Goal: Task Accomplishment & Management: Manage account settings

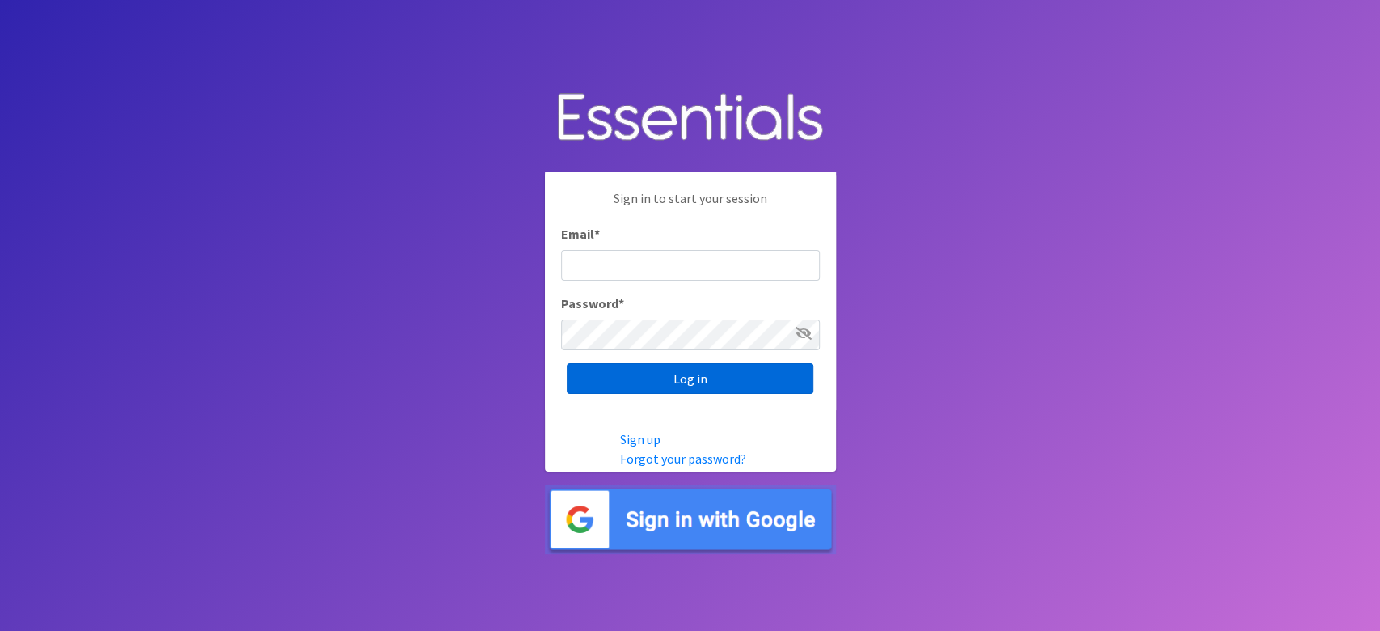
type input "lacey@familynetworknwa.com"
click at [608, 377] on input "Log in" at bounding box center [690, 378] width 247 height 31
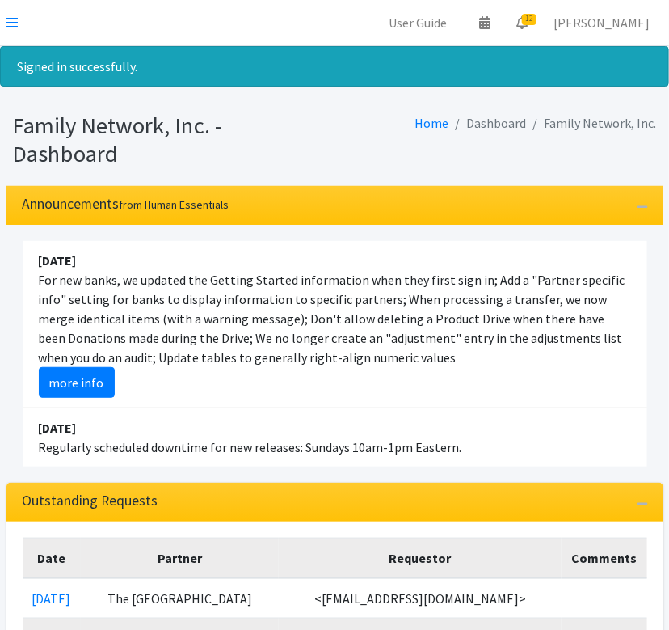
click at [18, 19] on nav "User Guide 0 Pick-ups remaining this week View Calendar 12 12 Requests 0 Partne…" at bounding box center [334, 23] width 669 height 46
click at [12, 23] on icon at bounding box center [11, 22] width 11 height 13
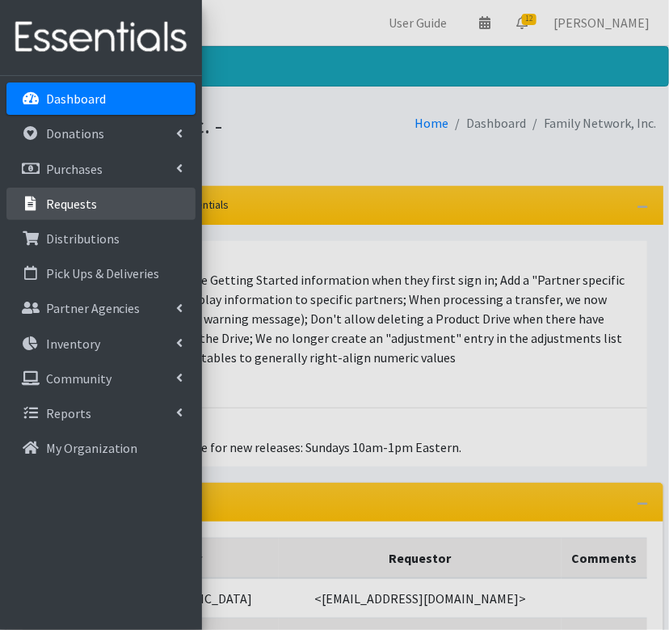
click at [84, 201] on p "Requests" at bounding box center [71, 204] width 51 height 16
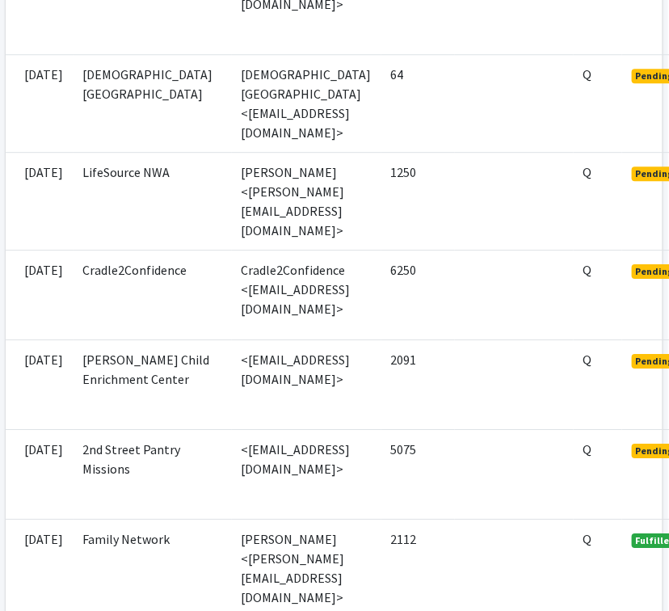
scroll to position [1094, 109]
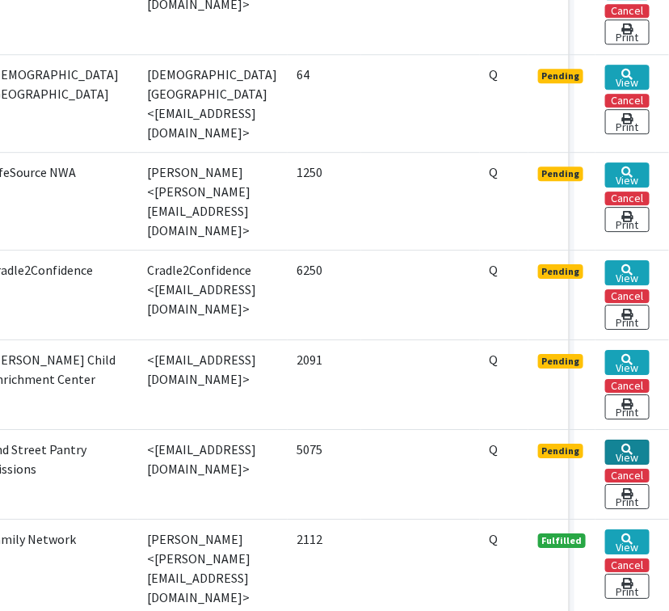
click at [612, 440] on link "View" at bounding box center [628, 452] width 44 height 25
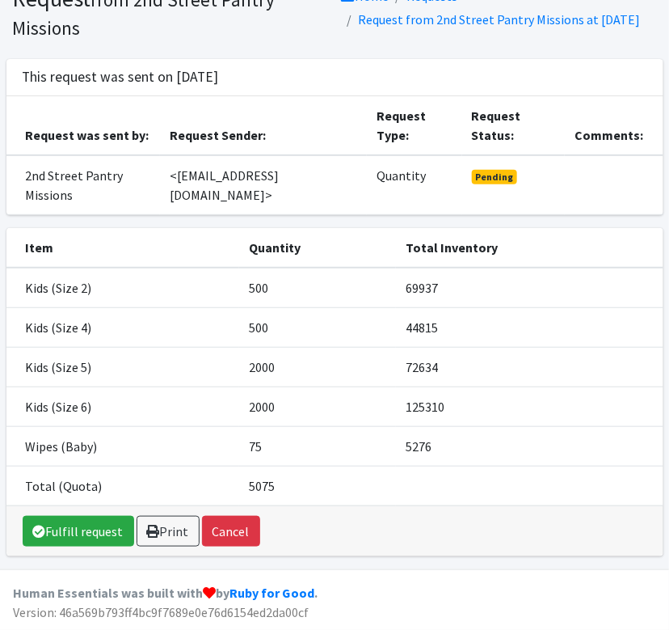
scroll to position [4, 0]
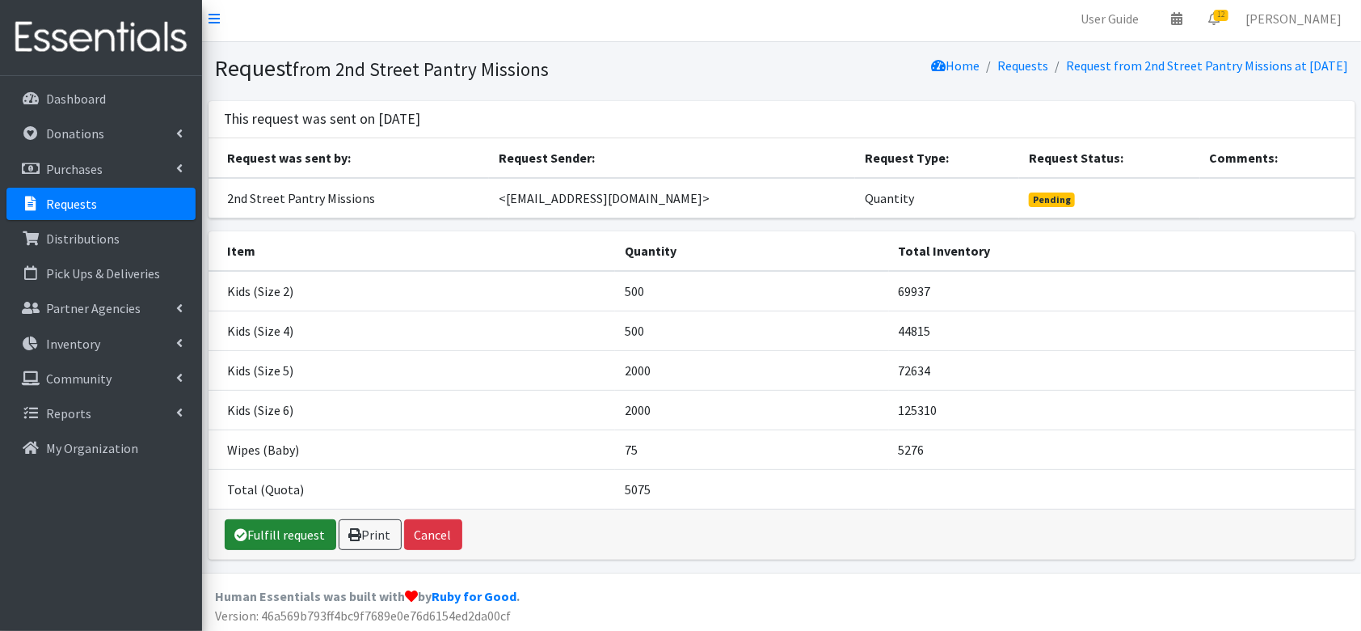
click at [285, 536] on link "Fulfill request" at bounding box center [281, 534] width 112 height 31
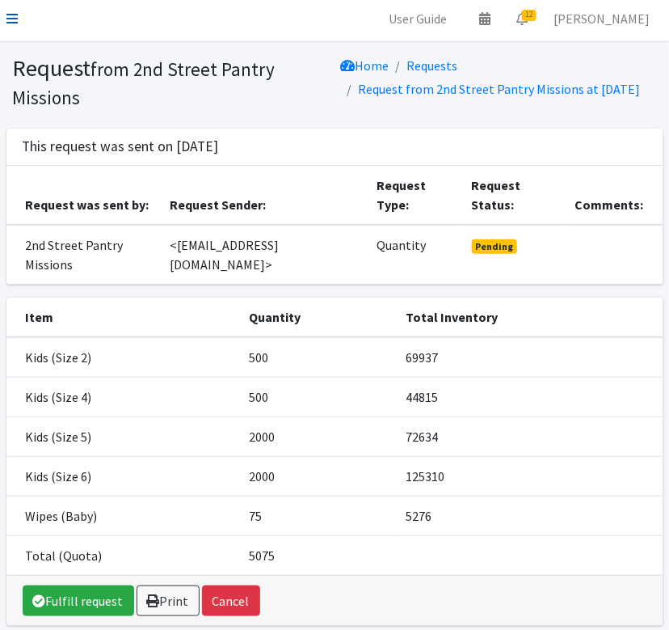
click at [13, 14] on icon at bounding box center [11, 18] width 11 height 13
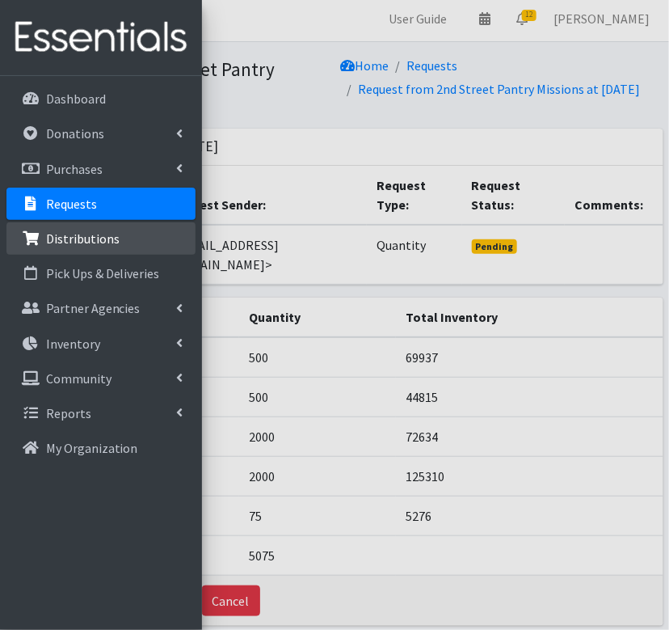
click at [56, 226] on link "Distributions" at bounding box center [100, 238] width 189 height 32
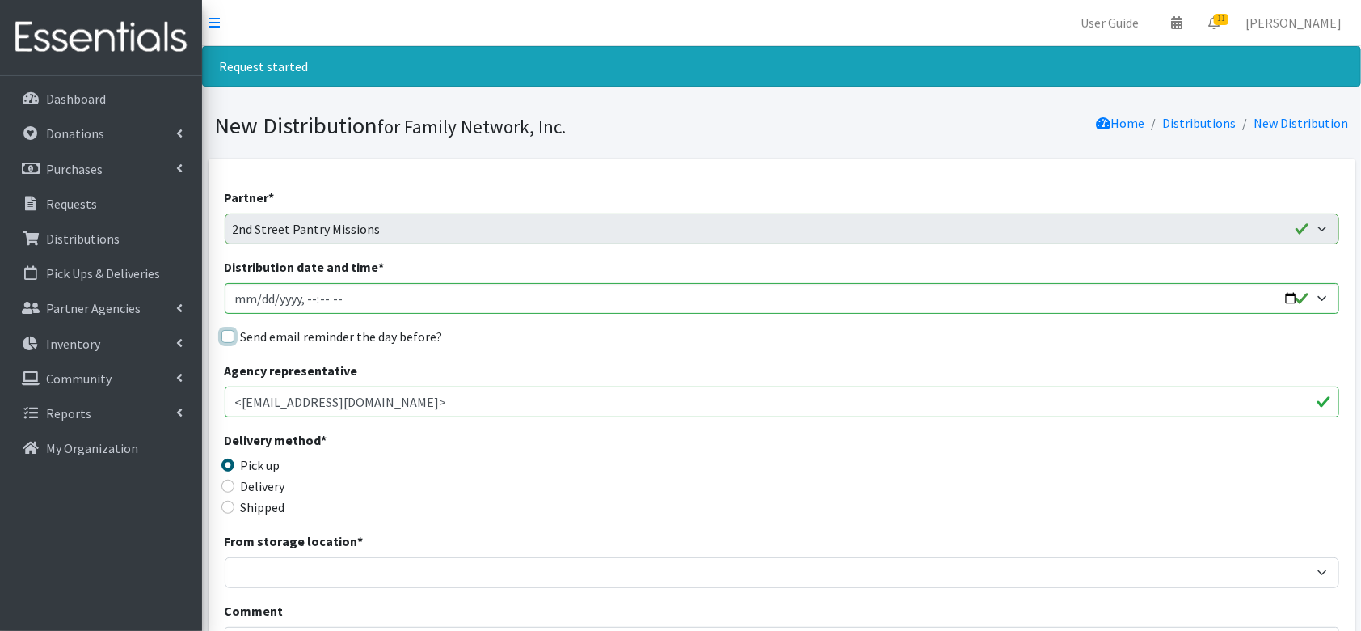
click at [229, 336] on input "Send email reminder the day before?" at bounding box center [228, 336] width 13 height 13
checkbox input "true"
click at [1288, 292] on input "Distribution date and time *" at bounding box center [782, 298] width 1115 height 31
type input "2025-08-26T13:00"
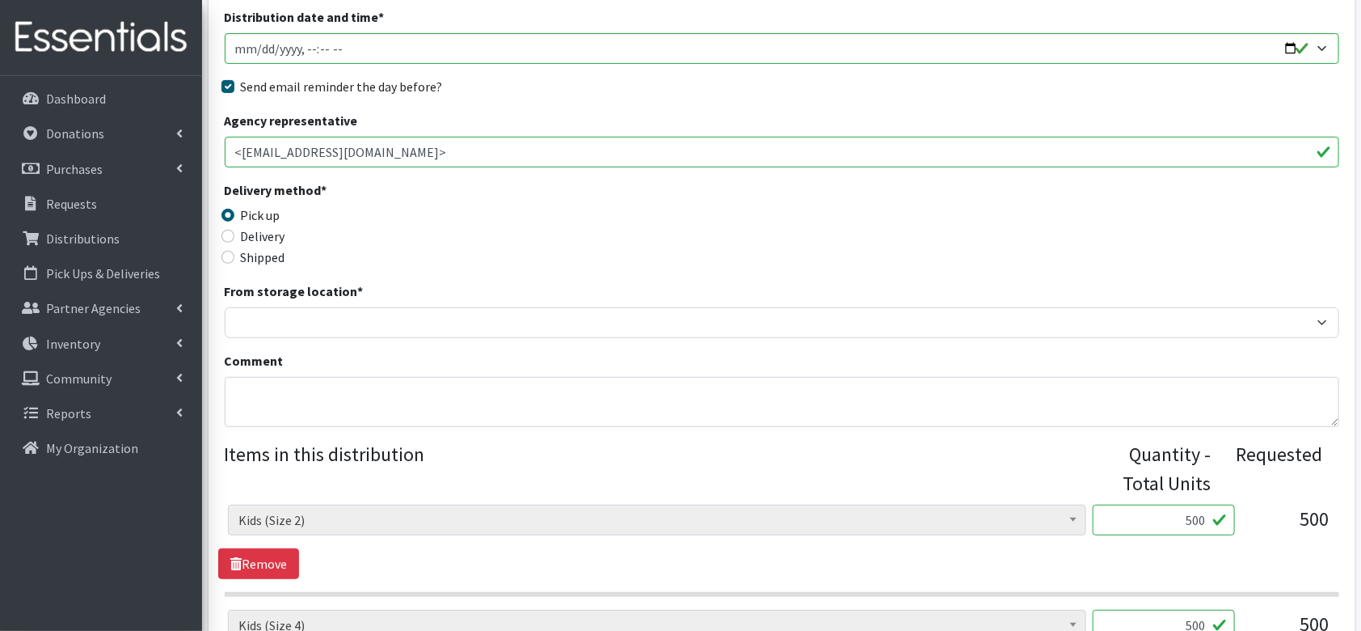
scroll to position [256, 0]
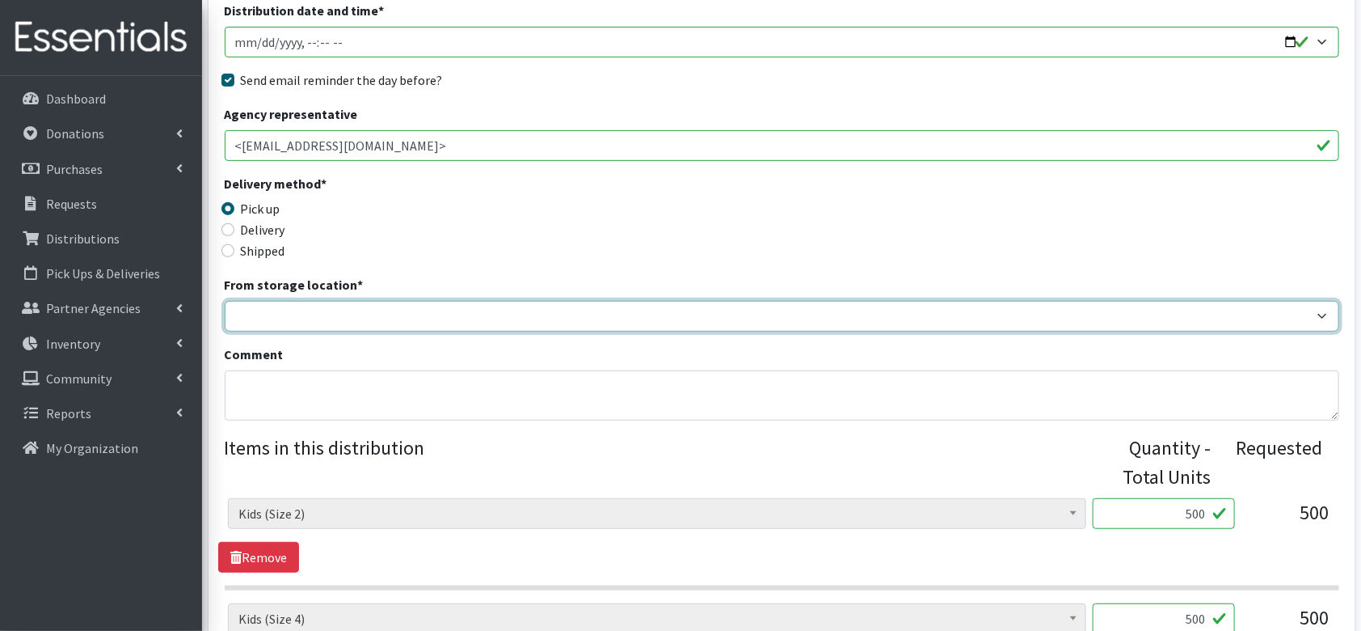
drag, startPoint x: 403, startPoint y: 312, endPoint x: 340, endPoint y: 369, distance: 84.7
click at [340, 369] on div "Partner * 2nd Street Pantry Missions Arkansas Coalition of Marshallese Bread of…" at bounding box center [782, 492] width 1115 height 1123
select select "421"
click at [225, 301] on select "DC Warehouse" at bounding box center [782, 316] width 1115 height 31
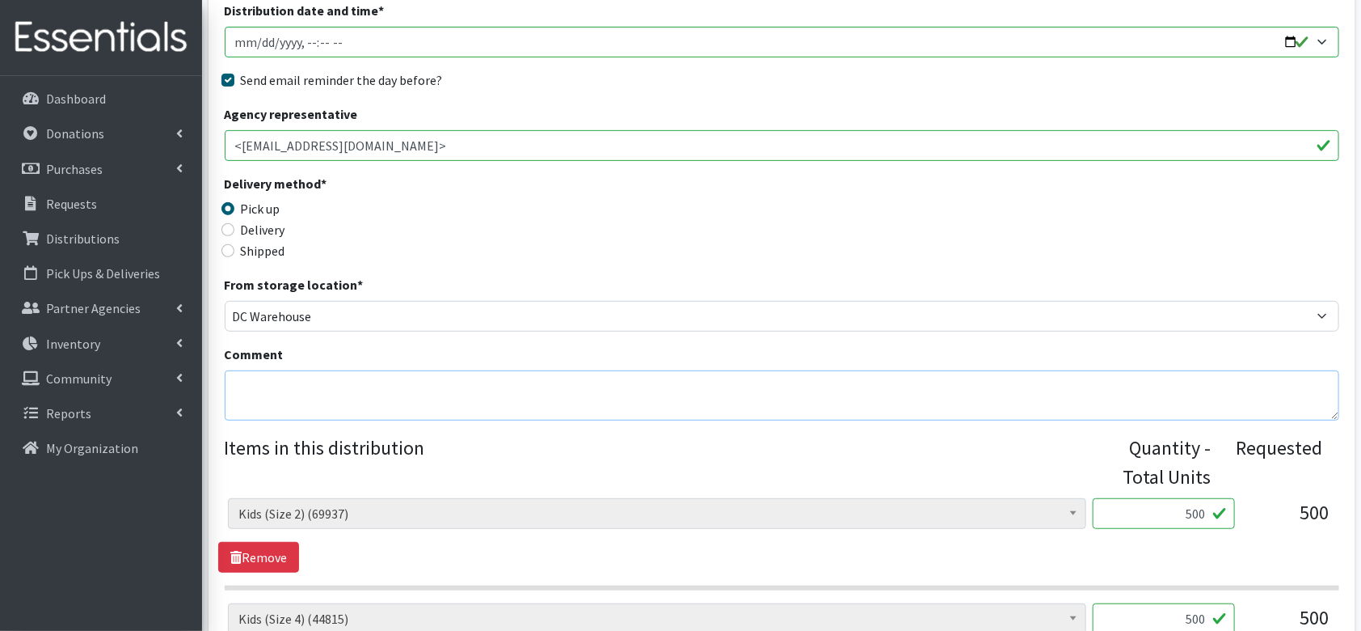
click at [292, 391] on textarea "Comment" at bounding box center [782, 395] width 1115 height 50
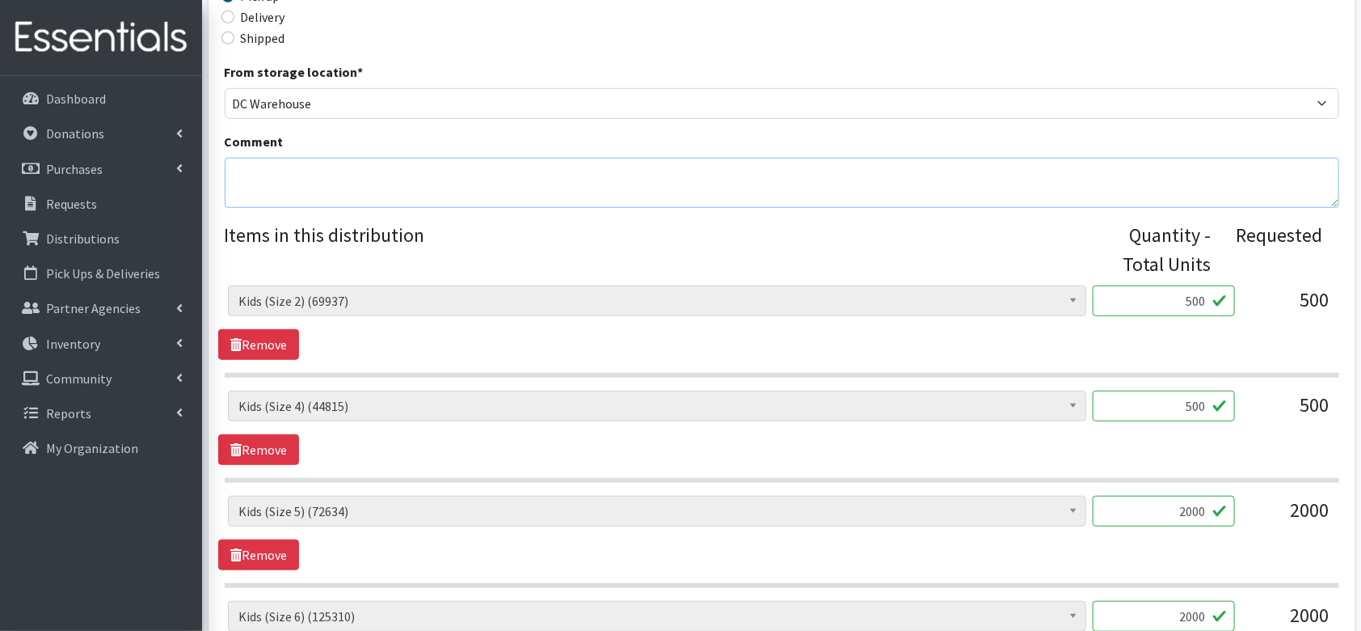
scroll to position [470, 0]
click at [364, 184] on textarea "Comment" at bounding box center [782, 182] width 1115 height 50
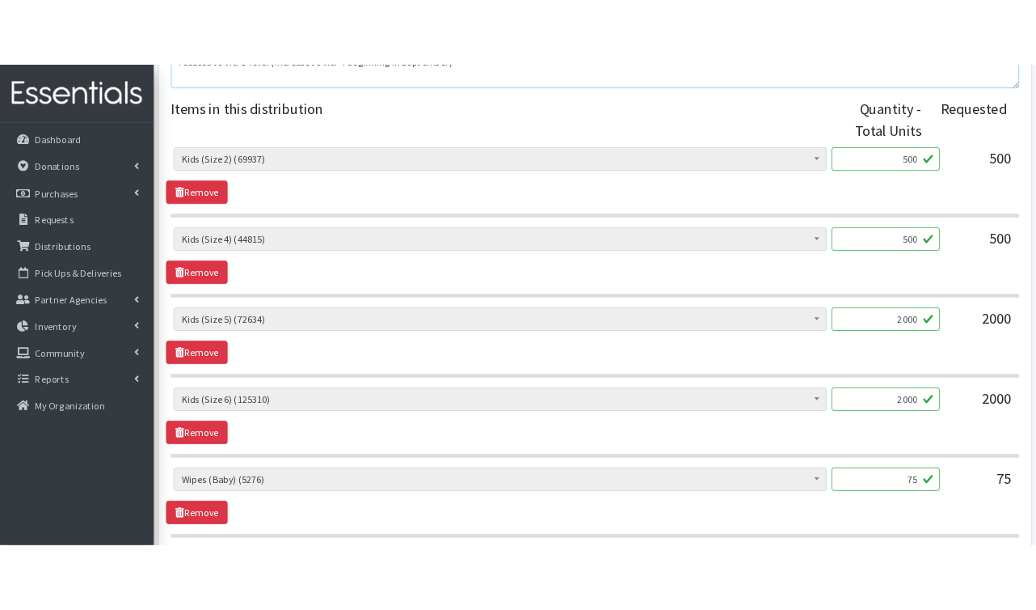
scroll to position [589, 0]
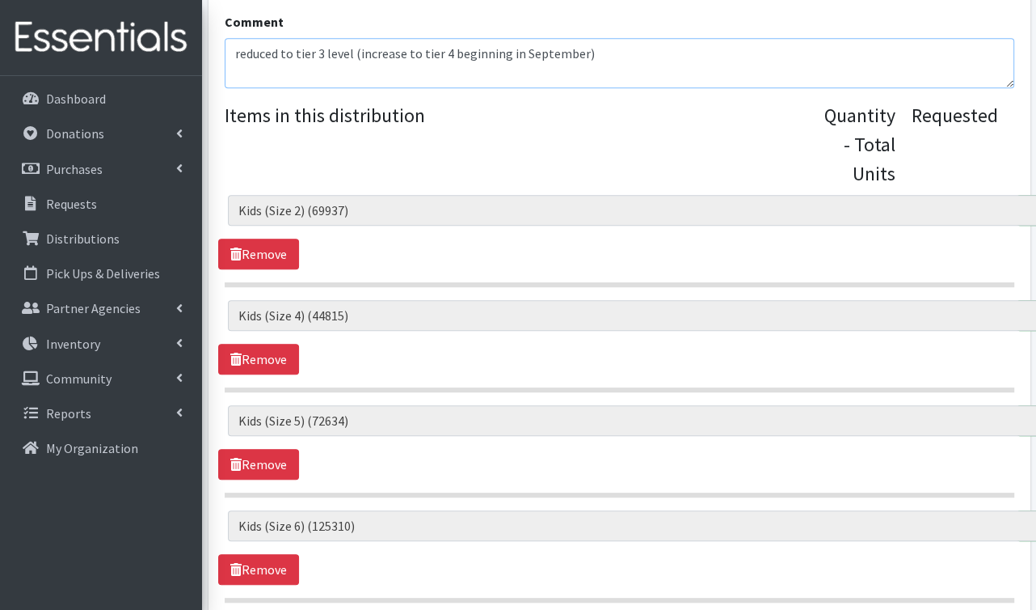
type textarea "reduced to tier 3 level (increase to tier 4 beginning in September)"
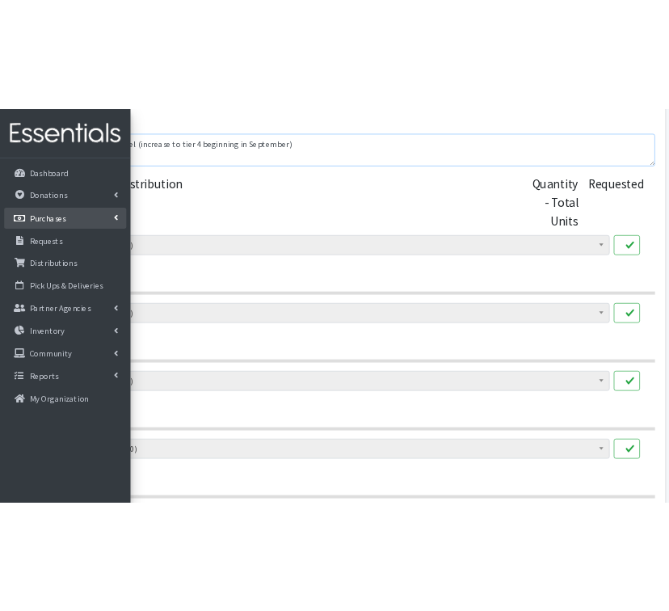
scroll to position [616, 0]
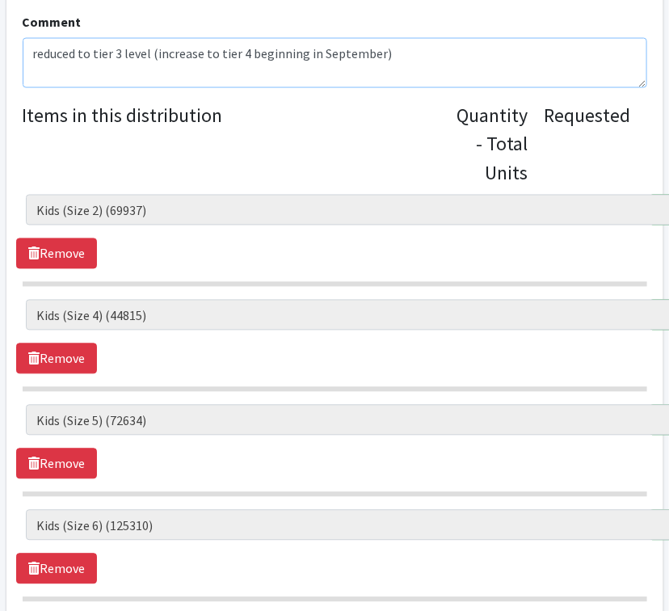
drag, startPoint x: 407, startPoint y: 49, endPoint x: 15, endPoint y: 47, distance: 392.1
click at [15, 47] on div "Partner * 2nd Street Pantry Missions Arkansas Coalition of Marshallese Bread of…" at bounding box center [334, 206] width 657 height 1273
click at [189, 134] on legend "Items in this distribution" at bounding box center [240, 141] width 435 height 81
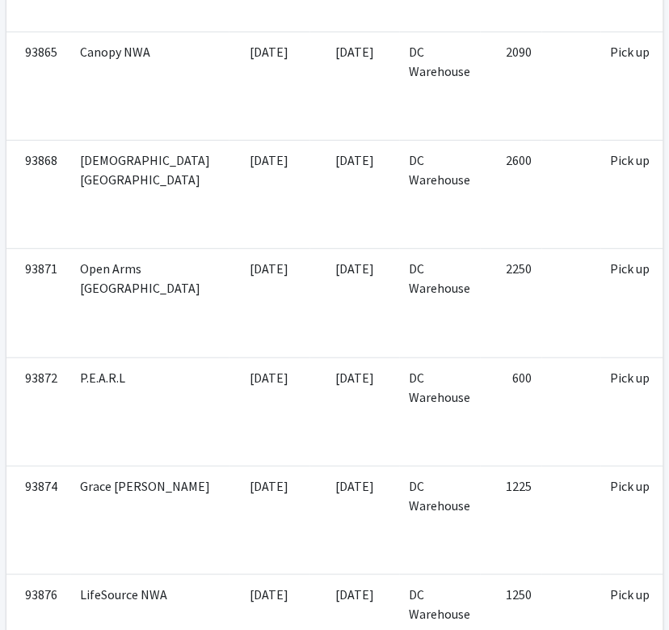
scroll to position [0, 277]
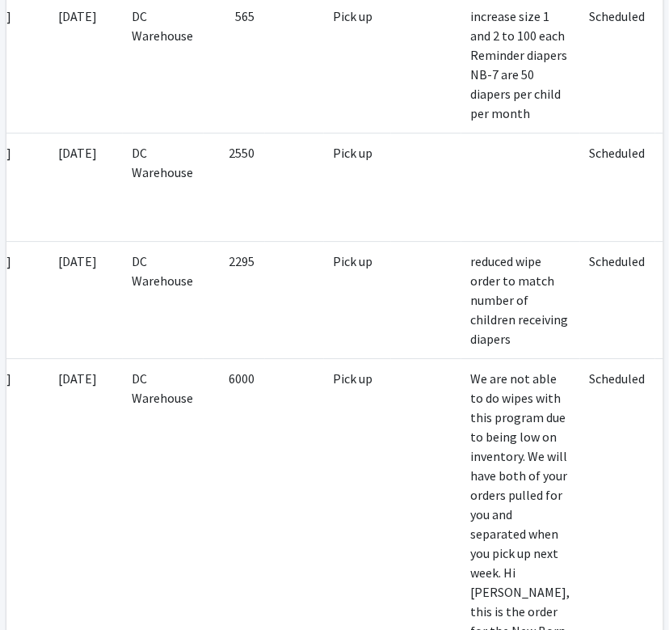
scroll to position [0, 0]
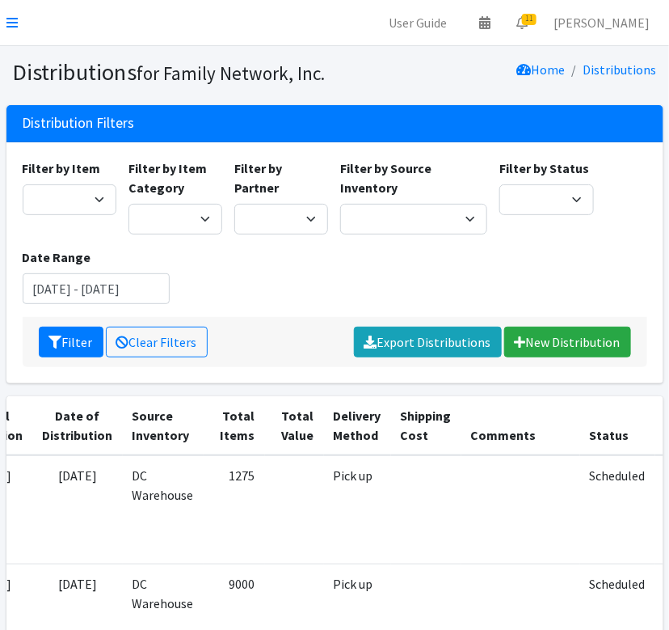
click at [6, 10] on nav "User Guide 0 Pick-ups remaining this week View Calendar 11 11 Requests 0 Partne…" at bounding box center [334, 23] width 669 height 46
click at [13, 24] on icon at bounding box center [11, 22] width 11 height 13
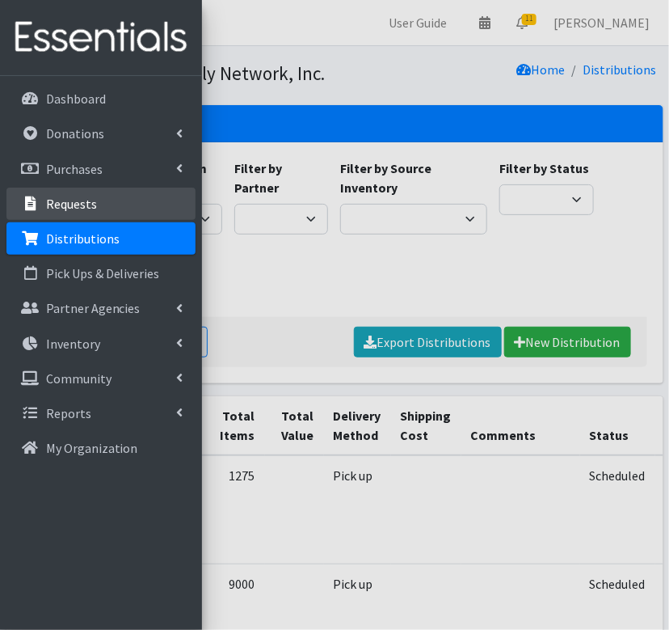
click at [40, 192] on link "Requests" at bounding box center [100, 204] width 189 height 32
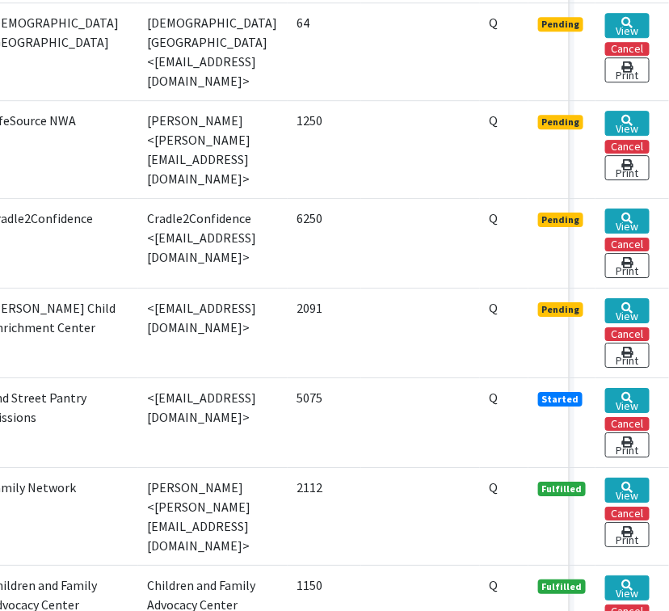
scroll to position [1146, 109]
click at [638, 388] on link "View" at bounding box center [628, 400] width 44 height 25
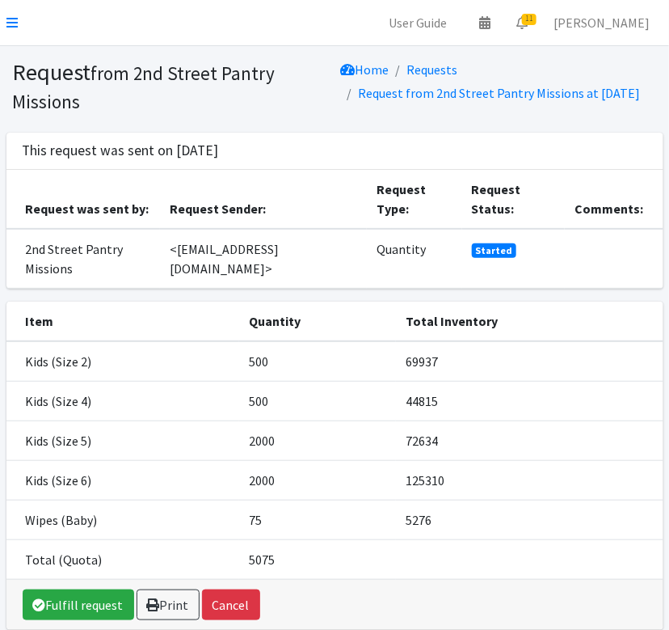
scroll to position [87, 0]
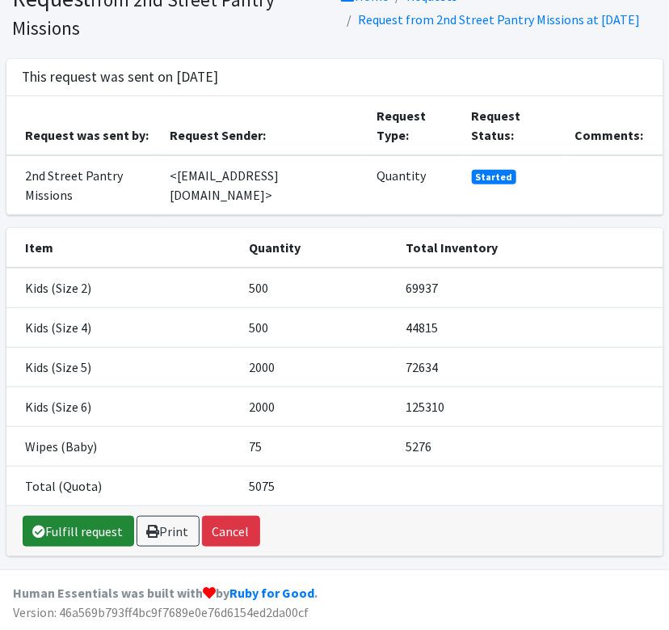
click at [97, 529] on link "Fulfill request" at bounding box center [79, 531] width 112 height 31
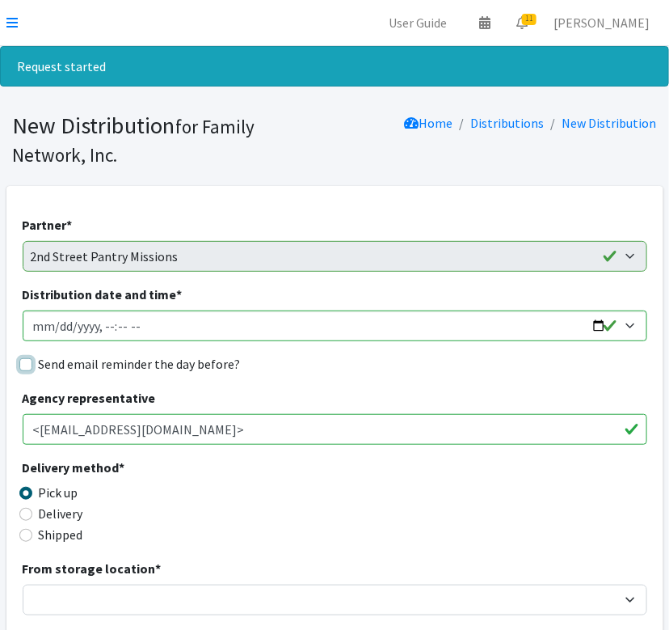
click at [22, 365] on input "Send email reminder the day before?" at bounding box center [25, 364] width 13 height 13
checkbox input "true"
click at [601, 324] on input "Distribution date and time *" at bounding box center [335, 325] width 625 height 31
type input "[DATE]T13:00"
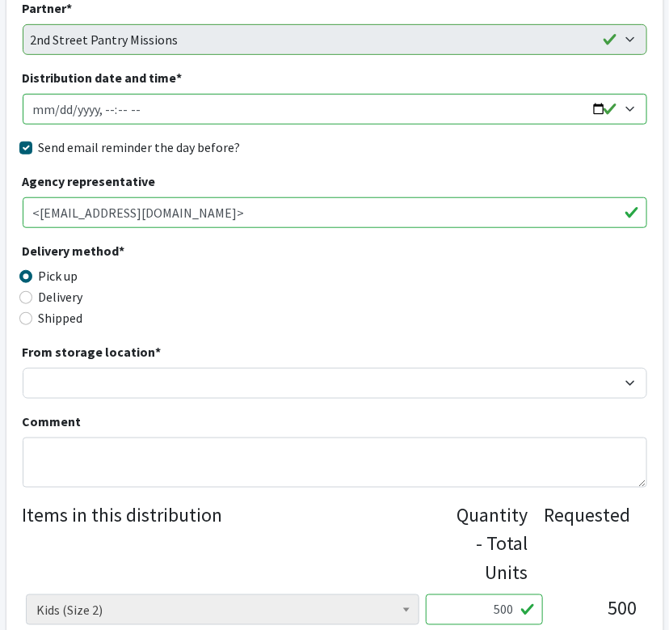
scroll to position [217, 0]
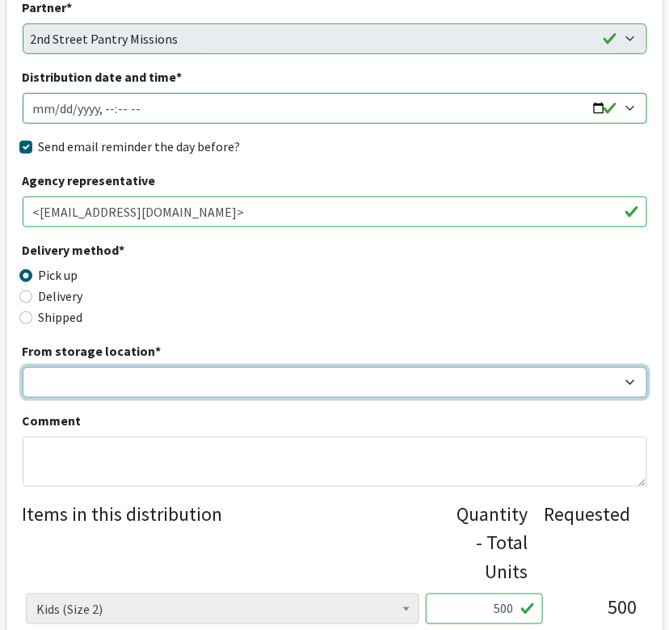
click at [110, 385] on select "DC Warehouse" at bounding box center [335, 382] width 625 height 31
select select "421"
click at [23, 367] on select "DC Warehouse" at bounding box center [335, 382] width 625 height 31
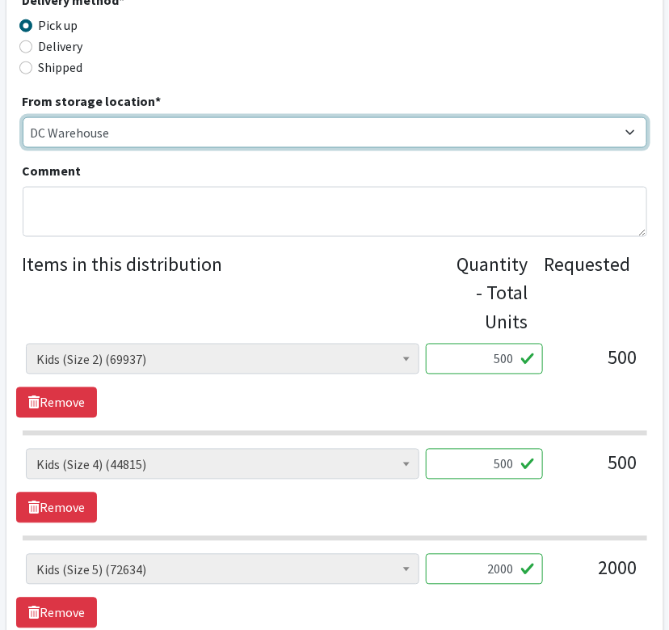
scroll to position [469, 0]
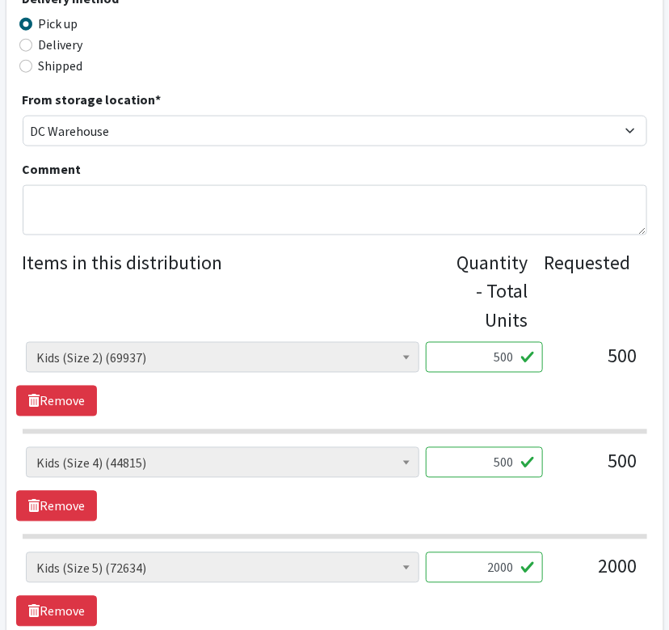
click at [506, 359] on input "500" at bounding box center [484, 357] width 117 height 31
type input "350"
click at [503, 463] on input "500" at bounding box center [484, 462] width 117 height 31
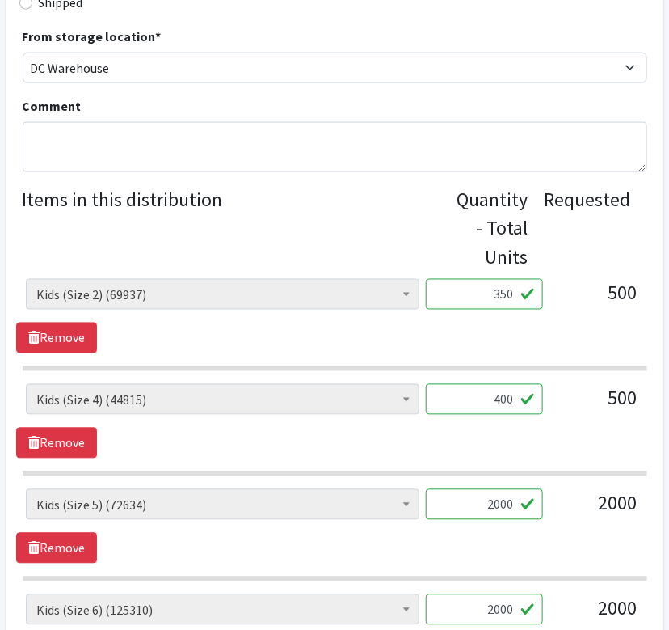
scroll to position [536, 0]
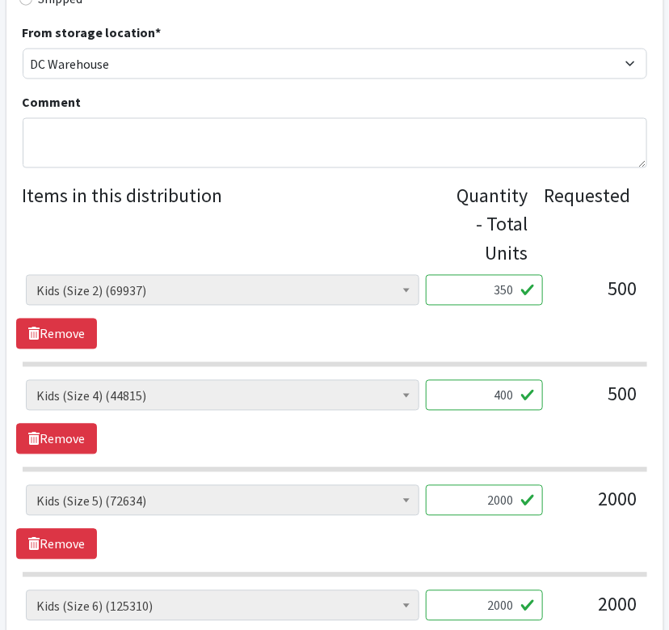
type input "400"
click at [501, 488] on input "2000" at bounding box center [484, 500] width 117 height 31
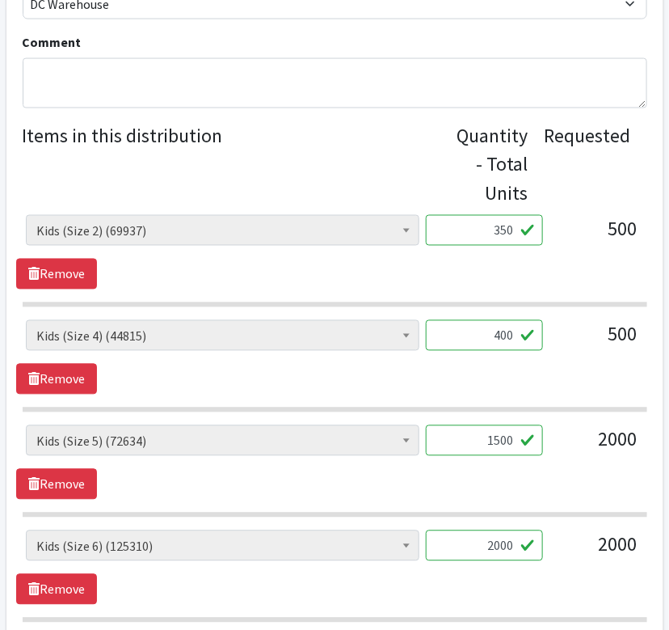
scroll to position [615, 0]
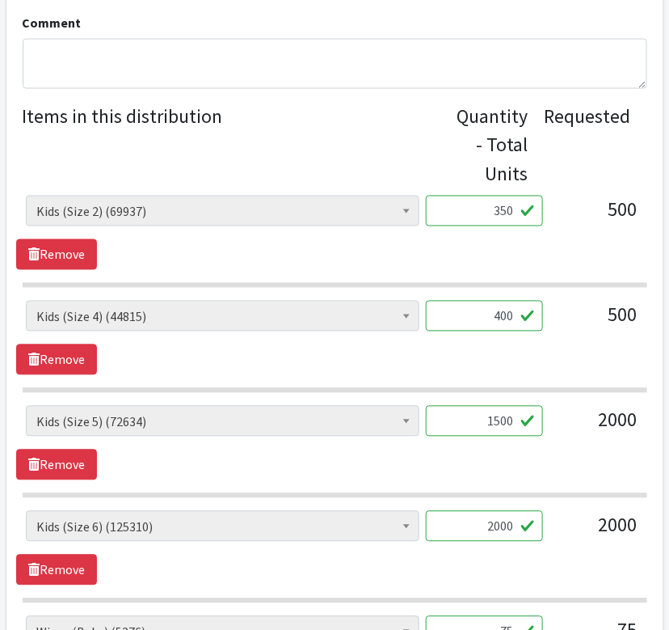
type input "1500"
click at [498, 525] on input "2000" at bounding box center [484, 526] width 117 height 31
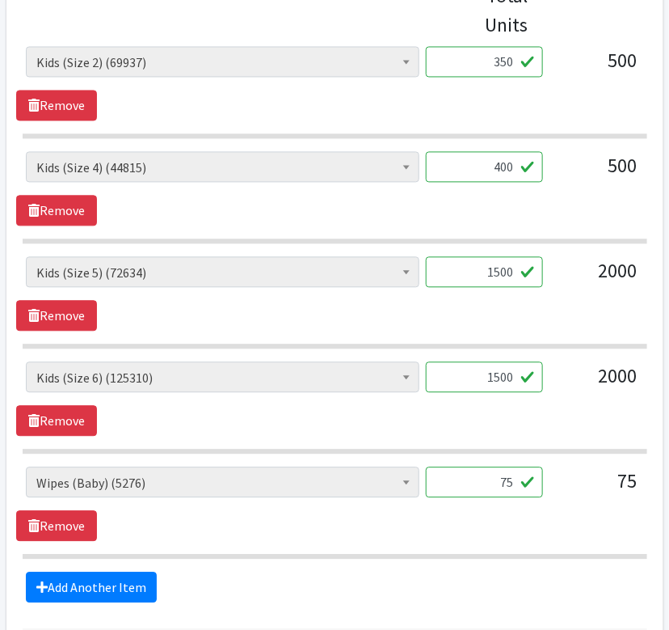
scroll to position [770, 0]
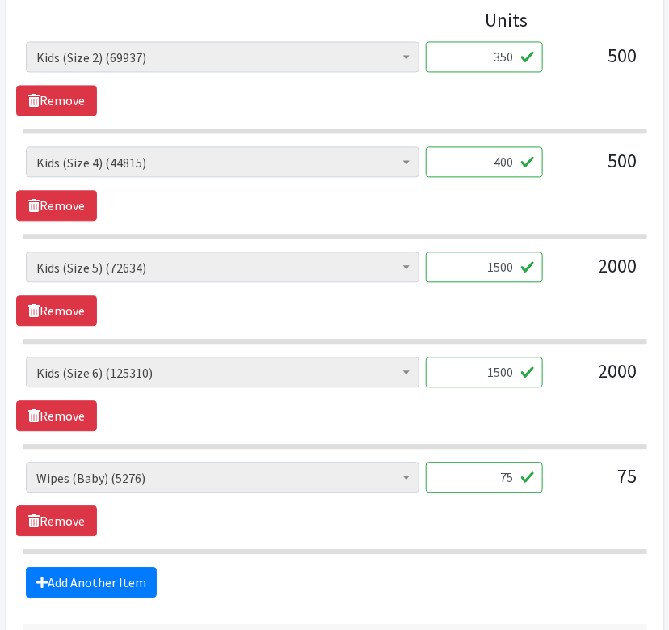
type input "1500"
click at [498, 514] on div "Adult Briefs (Large/X-Large) (1439) Adult Briefs (Medium/Large) (108) Adult Bri…" at bounding box center [334, 499] width 637 height 74
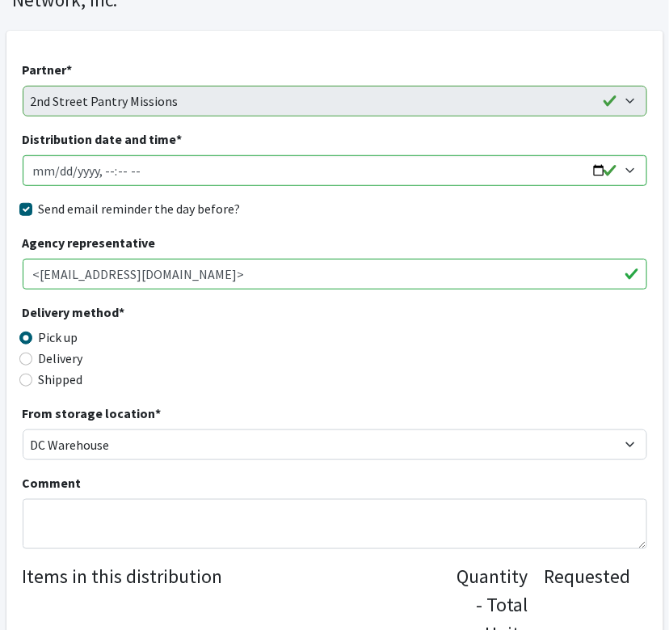
scroll to position [154, 0]
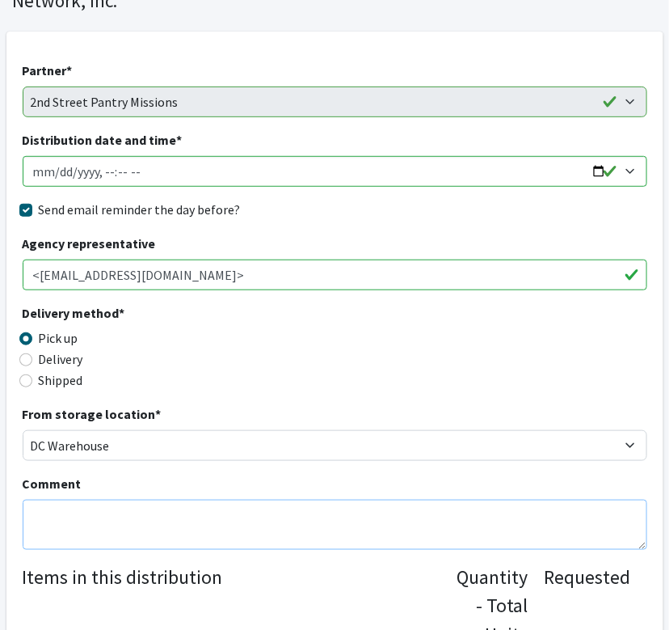
click at [398, 523] on textarea "Comment" at bounding box center [335, 525] width 625 height 50
paste textarea "reduced to tier 3 level (increase to tier 4 beginning in September)"
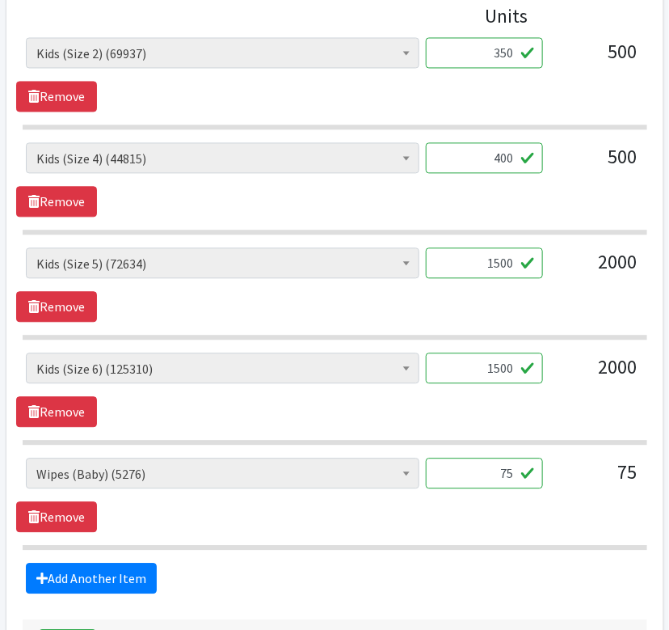
scroll to position [901, 0]
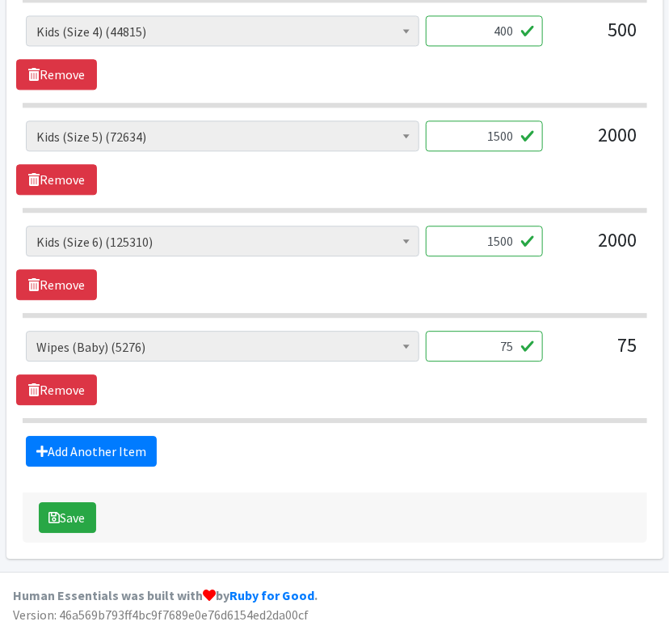
type textarea "reduced to tier 3 level (increase to tier 4 beginning in September)"
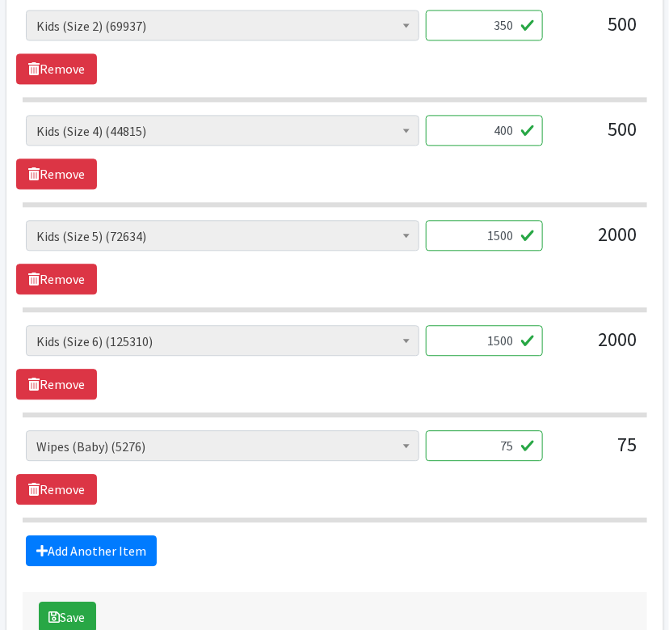
scroll to position [802, 0]
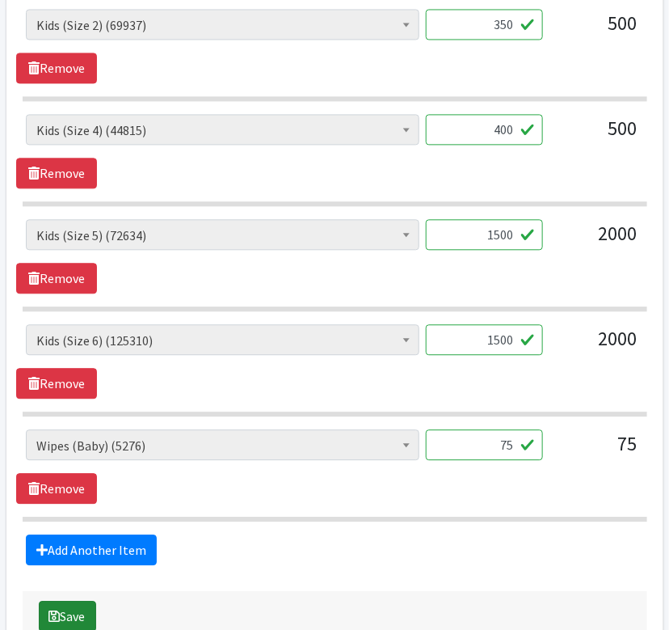
click at [67, 610] on button "Save" at bounding box center [67, 616] width 57 height 31
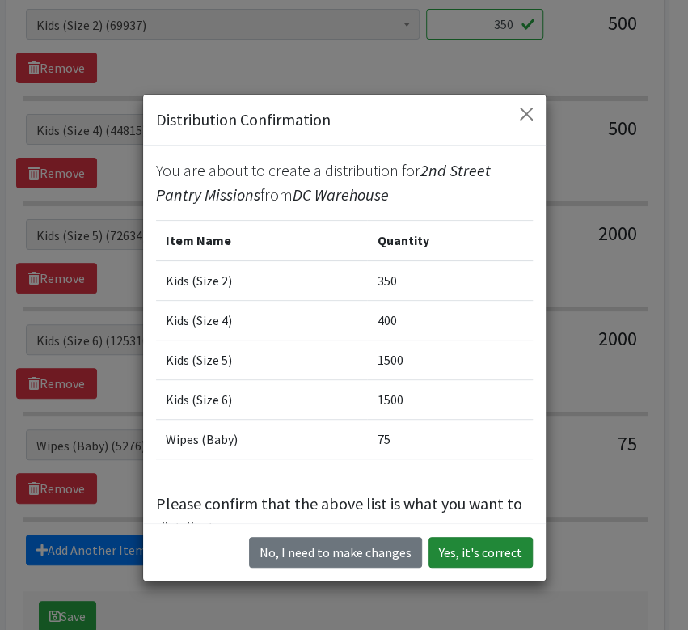
click at [450, 553] on button "Yes, it's correct" at bounding box center [480, 552] width 104 height 31
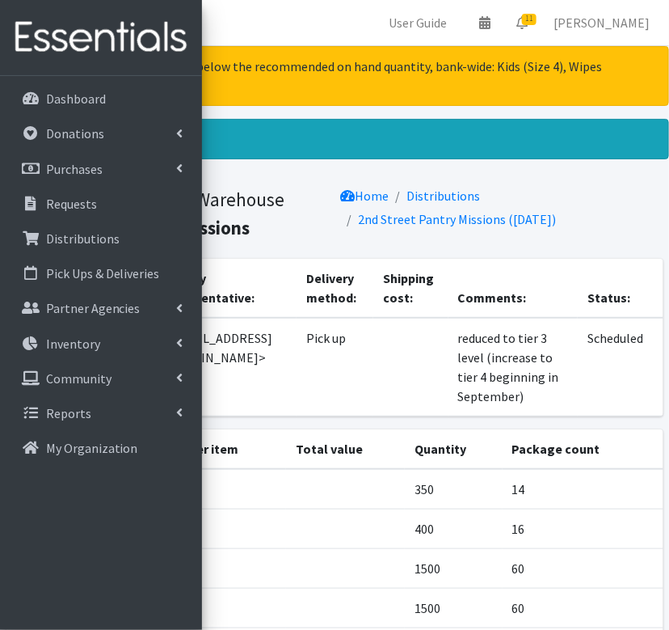
scroll to position [239, 0]
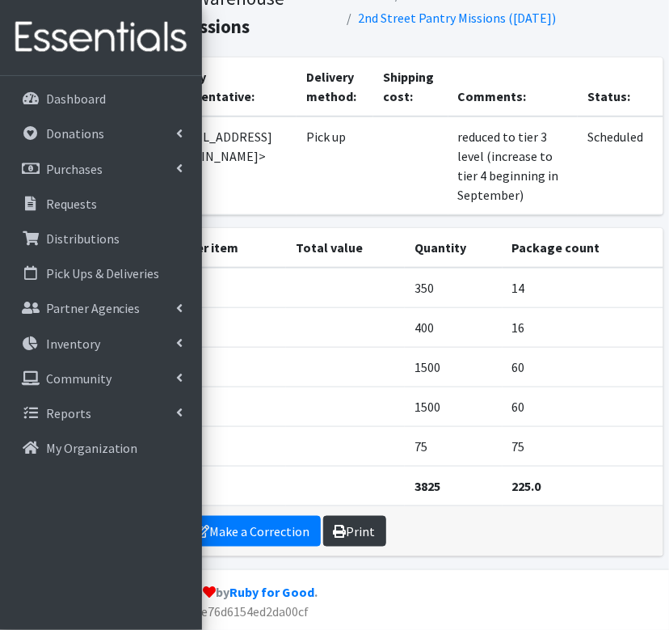
click at [352, 533] on link "Print" at bounding box center [354, 531] width 63 height 31
click at [362, 243] on th "Total value" at bounding box center [345, 248] width 119 height 40
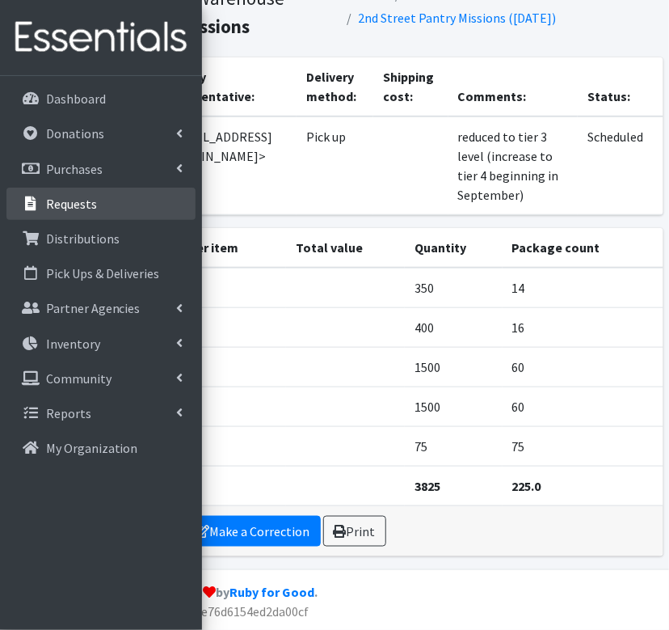
click at [112, 206] on link "Requests" at bounding box center [100, 204] width 189 height 32
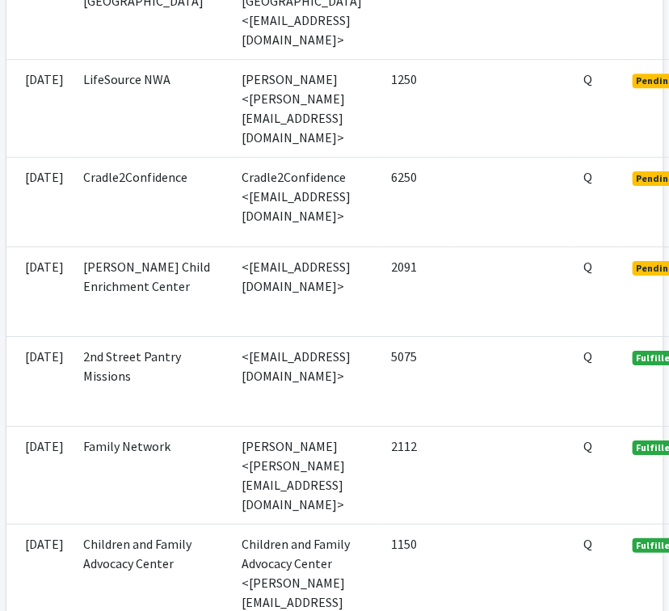
scroll to position [1187, 109]
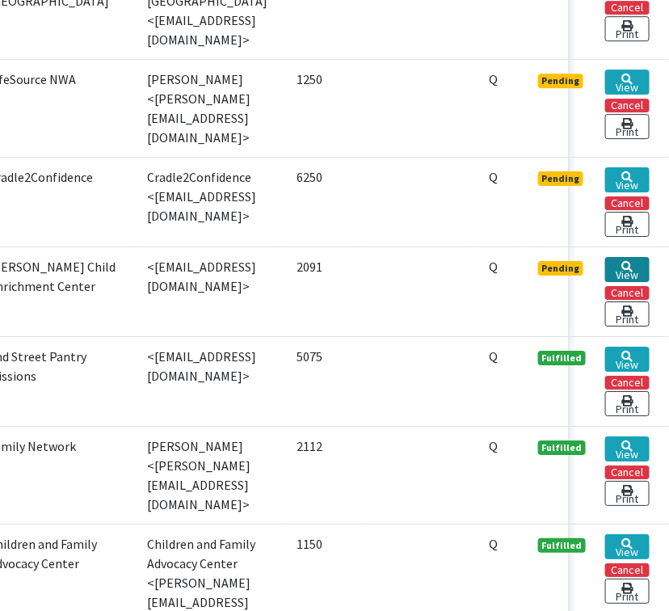
click at [635, 257] on link "View" at bounding box center [628, 269] width 44 height 25
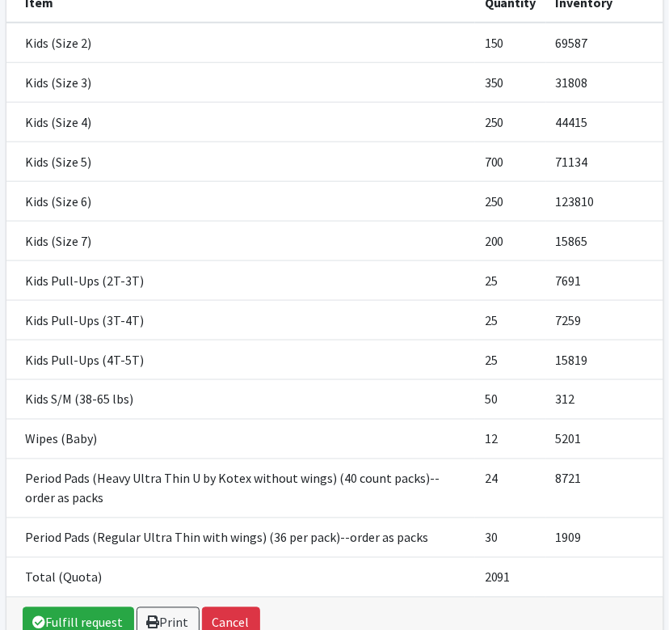
scroll to position [434, 0]
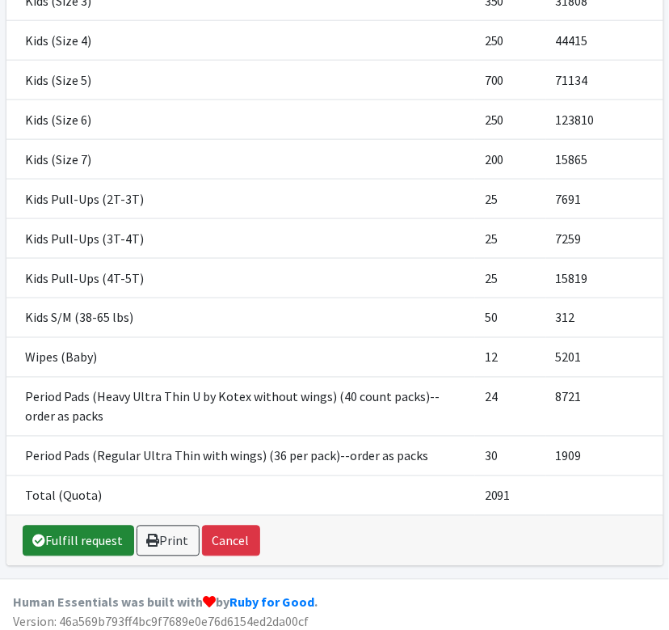
click at [61, 547] on link "Fulfill request" at bounding box center [79, 541] width 112 height 31
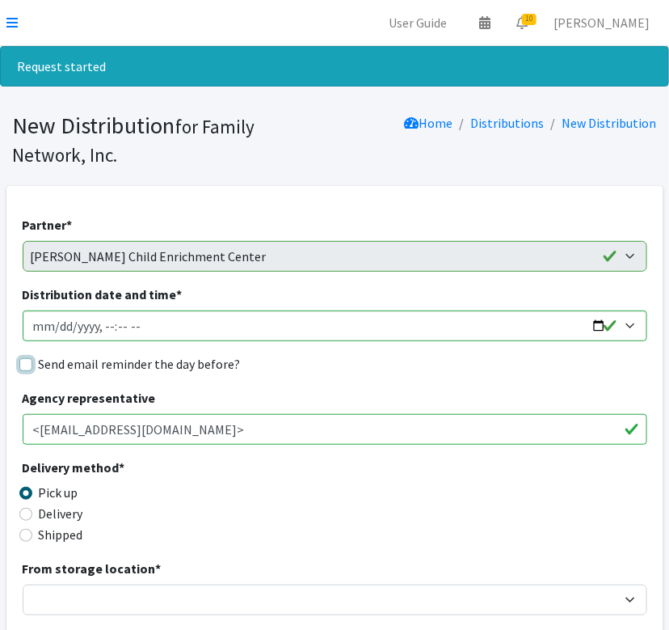
click at [25, 365] on input "Send email reminder the day before?" at bounding box center [25, 364] width 13 height 13
checkbox input "true"
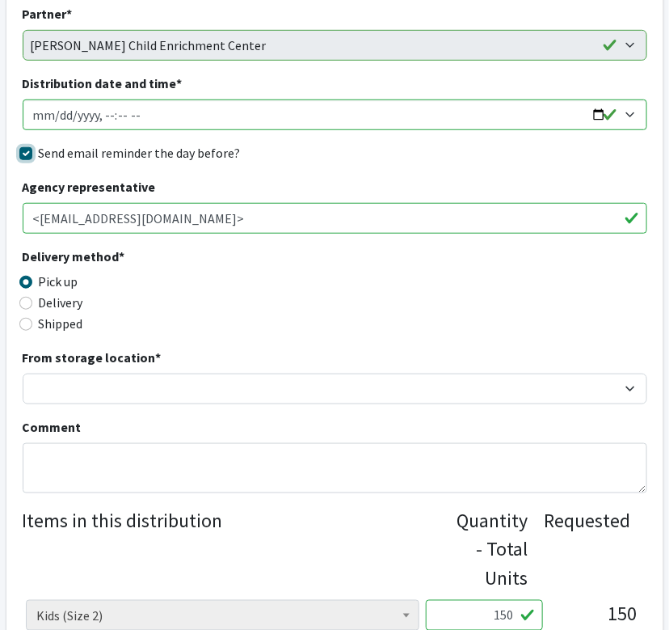
scroll to position [215, 0]
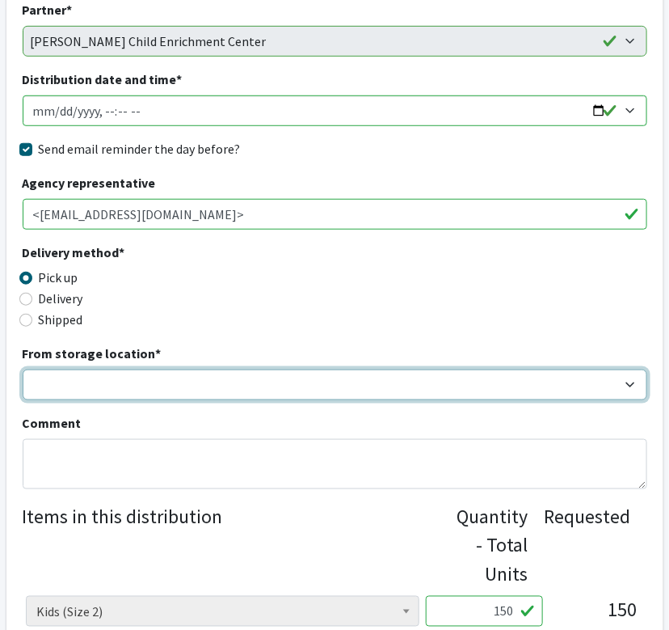
click at [161, 378] on select "DC Warehouse" at bounding box center [335, 384] width 625 height 31
select select "421"
click at [23, 369] on select "DC Warehouse" at bounding box center [335, 384] width 625 height 31
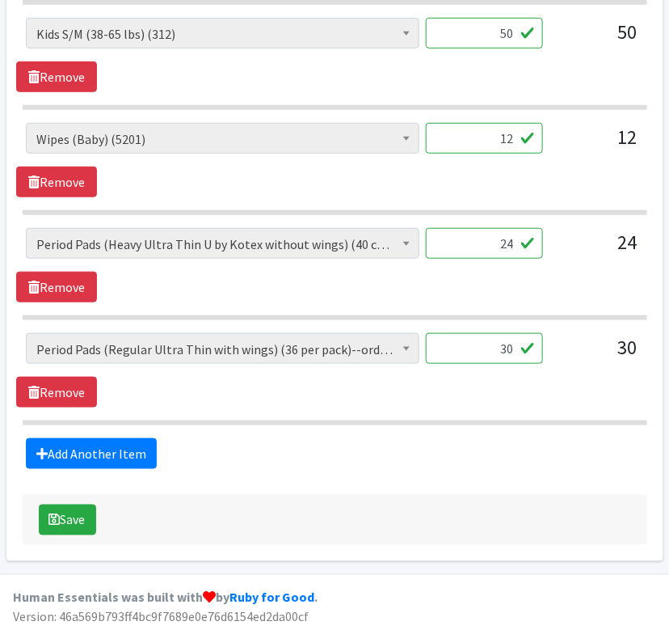
scroll to position [1740, 0]
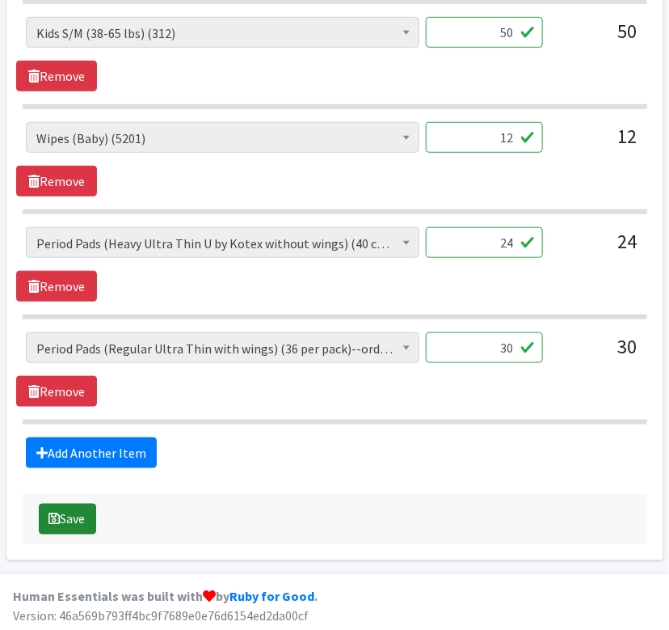
click at [78, 521] on button "Save" at bounding box center [67, 519] width 57 height 31
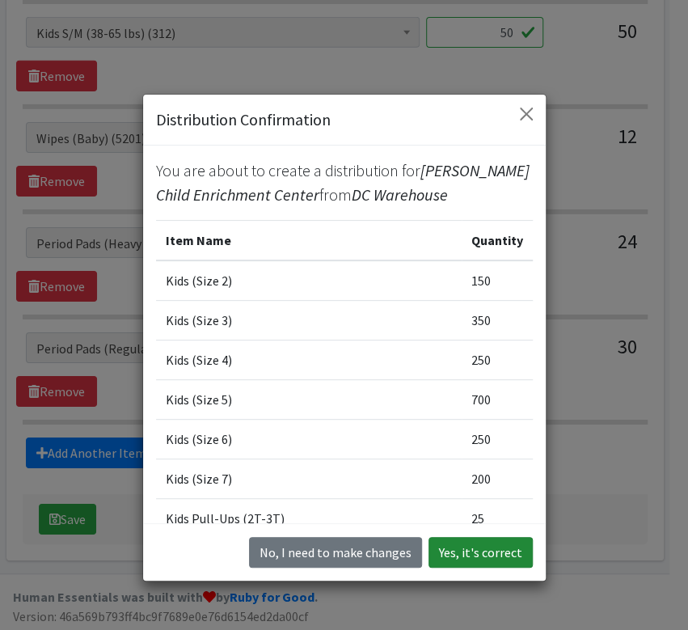
click at [459, 545] on button "Yes, it's correct" at bounding box center [480, 552] width 104 height 31
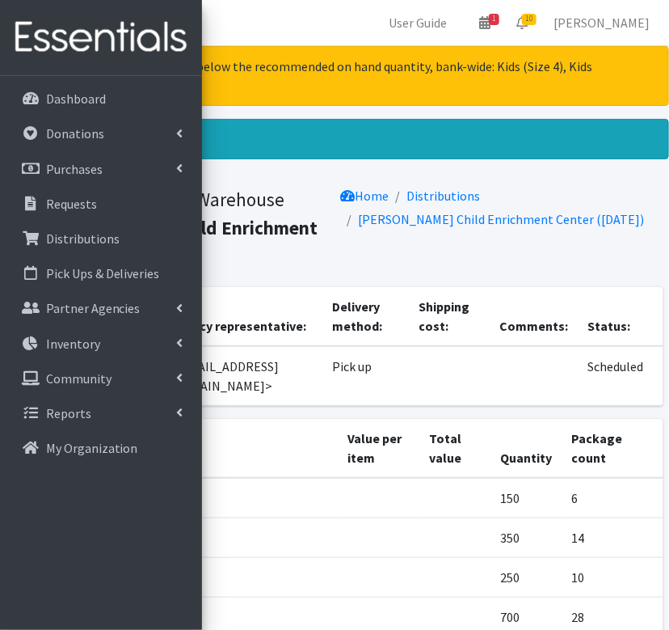
click at [382, 517] on td at bounding box center [378, 537] width 81 height 40
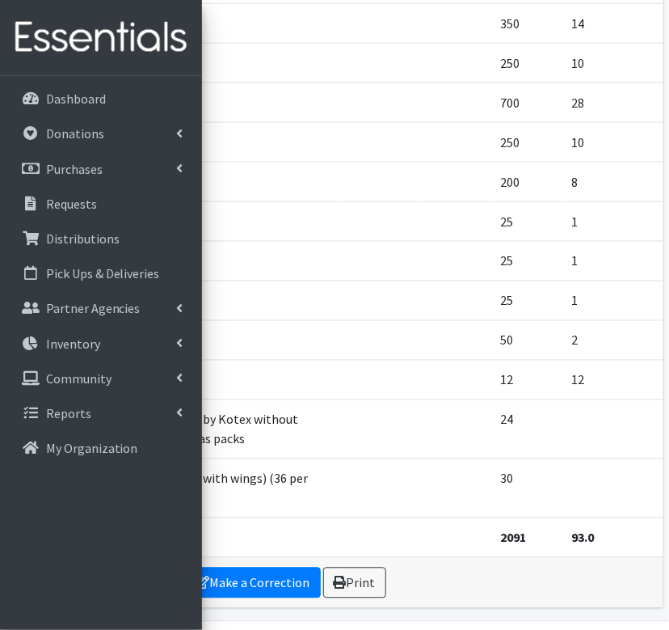
scroll to position [536, 0]
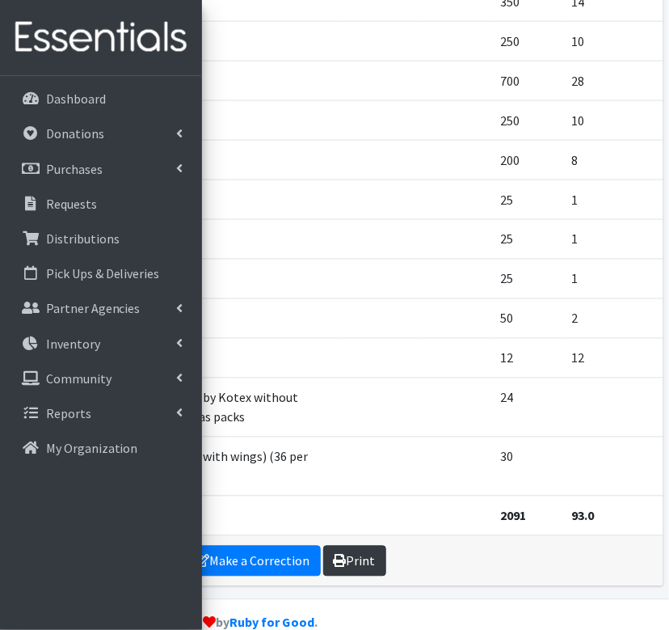
click at [345, 546] on link "Print" at bounding box center [354, 561] width 63 height 31
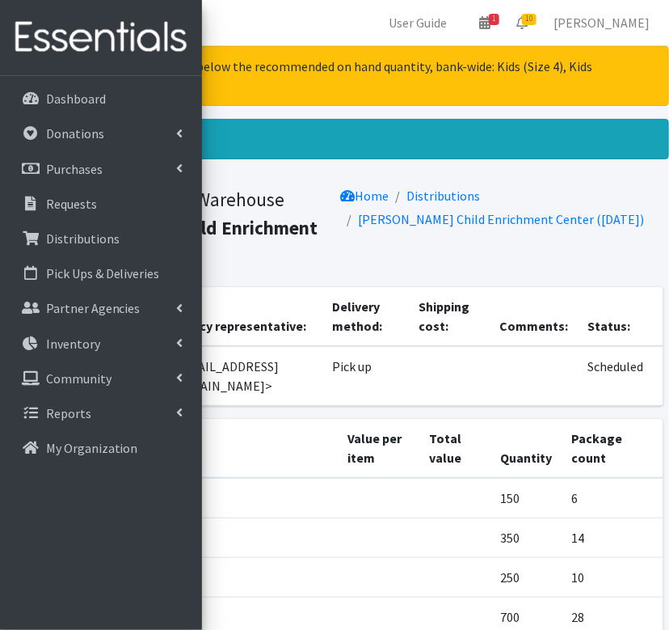
click at [243, 135] on div "Distribution created!" at bounding box center [334, 139] width 669 height 40
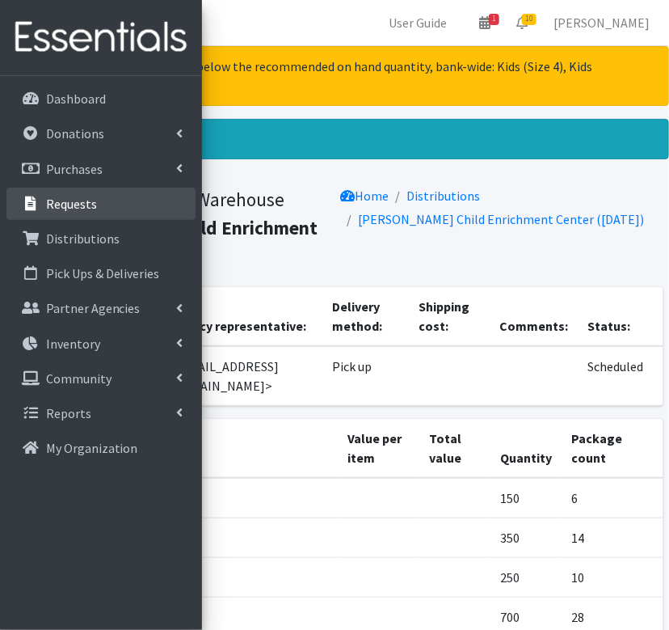
click at [109, 210] on link "Requests" at bounding box center [100, 204] width 189 height 32
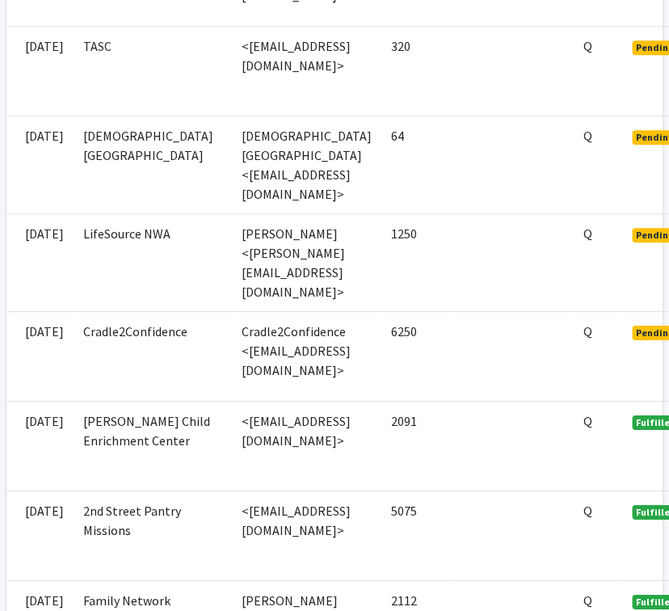
scroll to position [1032, 109]
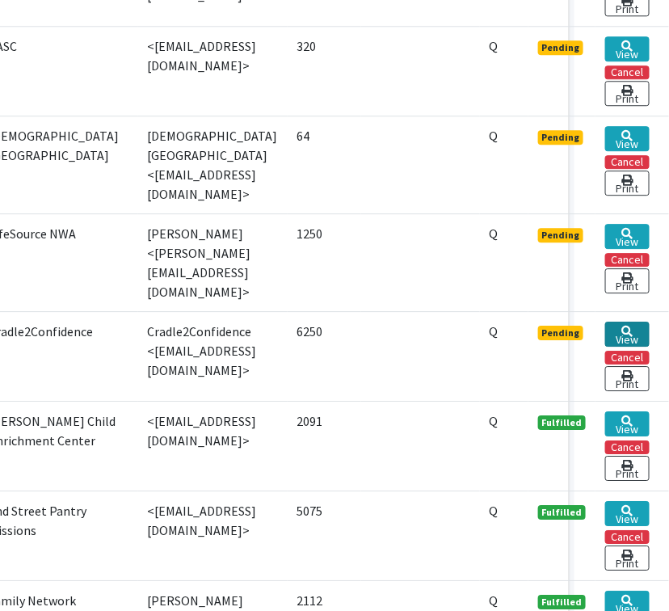
click at [618, 322] on link "View" at bounding box center [628, 334] width 44 height 25
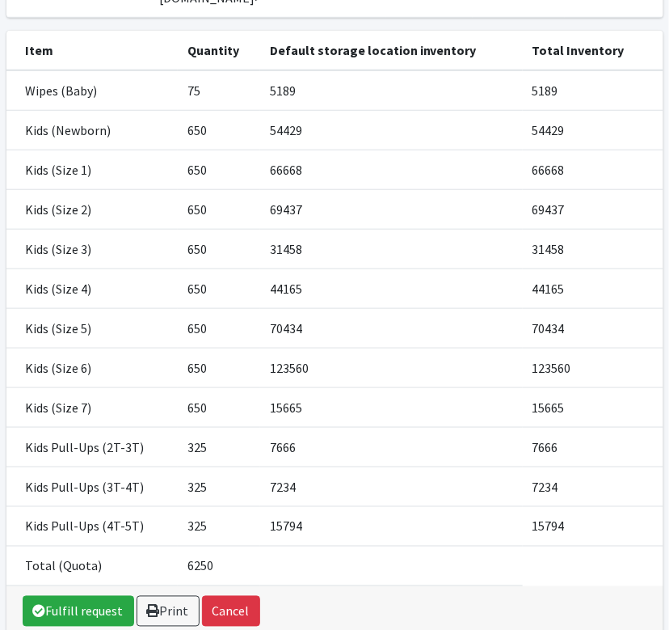
scroll to position [264, 0]
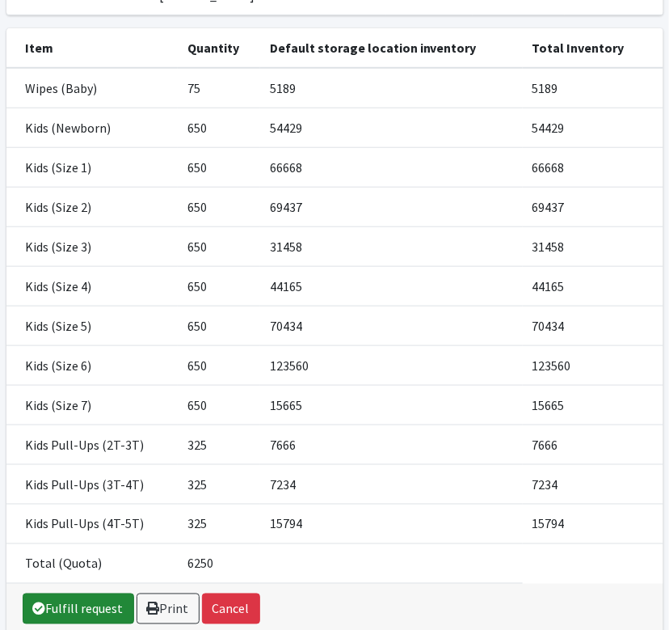
click at [85, 603] on link "Fulfill request" at bounding box center [79, 608] width 112 height 31
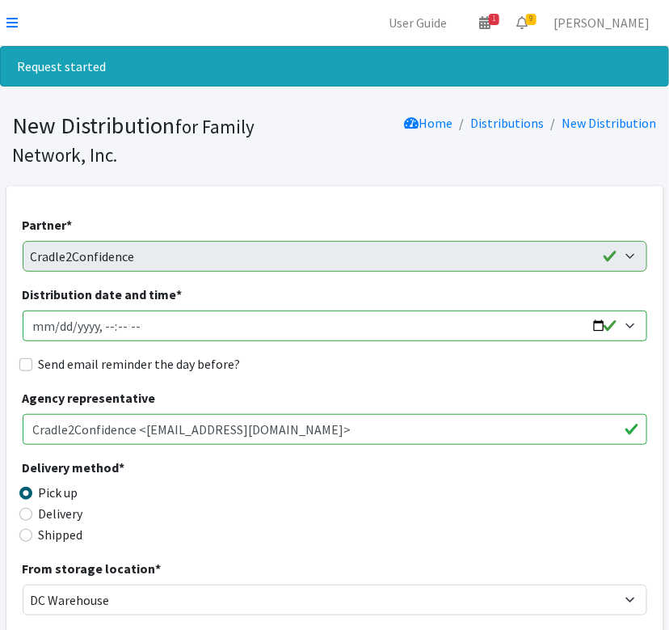
click at [26, 365] on input "Send email reminder the day before?" at bounding box center [25, 364] width 13 height 13
checkbox input "true"
click at [597, 328] on input "Distribution date and time *" at bounding box center [335, 325] width 625 height 31
type input "2025-08-26T13:00"
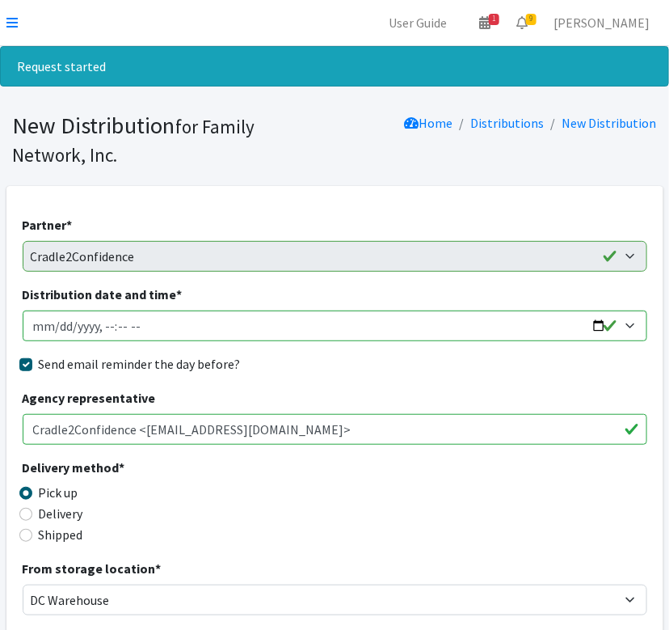
click at [366, 366] on div "Send email reminder the day before?" at bounding box center [335, 363] width 625 height 19
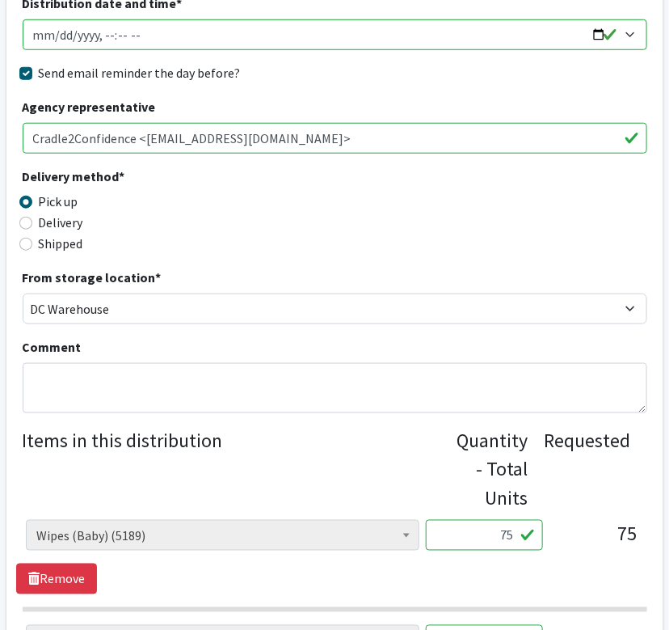
scroll to position [299, 0]
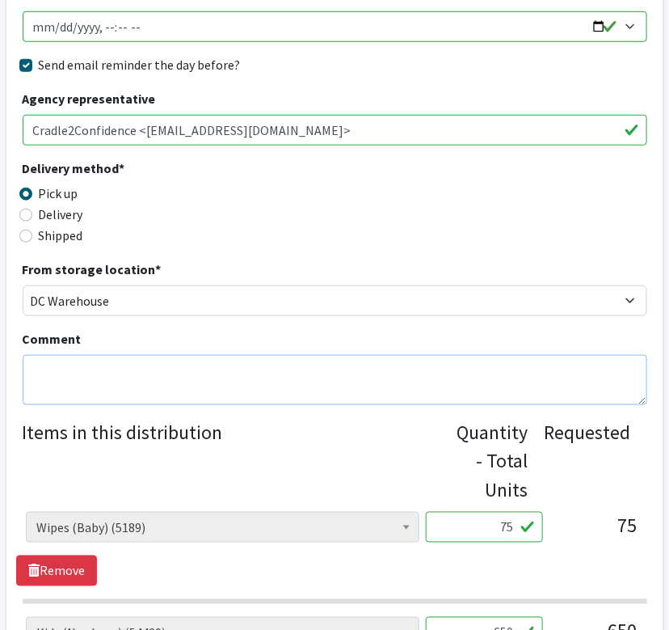
click at [239, 388] on textarea "Comment" at bounding box center [335, 380] width 625 height 50
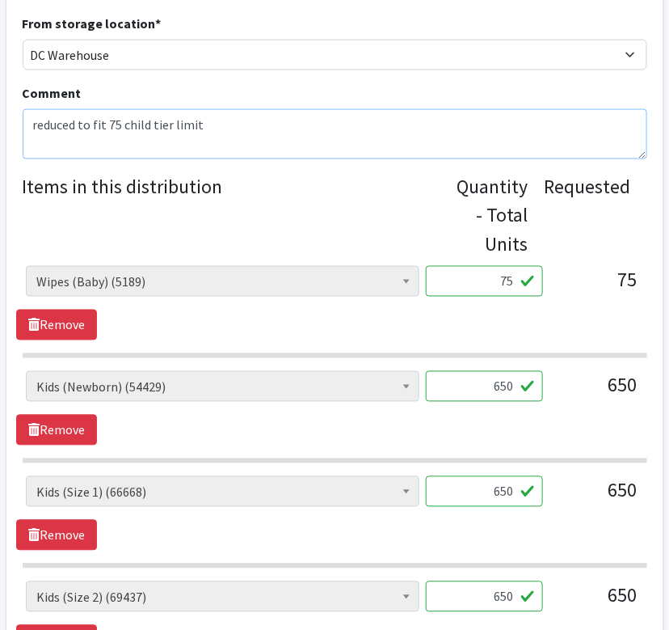
scroll to position [579, 0]
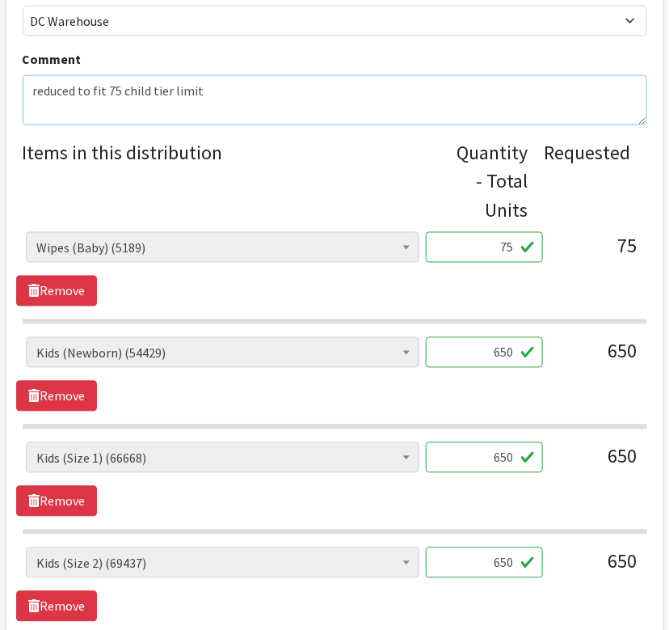
type textarea "reduced to fit 75 child tier limit"
click at [492, 347] on input "650" at bounding box center [484, 352] width 117 height 31
type input "300"
click at [485, 466] on input "650" at bounding box center [484, 457] width 117 height 31
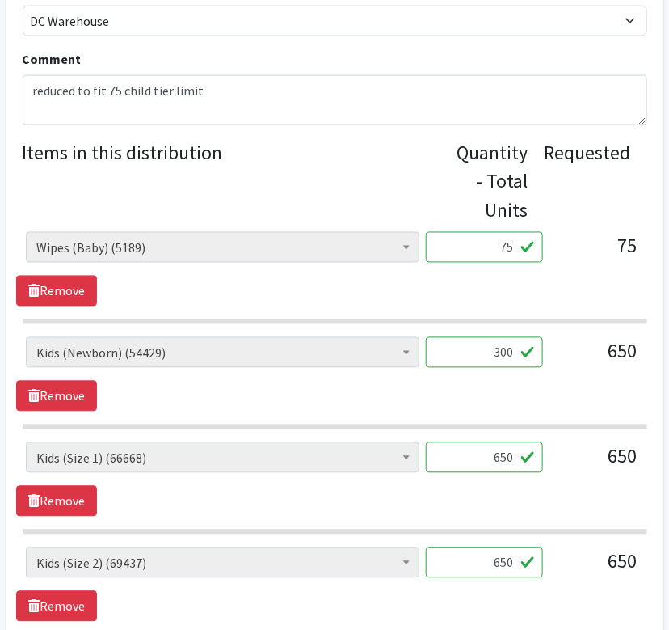
click at [485, 466] on input "650" at bounding box center [484, 457] width 117 height 31
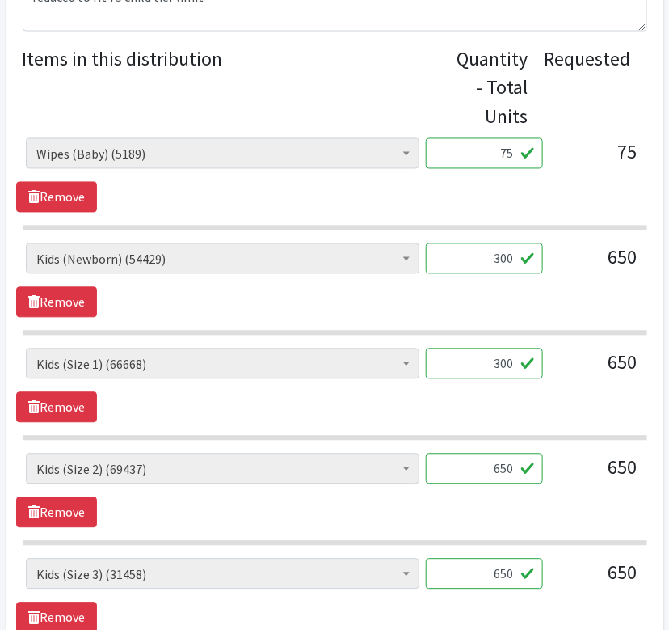
scroll to position [677, 0]
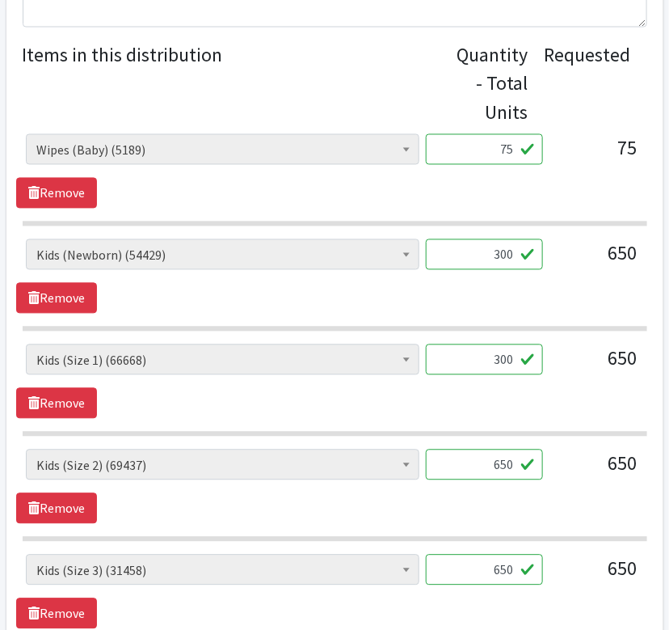
type input "300"
click at [500, 466] on input "650" at bounding box center [484, 465] width 117 height 31
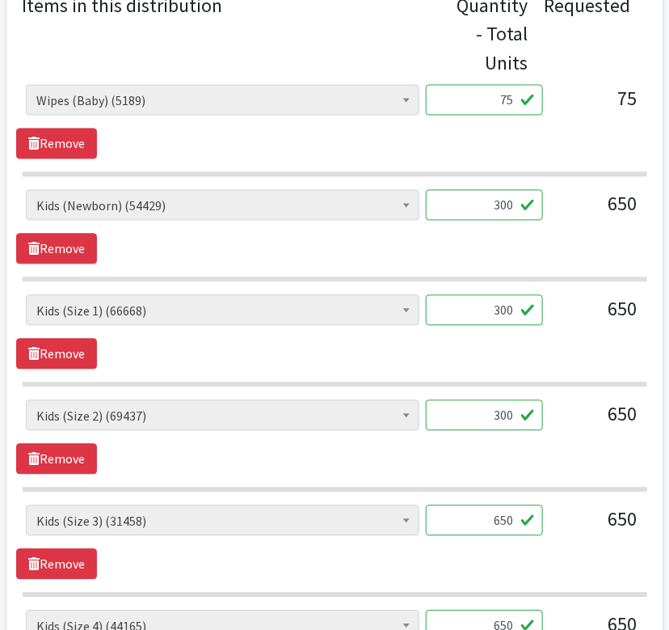
scroll to position [728, 0]
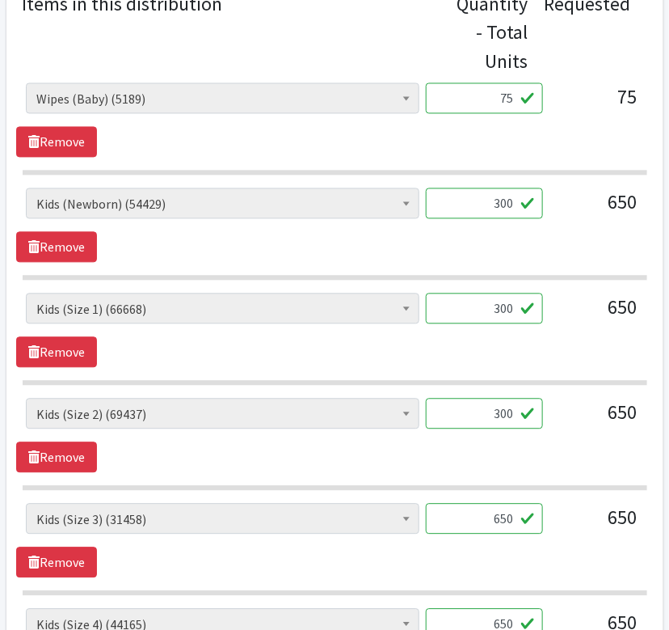
type input "300"
click at [500, 514] on input "650" at bounding box center [484, 519] width 117 height 31
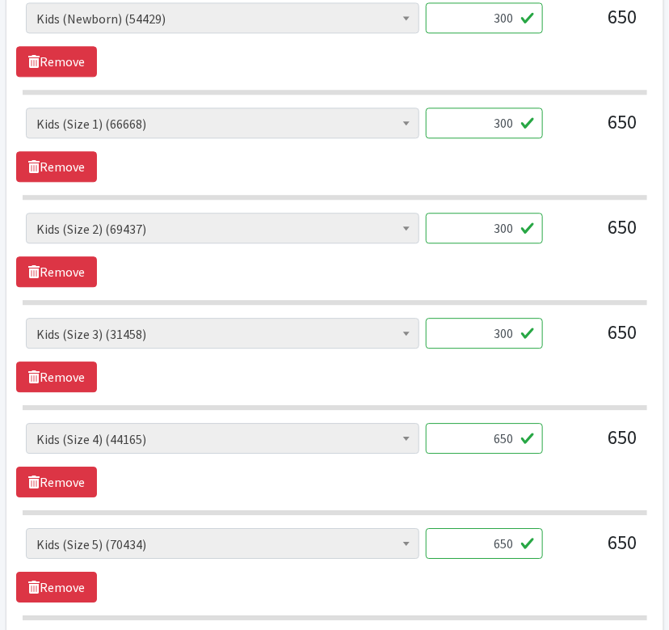
scroll to position [915, 0]
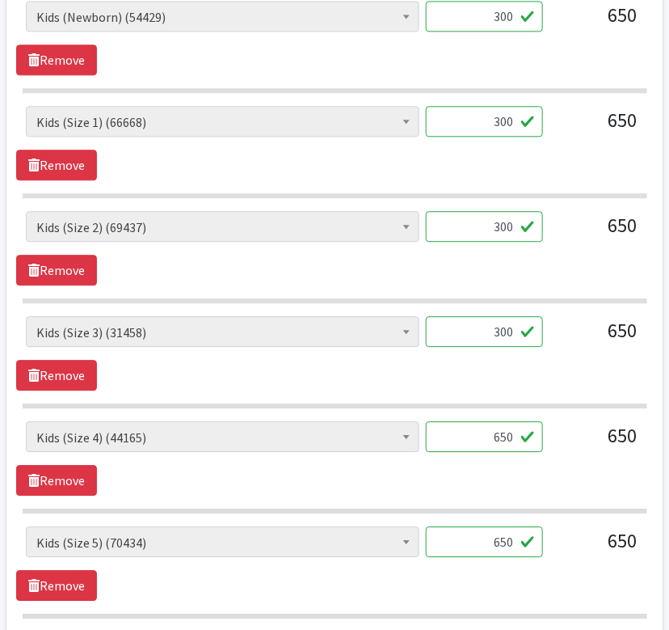
type input "300"
click at [493, 432] on input "650" at bounding box center [484, 436] width 117 height 31
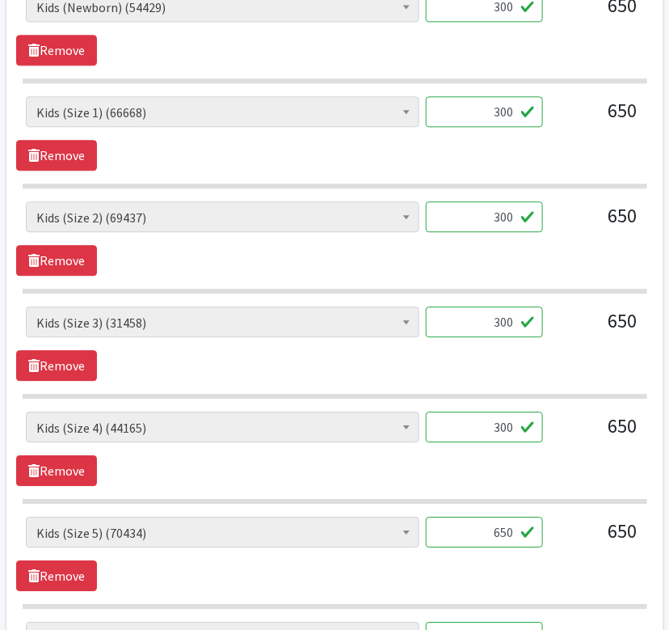
scroll to position [928, 0]
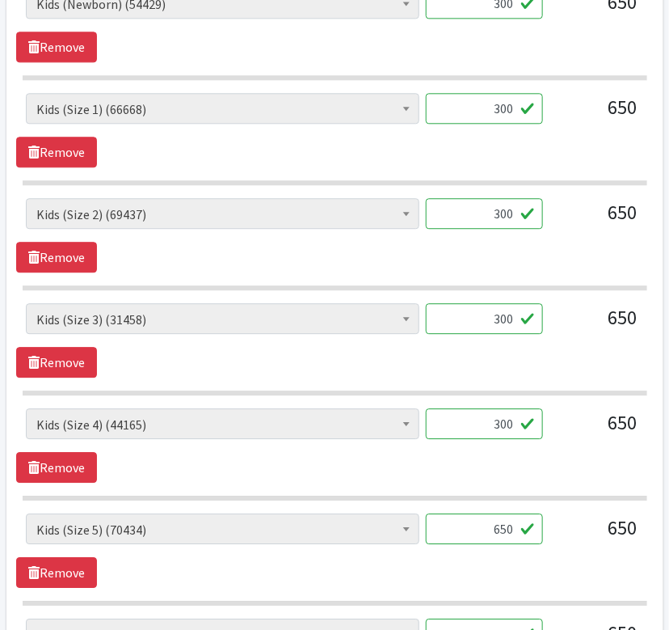
type input "300"
click at [504, 513] on input "650" at bounding box center [484, 528] width 117 height 31
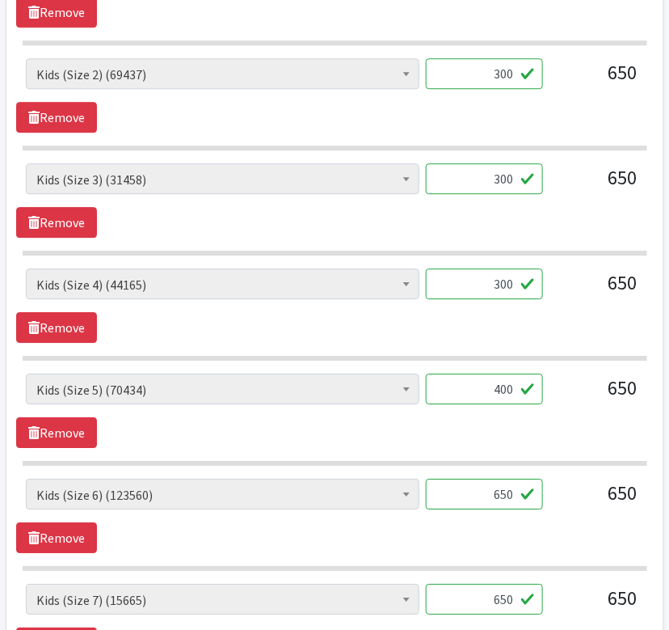
scroll to position [1073, 0]
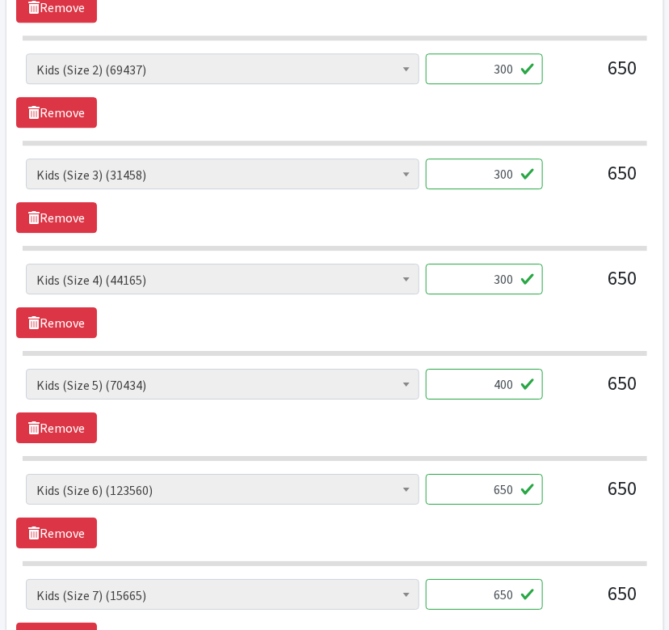
type input "400"
click at [492, 483] on input "650" at bounding box center [484, 489] width 117 height 31
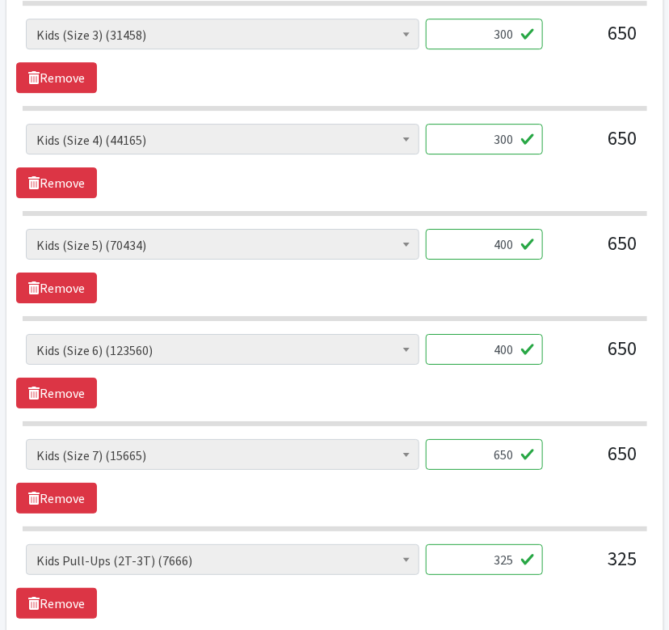
scroll to position [1215, 0]
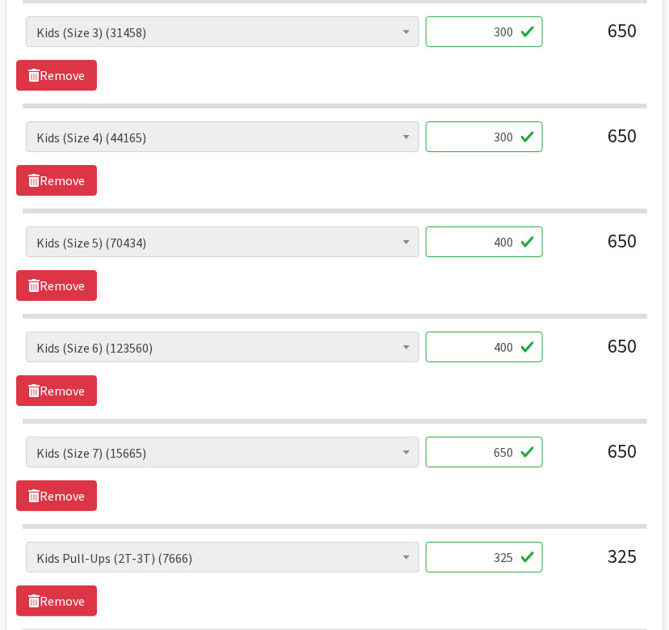
type input "400"
click at [495, 442] on input "650" at bounding box center [484, 452] width 117 height 31
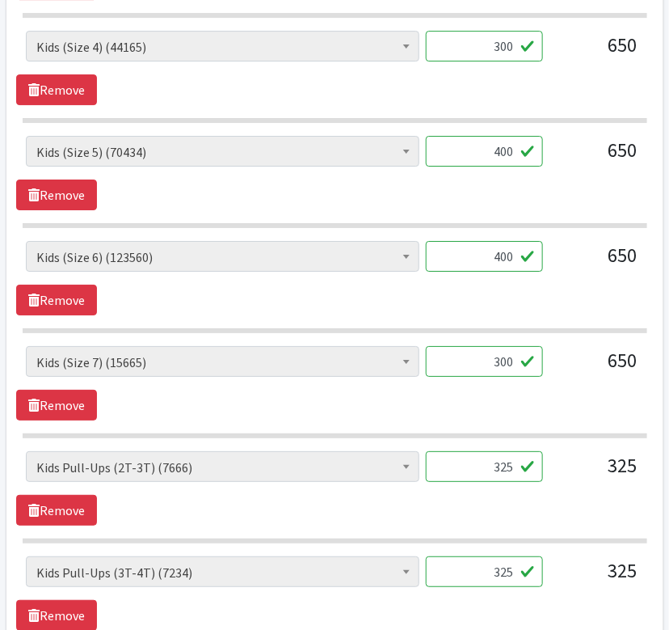
scroll to position [1313, 0]
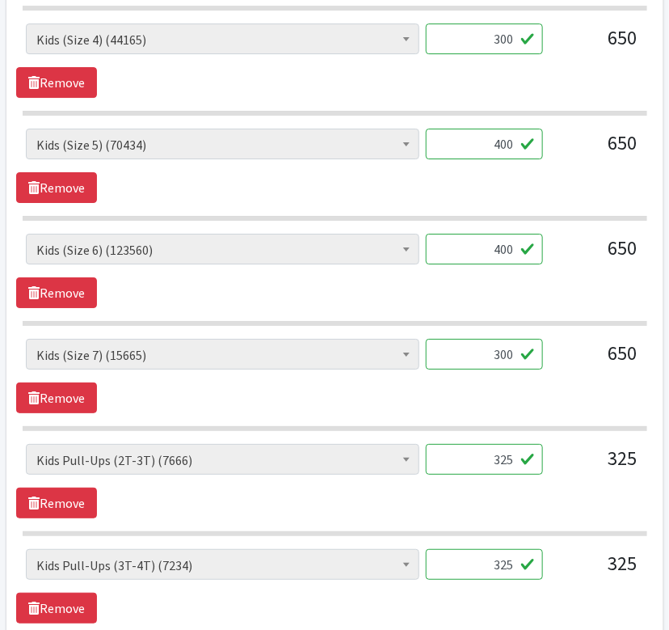
type input "300"
click at [497, 458] on input "325" at bounding box center [484, 459] width 117 height 31
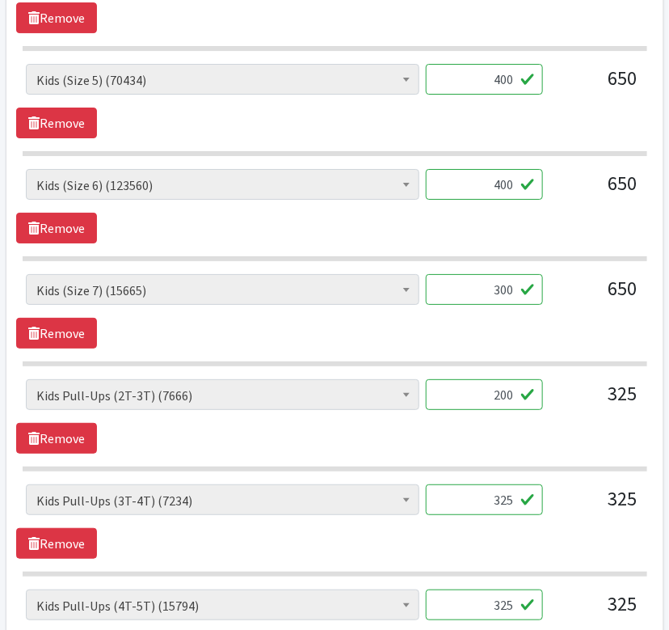
type input "200"
click at [497, 488] on input "325" at bounding box center [484, 499] width 117 height 31
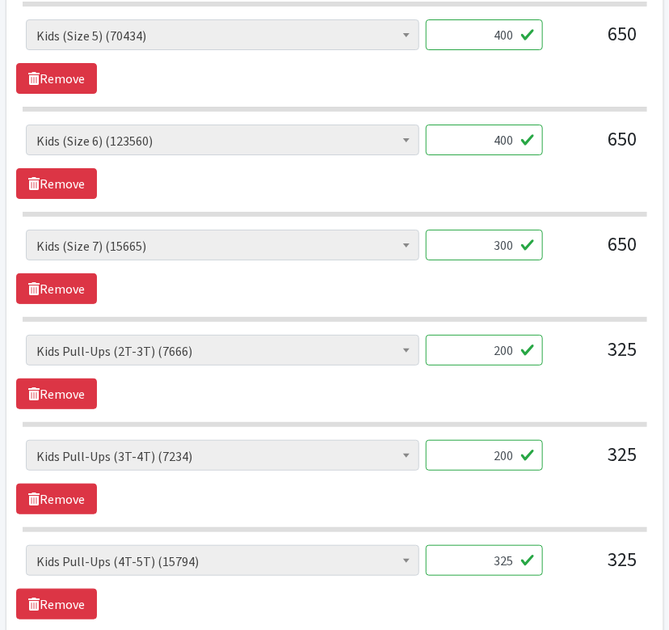
type input "200"
click at [493, 566] on input "325" at bounding box center [484, 560] width 117 height 31
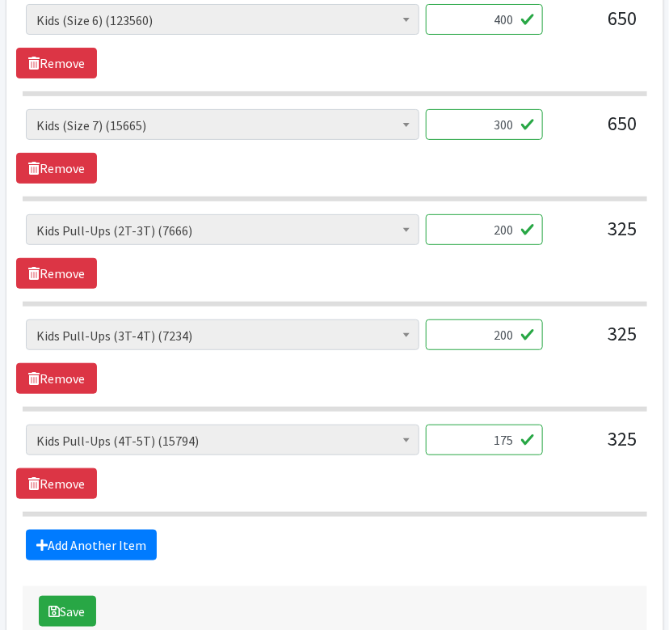
scroll to position [1635, 0]
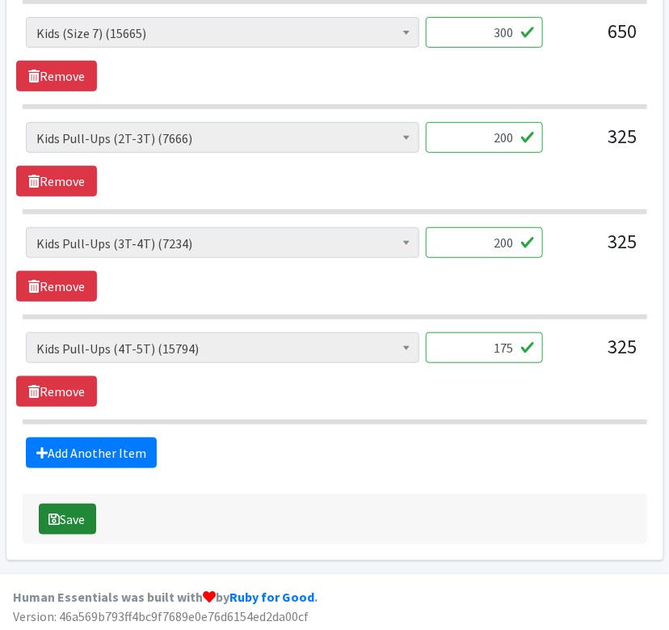
type input "175"
click at [70, 517] on button "Save" at bounding box center [67, 519] width 57 height 31
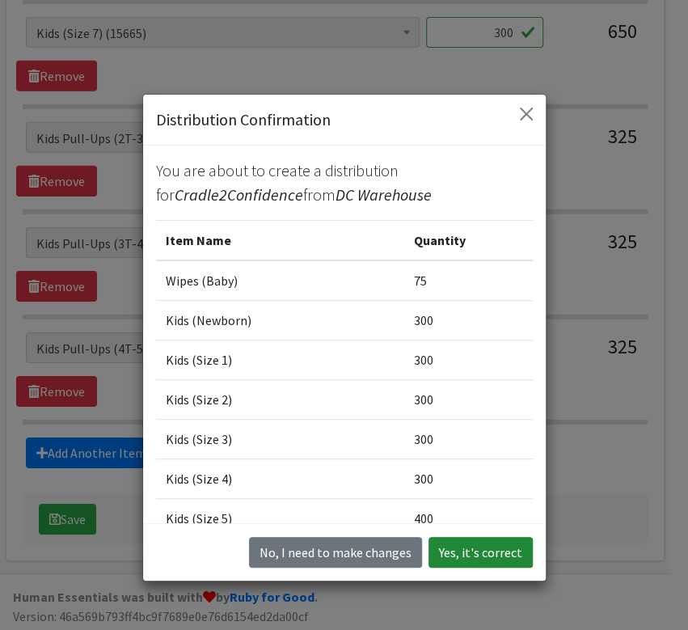
click at [499, 553] on button "Yes, it's correct" at bounding box center [480, 552] width 104 height 31
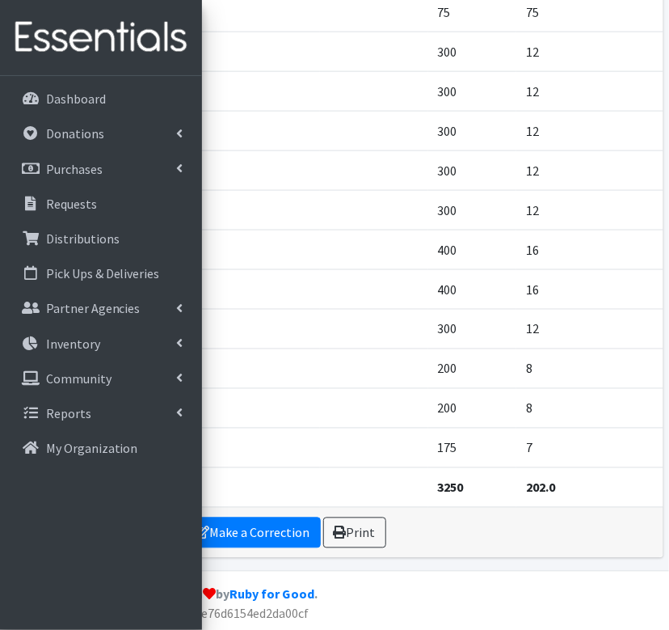
scroll to position [457, 0]
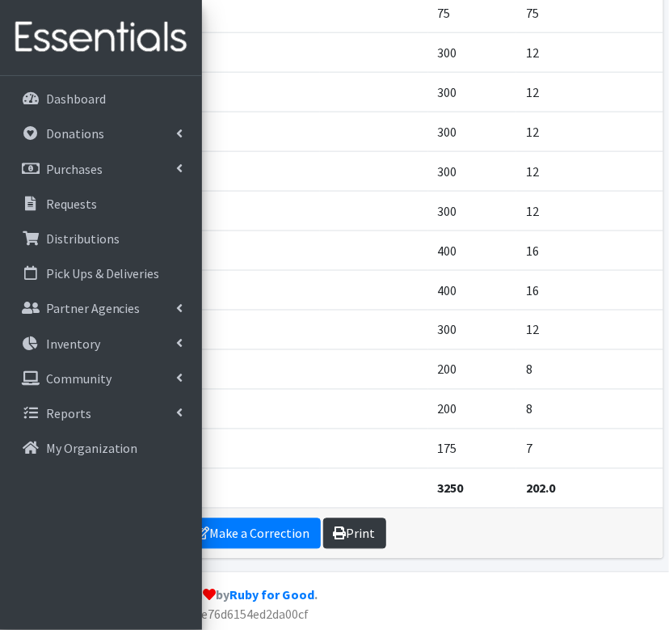
click at [349, 538] on link "Print" at bounding box center [354, 533] width 63 height 31
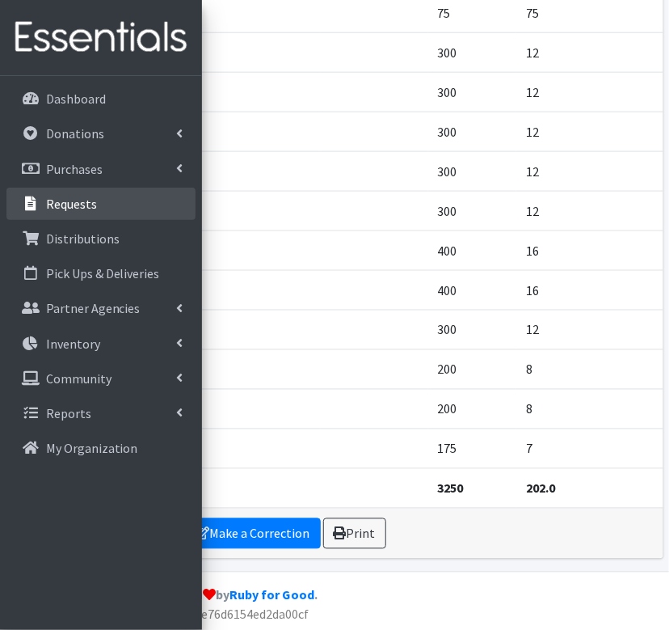
click at [68, 209] on p "Requests" at bounding box center [71, 204] width 51 height 16
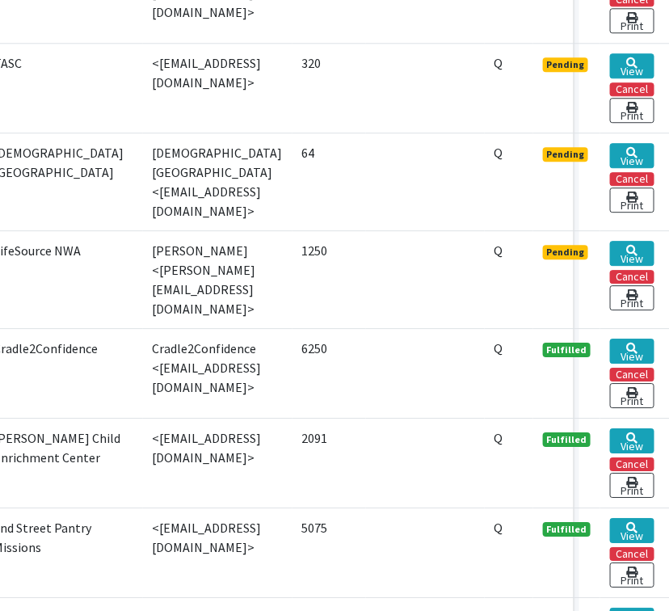
scroll to position [1015, 109]
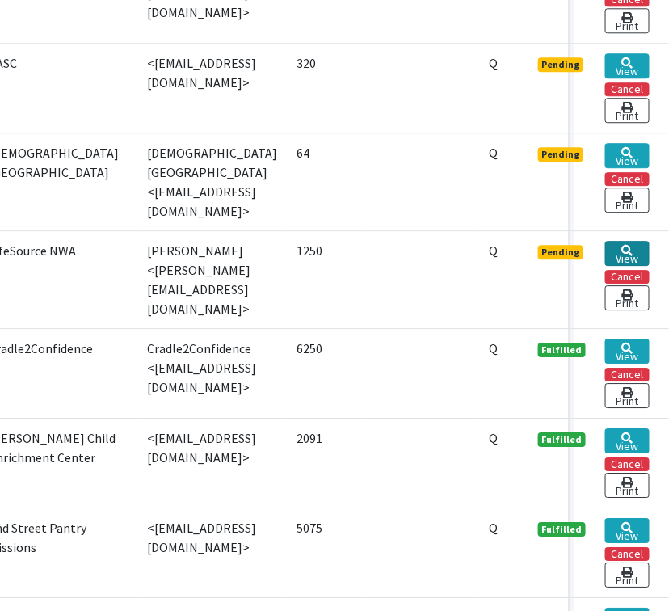
click at [635, 241] on link "View" at bounding box center [628, 253] width 44 height 25
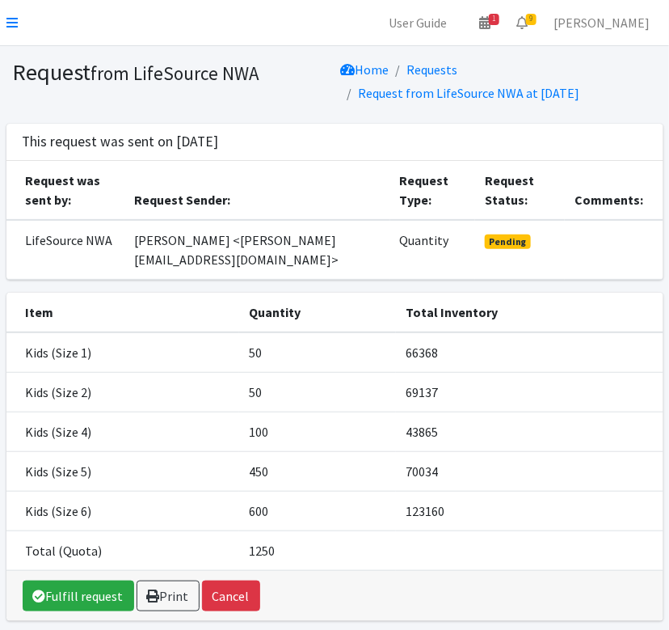
scroll to position [6, 0]
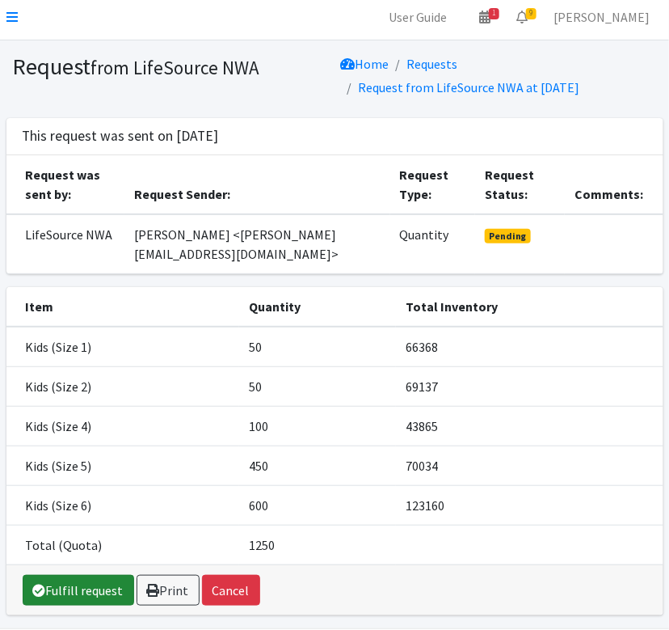
click at [90, 592] on link "Fulfill request" at bounding box center [79, 590] width 112 height 31
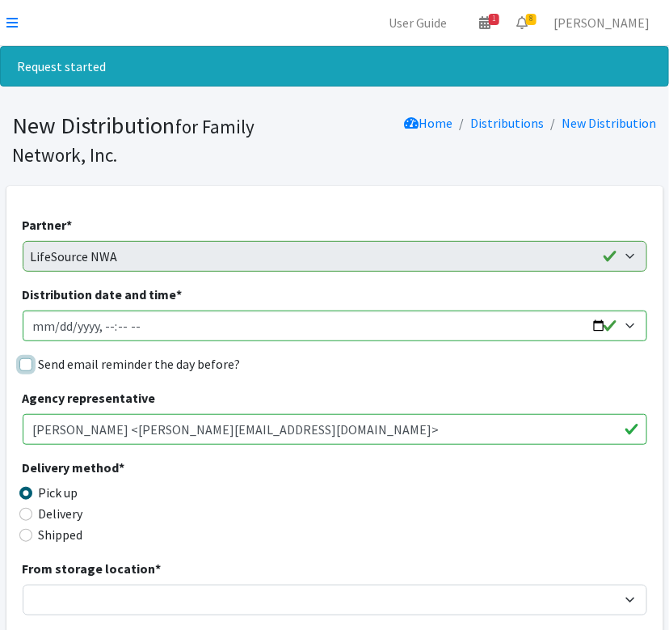
click at [25, 368] on input "Send email reminder the day before?" at bounding box center [25, 364] width 13 height 13
checkbox input "true"
drag, startPoint x: 242, startPoint y: 443, endPoint x: 602, endPoint y: 326, distance: 378.4
click at [602, 326] on input "Distribution date and time *" at bounding box center [335, 325] width 625 height 31
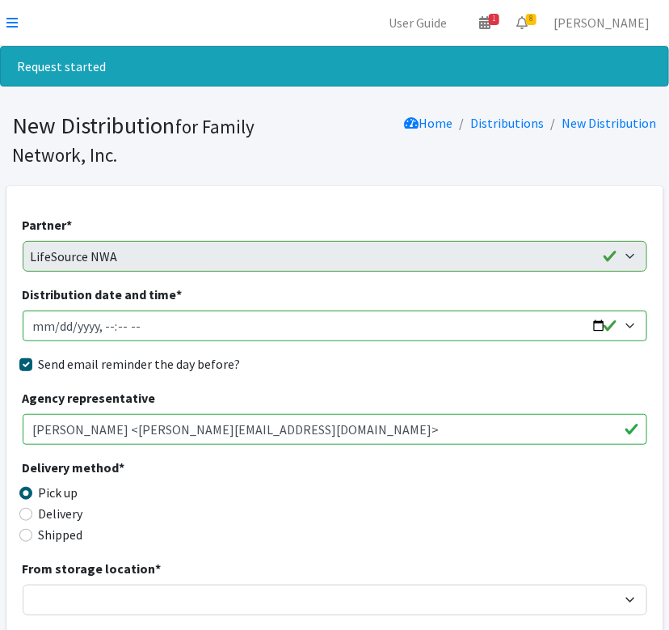
type input "2025-08-26T13:00"
click at [388, 359] on div "Send email reminder the day before?" at bounding box center [335, 363] width 625 height 19
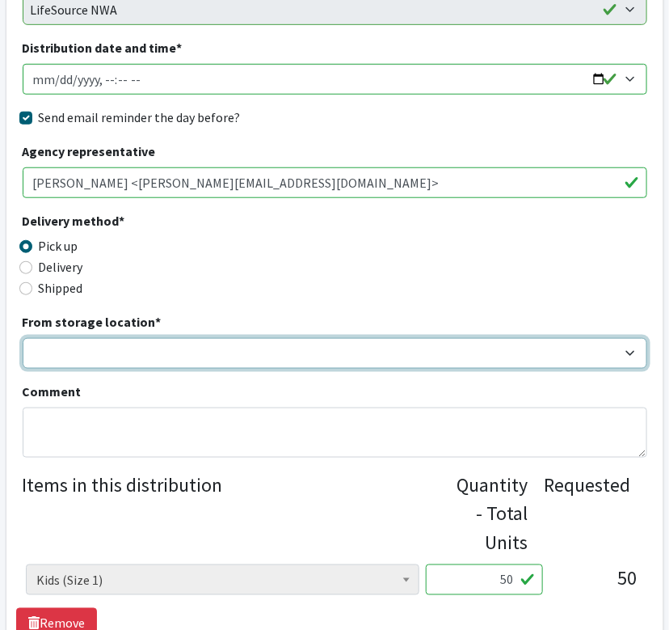
click at [124, 339] on select "DC Warehouse" at bounding box center [335, 353] width 625 height 31
select select "421"
click at [23, 338] on select "DC Warehouse" at bounding box center [335, 353] width 625 height 31
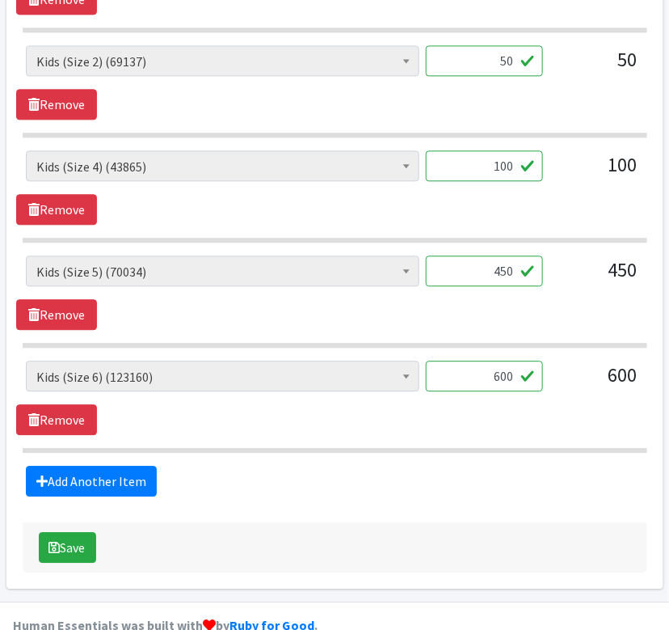
scroll to position [872, 0]
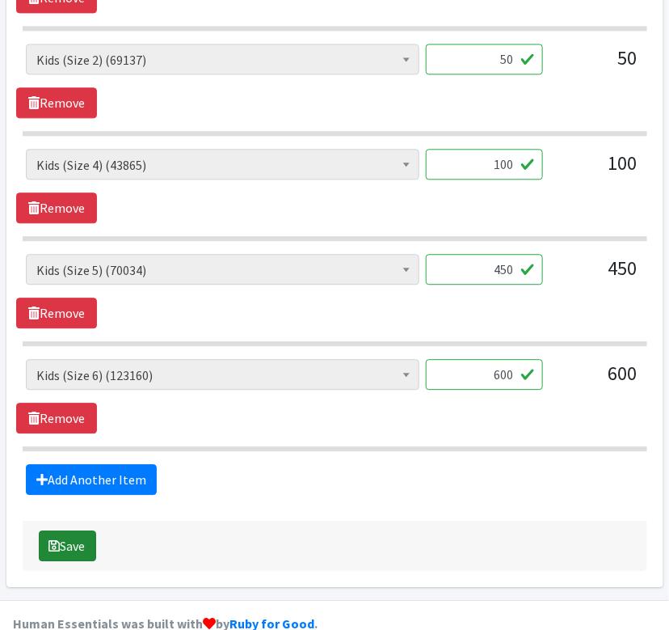
click at [62, 547] on button "Save" at bounding box center [67, 545] width 57 height 31
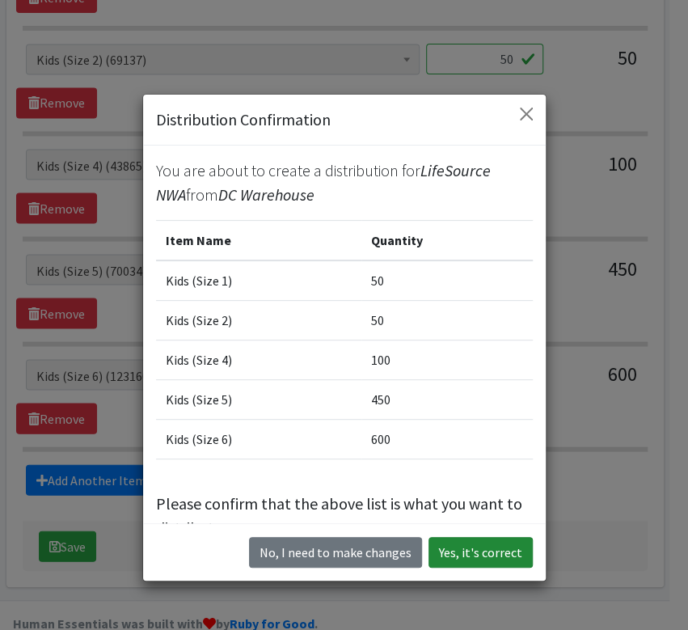
click at [496, 555] on button "Yes, it's correct" at bounding box center [480, 552] width 104 height 31
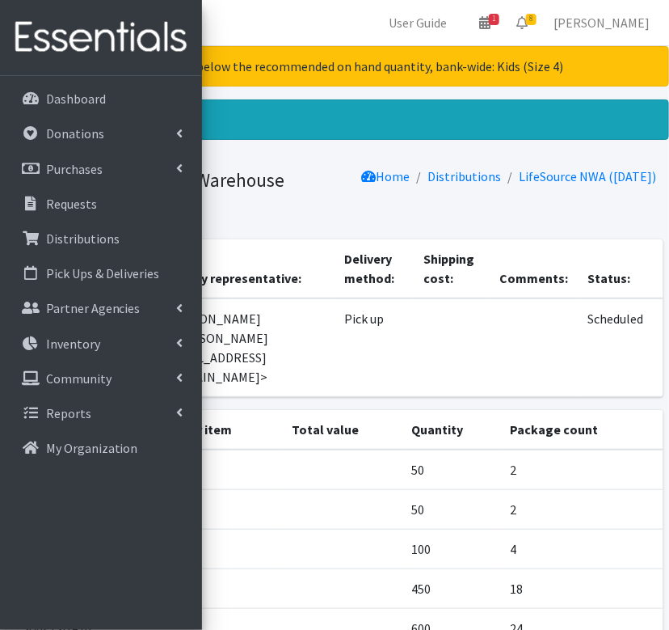
scroll to position [142, 0]
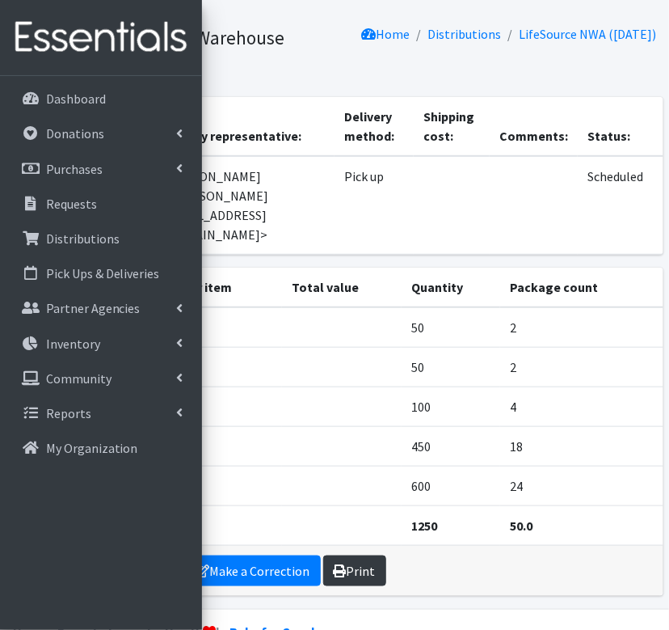
click at [356, 555] on link "Print" at bounding box center [354, 570] width 63 height 31
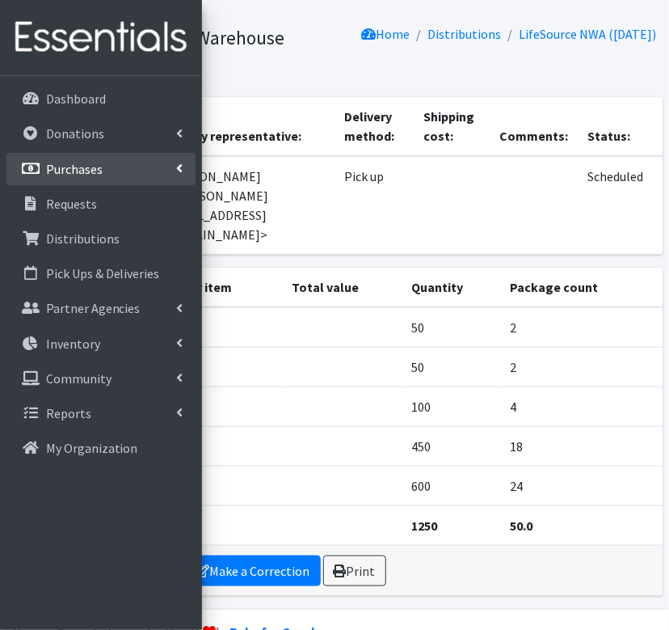
click at [44, 186] on li "Purchases All Purchases New Purchase" at bounding box center [100, 170] width 189 height 35
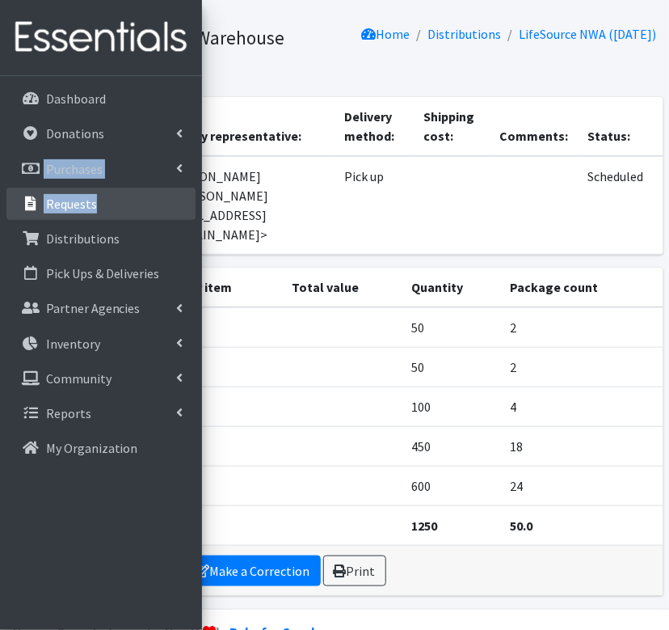
drag, startPoint x: 44, startPoint y: 186, endPoint x: 49, endPoint y: 213, distance: 27.9
click at [49, 213] on ul "Dashboard Donations All Donations New Donation Purchases All Purchases New Purc…" at bounding box center [100, 274] width 189 height 384
click at [136, 196] on link "Requests" at bounding box center [100, 204] width 189 height 32
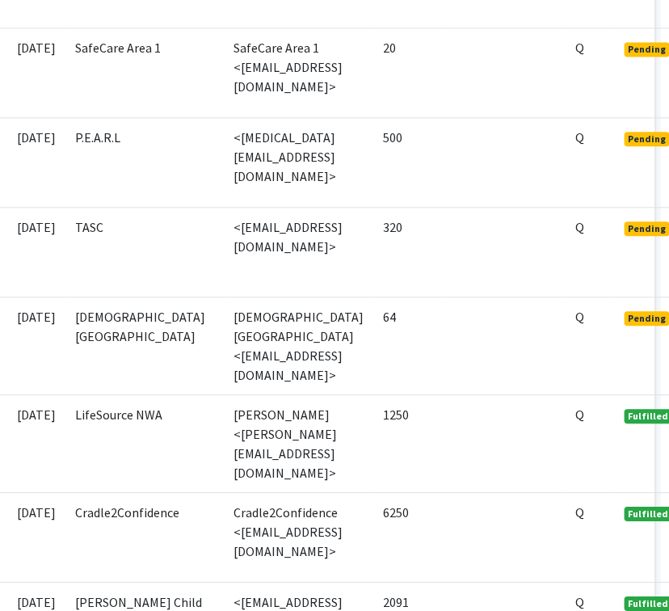
scroll to position [851, 109]
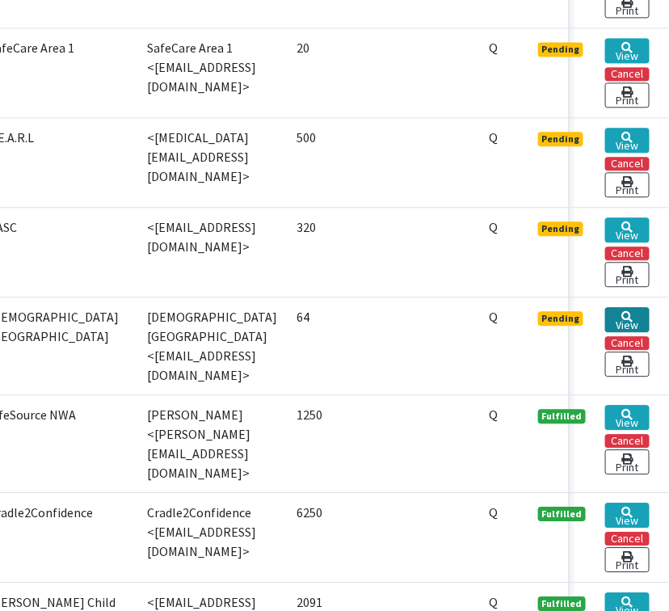
click at [633, 307] on link "View" at bounding box center [628, 319] width 44 height 25
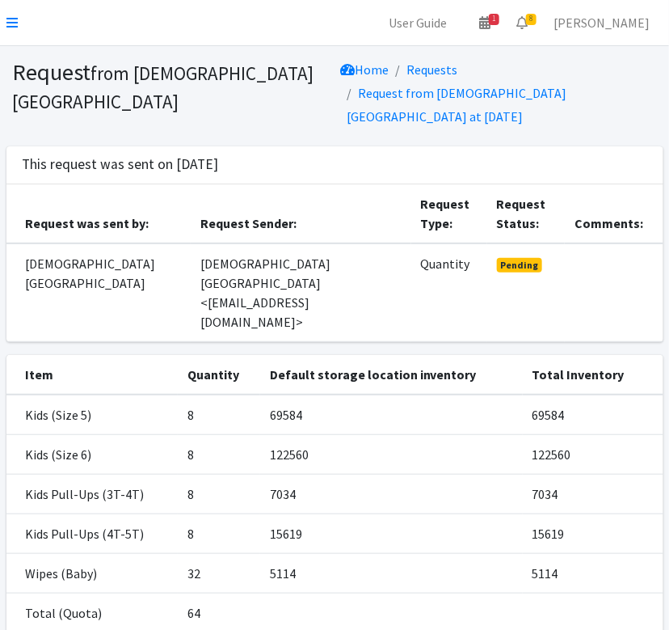
scroll to position [87, 0]
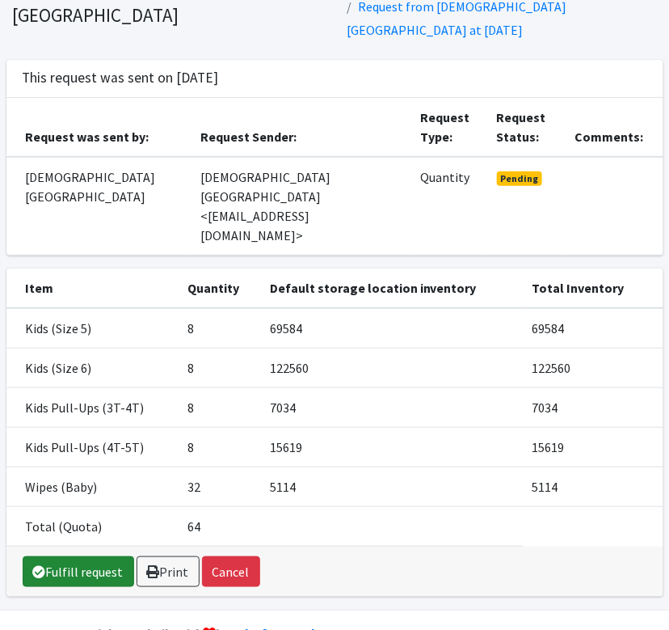
click at [65, 556] on link "Fulfill request" at bounding box center [79, 571] width 112 height 31
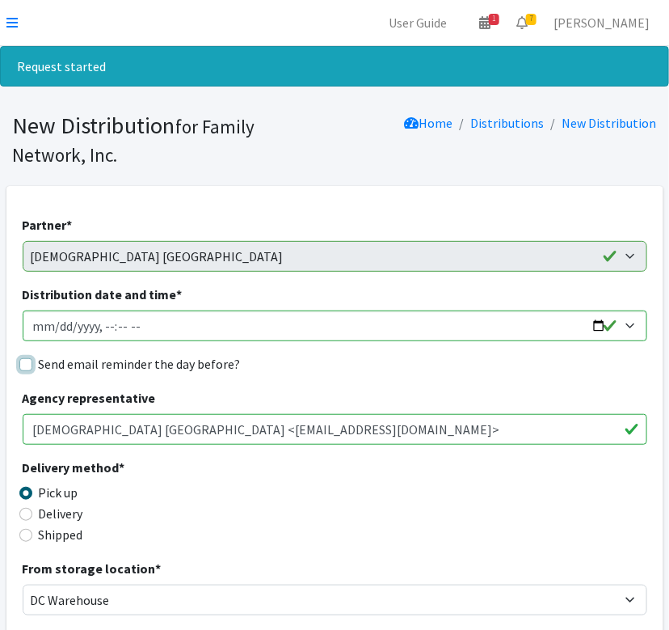
click at [22, 362] on input "Send email reminder the day before?" at bounding box center [25, 364] width 13 height 13
checkbox input "true"
click at [601, 333] on input "Distribution date and time *" at bounding box center [335, 325] width 625 height 31
type input "[DATE]T13:00"
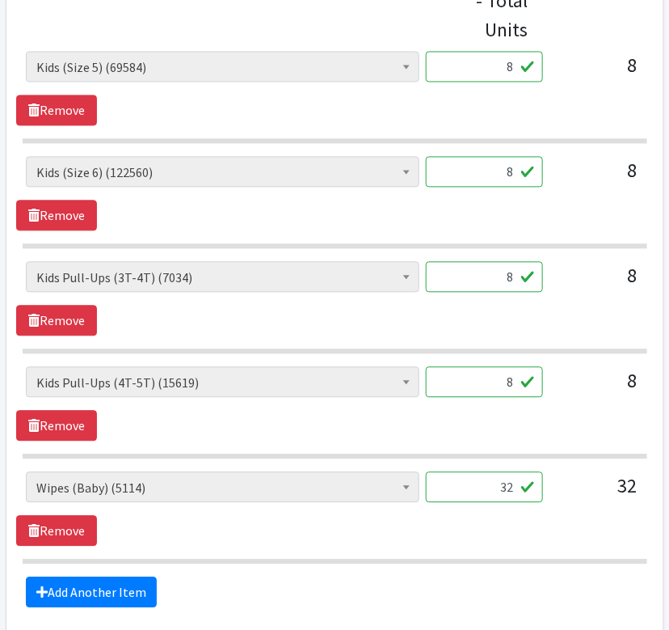
scroll to position [648, 0]
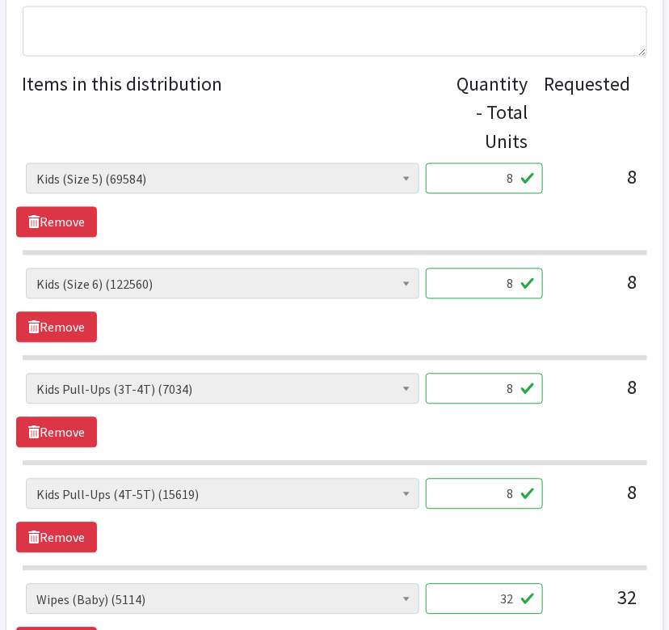
click at [525, 178] on input "8" at bounding box center [484, 178] width 117 height 31
type input "400"
click at [505, 290] on input "8" at bounding box center [484, 283] width 117 height 31
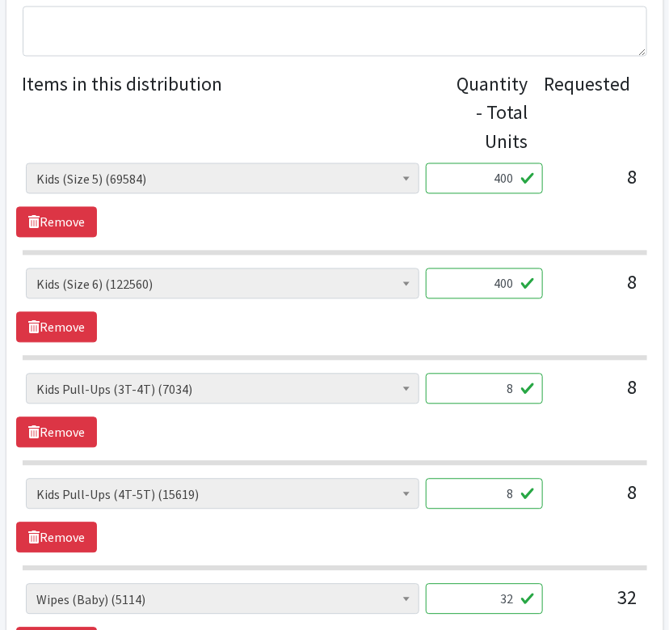
type input "400"
click at [504, 386] on input "8" at bounding box center [484, 389] width 117 height 31
type input "200"
click at [517, 498] on input "8" at bounding box center [484, 494] width 117 height 31
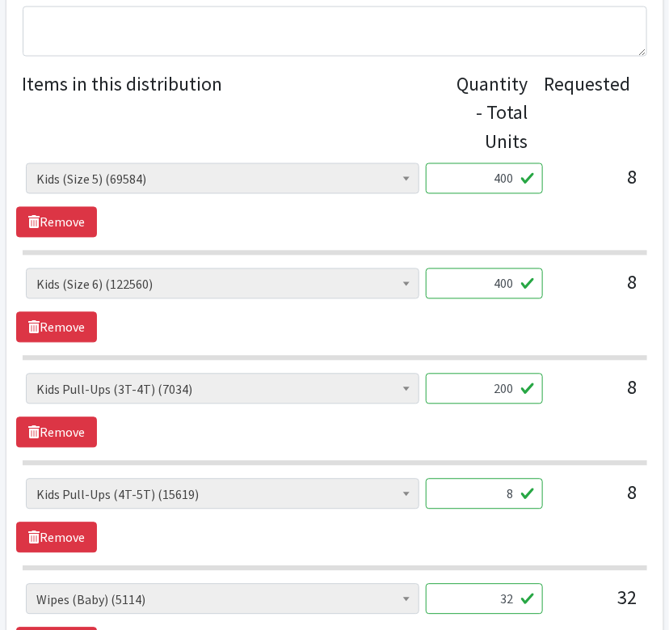
click at [517, 498] on input "8" at bounding box center [484, 494] width 117 height 31
type input "200"
click at [420, 456] on section "Adult Briefs (Large/X-Large) (1439) Adult Briefs (Medium/Large) (108) Adult Bri…" at bounding box center [335, 420] width 625 height 92
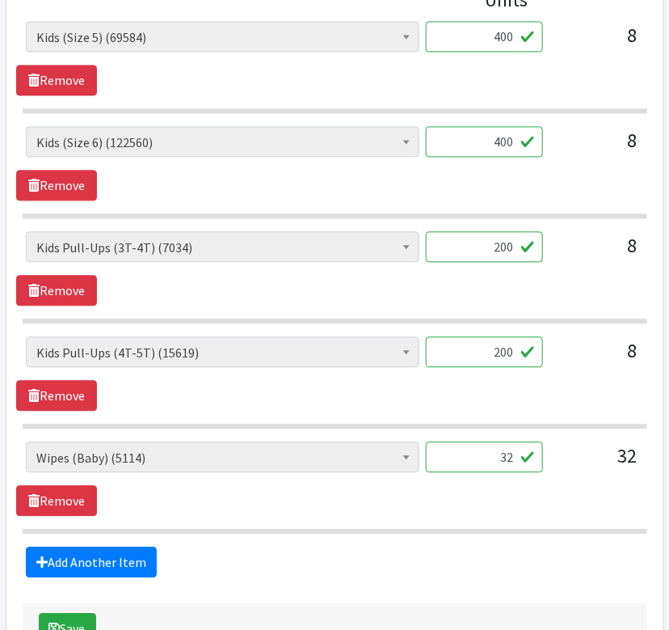
scroll to position [901, 0]
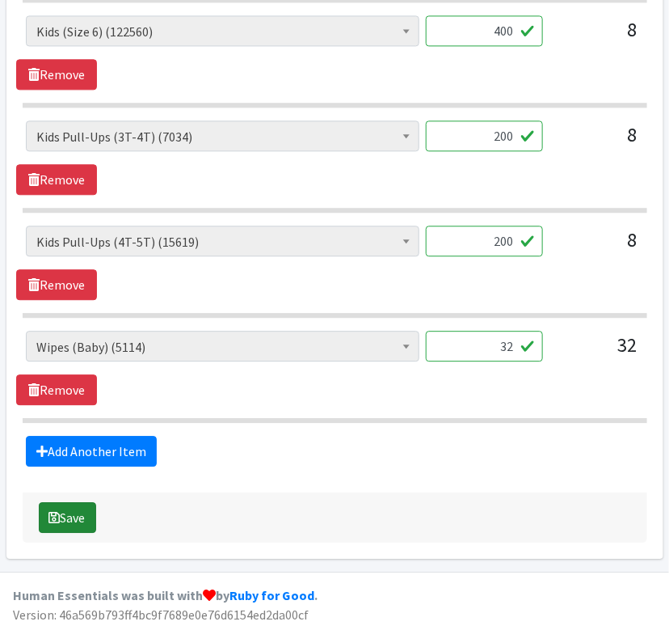
click at [71, 514] on button "Save" at bounding box center [67, 517] width 57 height 31
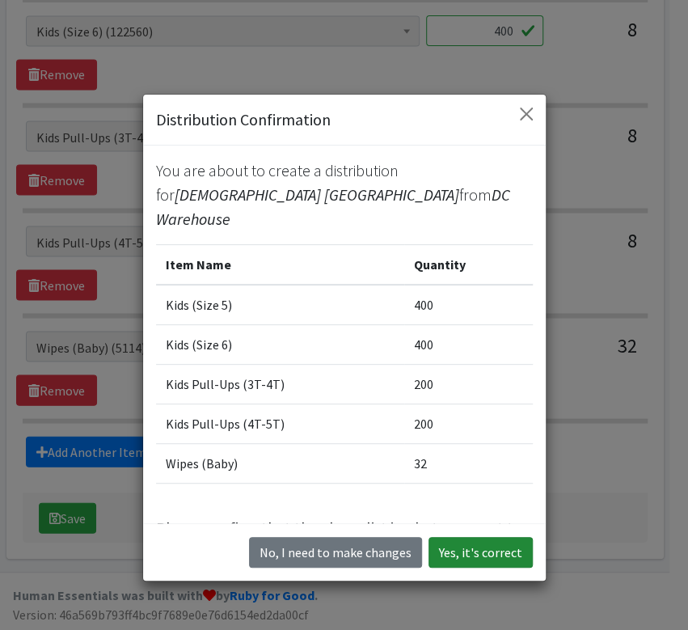
click at [457, 551] on button "Yes, it's correct" at bounding box center [480, 552] width 104 height 31
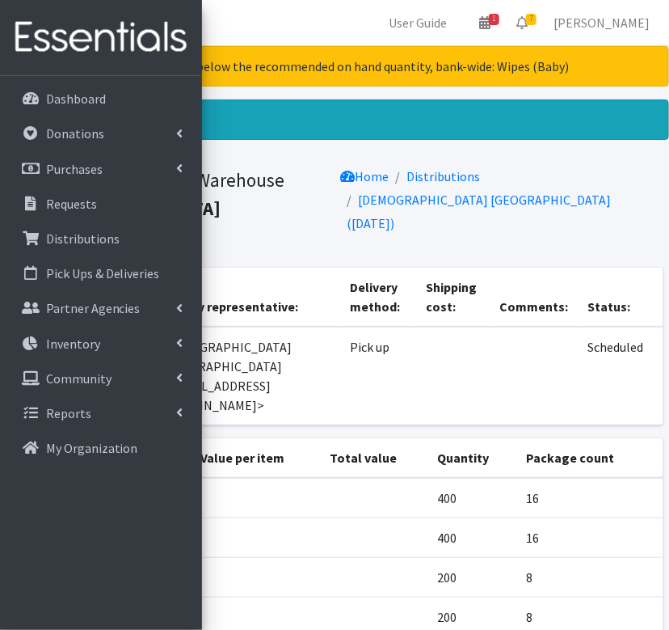
scroll to position [142, 0]
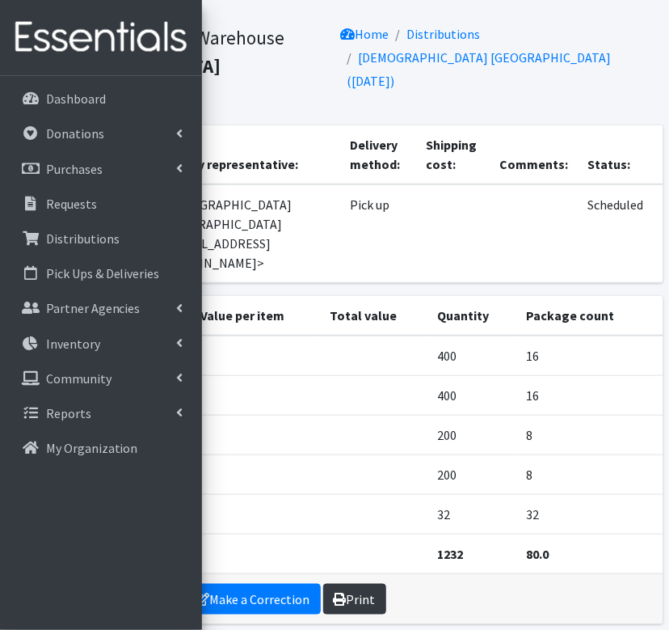
click at [364, 584] on link "Print" at bounding box center [354, 599] width 63 height 31
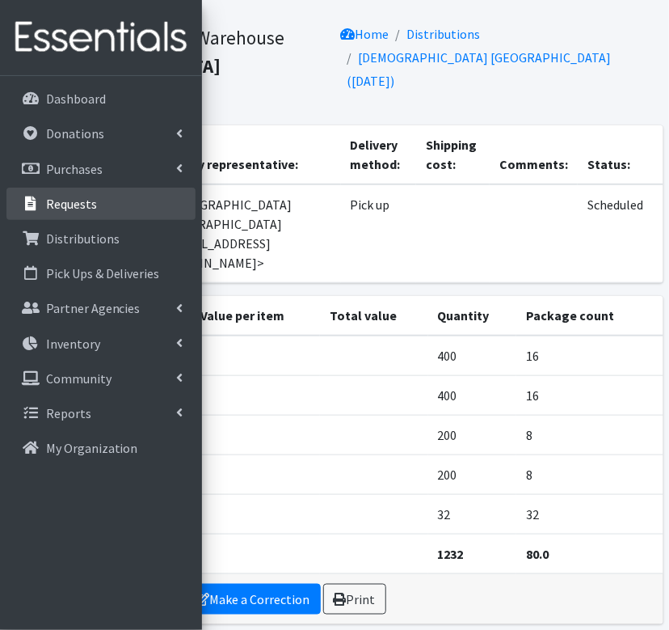
click at [66, 199] on p "Requests" at bounding box center [71, 204] width 51 height 16
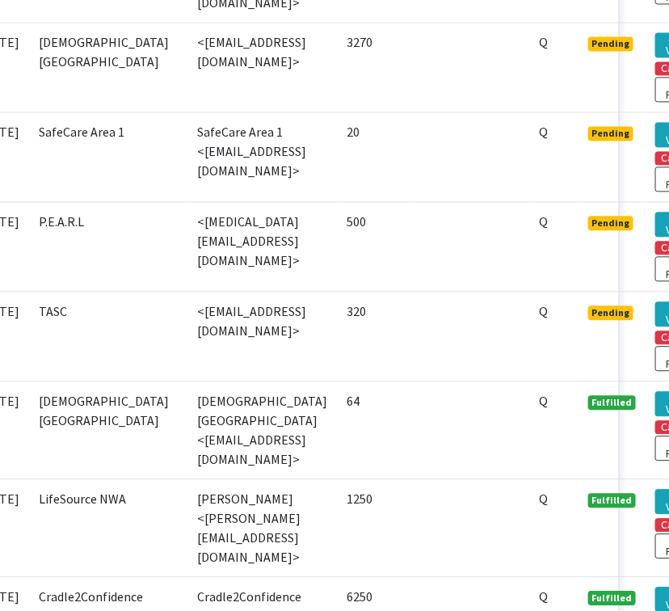
scroll to position [767, 109]
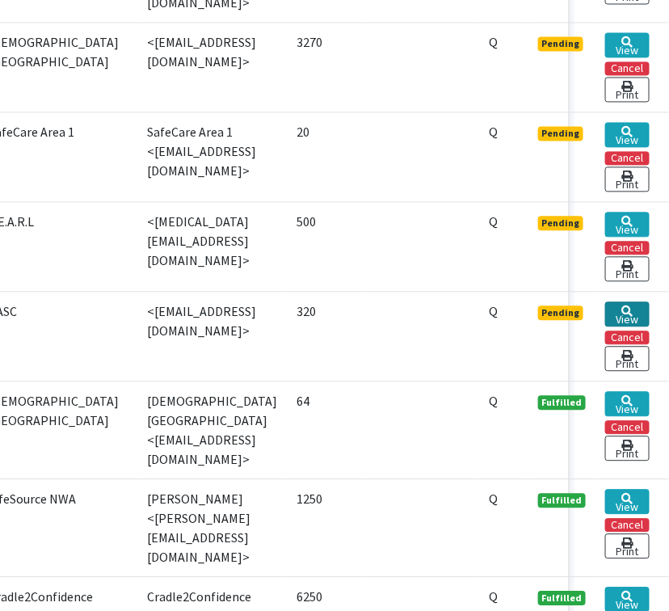
click at [629, 306] on icon at bounding box center [628, 311] width 11 height 11
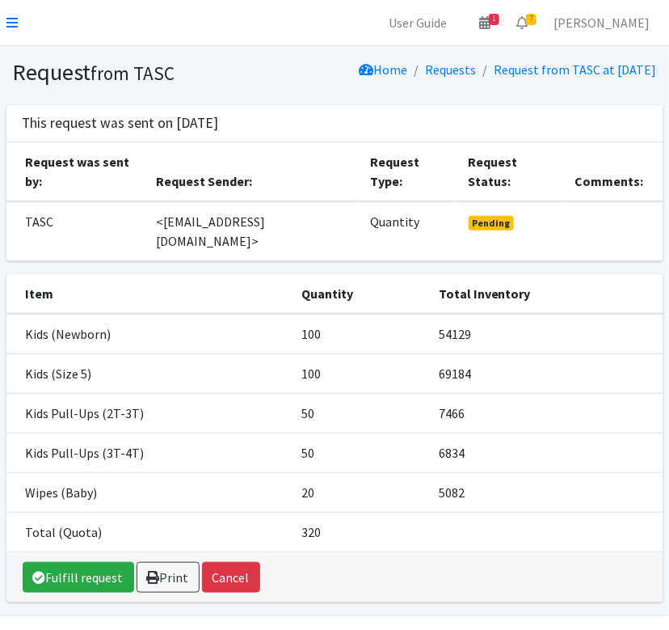
scroll to position [24, 0]
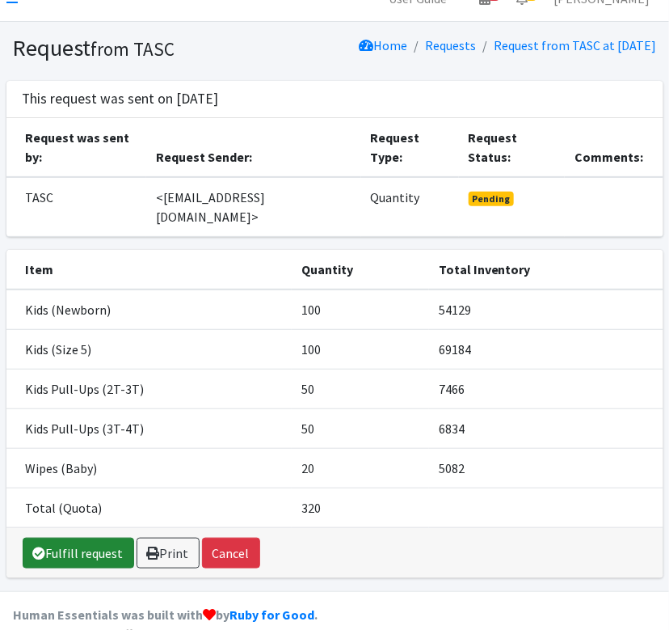
click at [70, 538] on link "Fulfill request" at bounding box center [79, 553] width 112 height 31
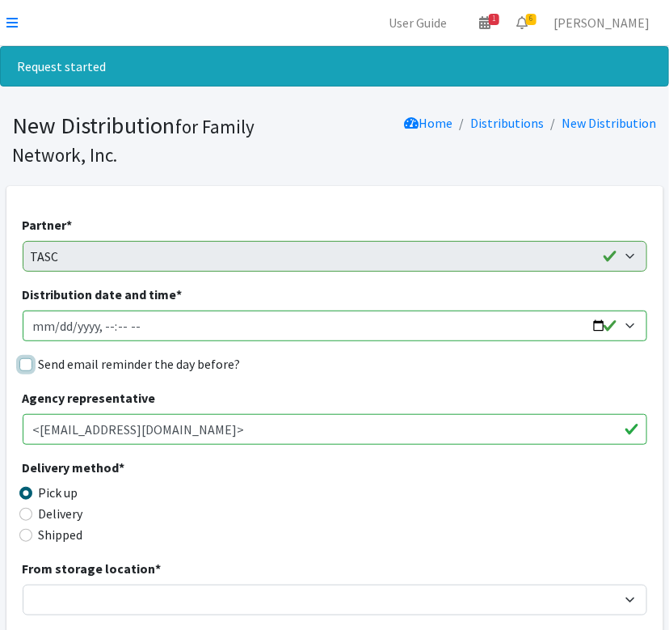
click at [23, 361] on input "Send email reminder the day before?" at bounding box center [25, 364] width 13 height 13
checkbox input "true"
click at [592, 323] on input "Distribution date and time *" at bounding box center [335, 325] width 625 height 31
type input "[DATE]T13:00"
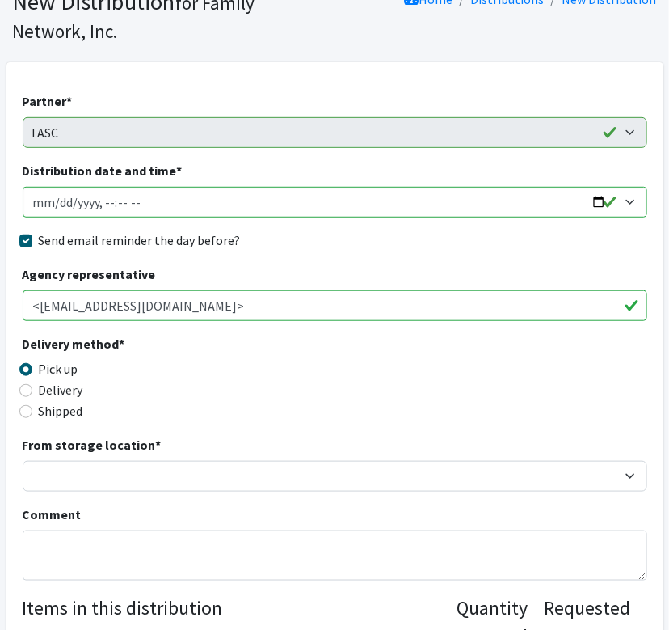
scroll to position [125, 0]
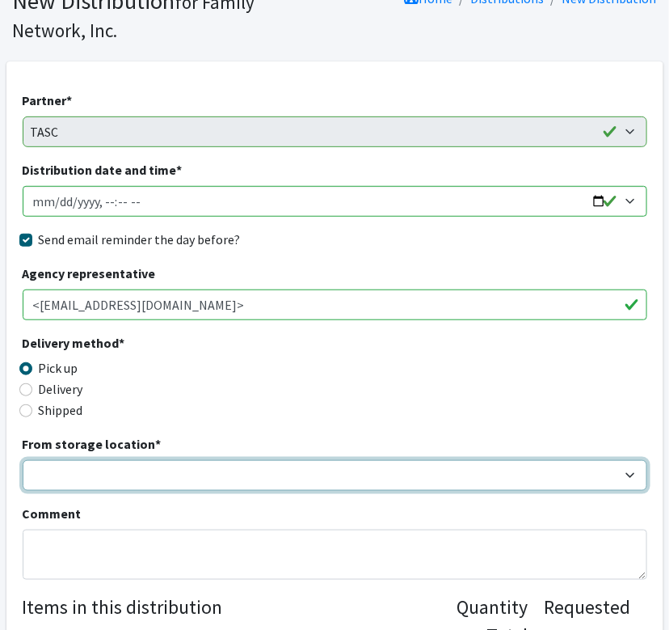
click at [87, 468] on select "DC Warehouse" at bounding box center [335, 475] width 625 height 31
select select "421"
click at [23, 460] on select "DC Warehouse" at bounding box center [335, 475] width 625 height 31
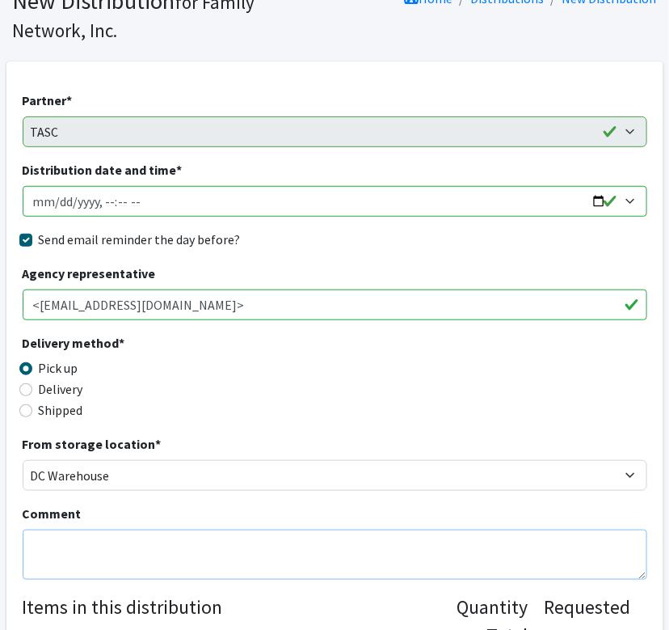
click at [59, 542] on textarea "Comment" at bounding box center [335, 555] width 625 height 50
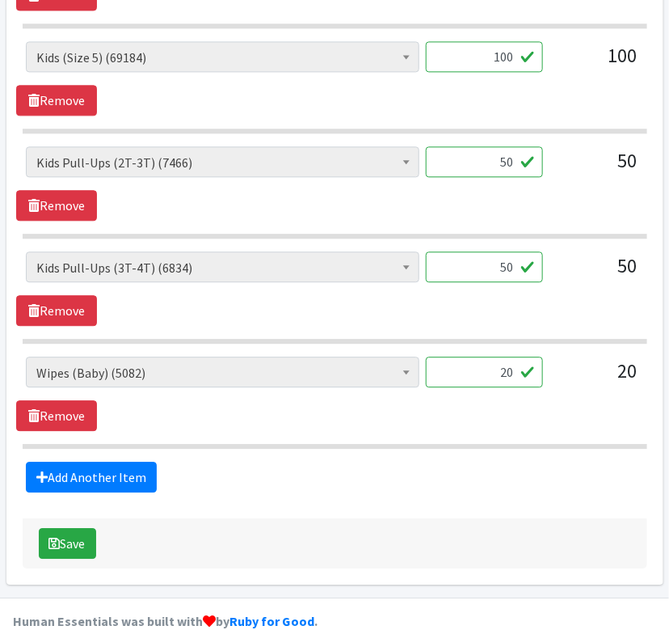
scroll to position [901, 0]
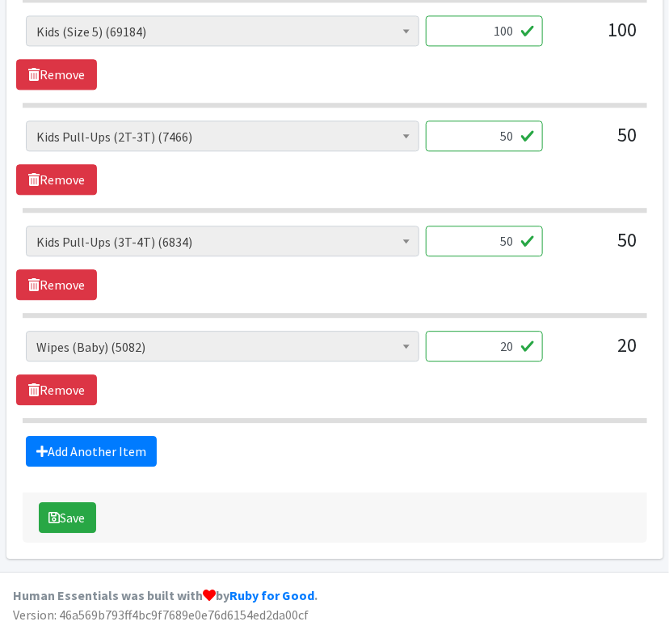
type textarea "reduced wipes to match number of children receiving diapers"
click at [488, 348] on input "20" at bounding box center [484, 346] width 117 height 31
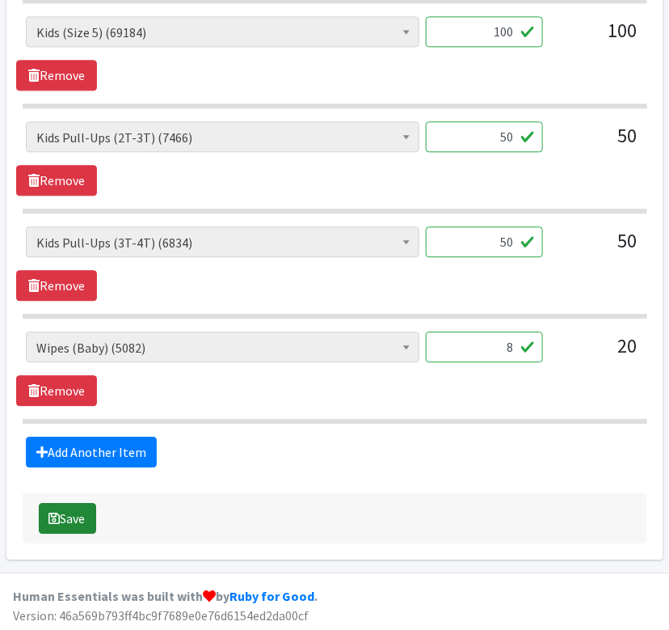
type input "8"
click at [82, 518] on button "Save" at bounding box center [67, 518] width 57 height 31
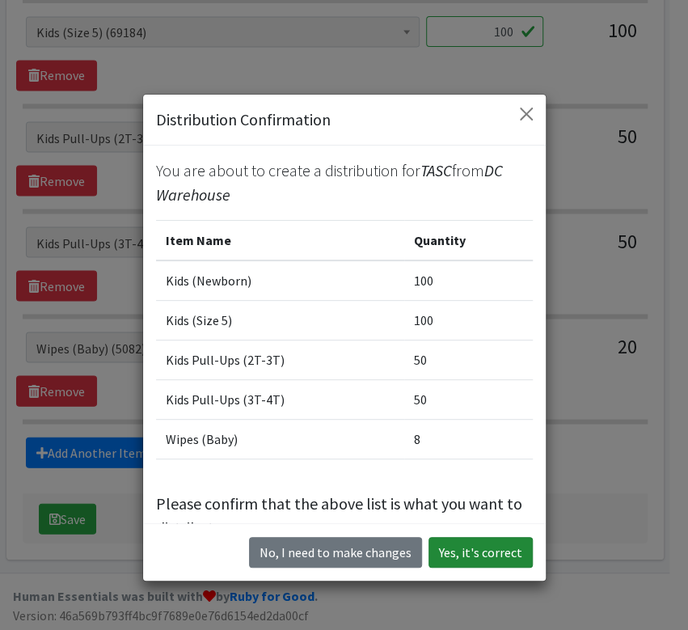
click at [470, 555] on button "Yes, it's correct" at bounding box center [480, 552] width 104 height 31
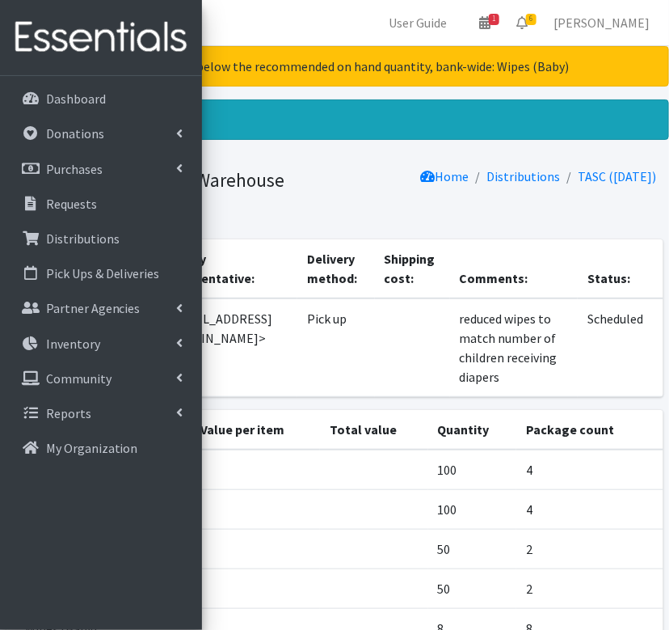
scroll to position [181, 0]
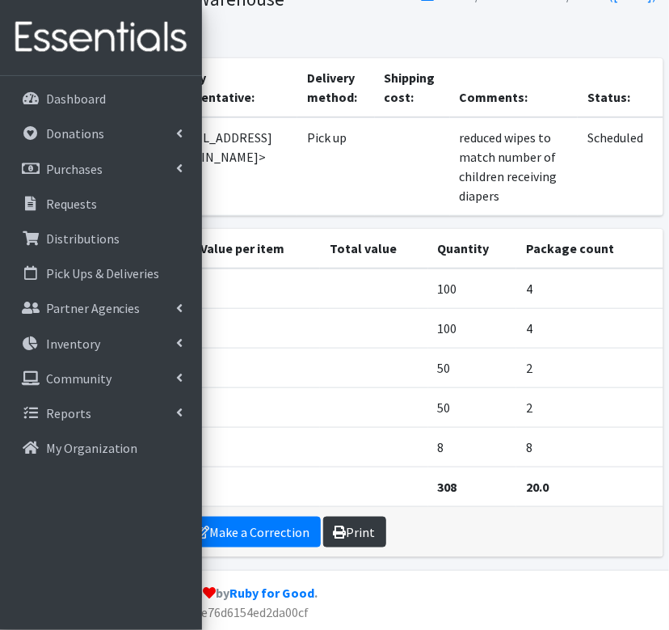
click at [365, 537] on link "Print" at bounding box center [354, 532] width 63 height 31
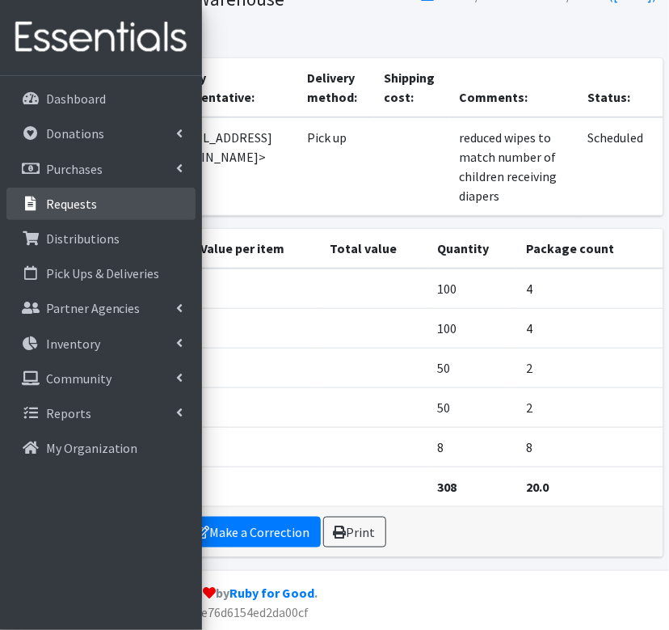
click at [81, 200] on p "Requests" at bounding box center [71, 204] width 51 height 16
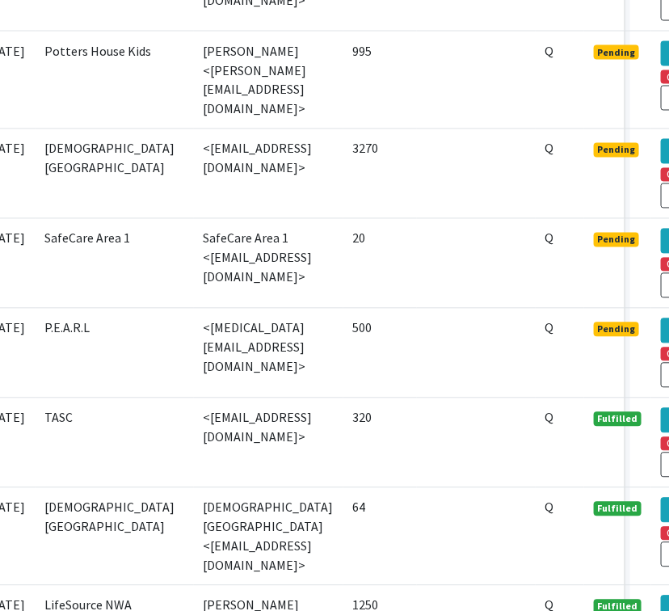
scroll to position [661, 109]
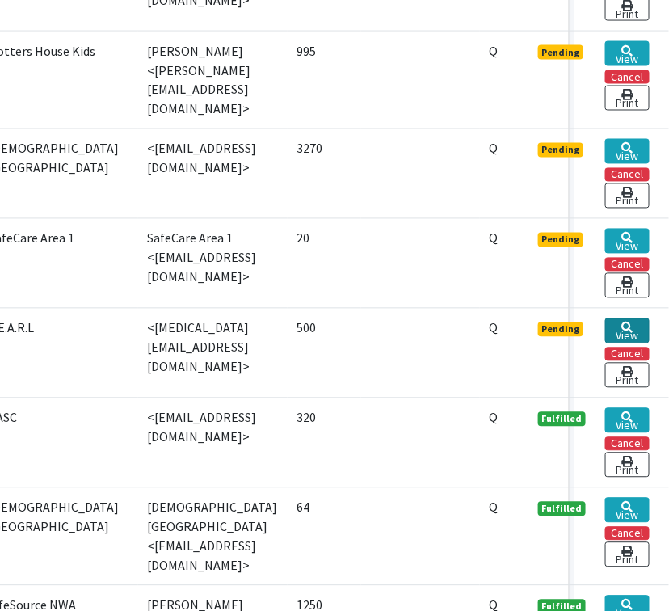
click at [621, 319] on link "View" at bounding box center [628, 331] width 44 height 25
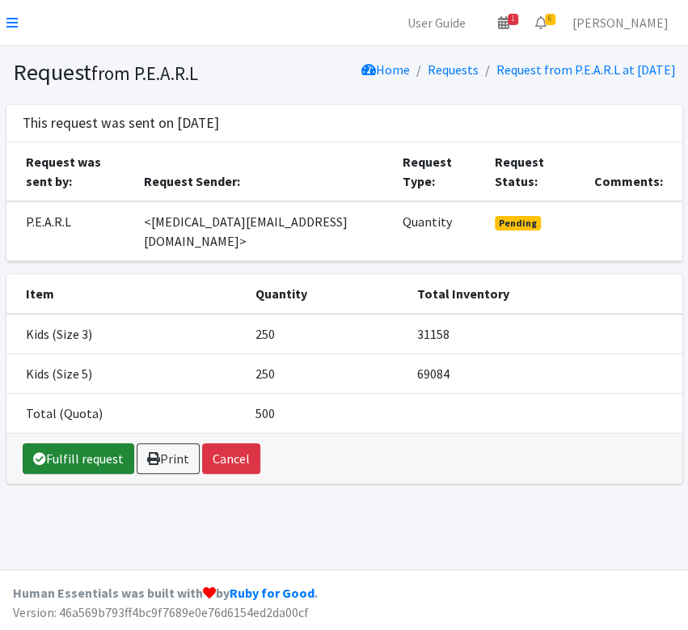
click at [110, 443] on link "Fulfill request" at bounding box center [79, 458] width 112 height 31
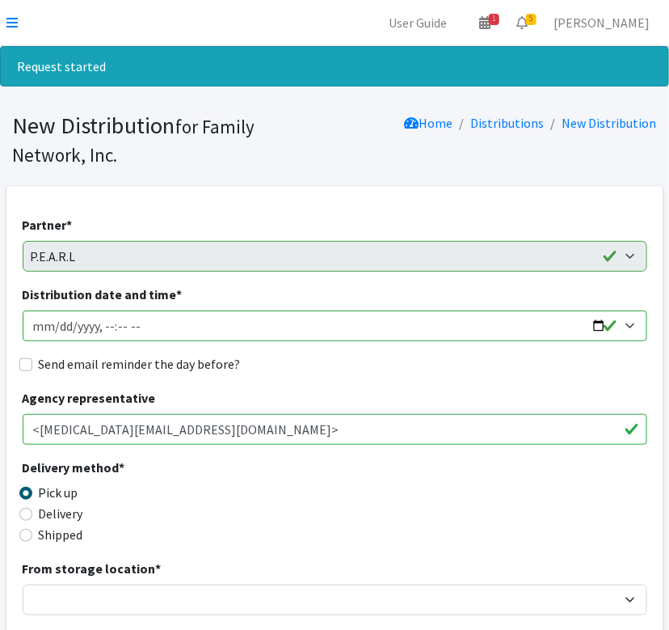
click at [35, 364] on div "Send email reminder the day before?" at bounding box center [335, 363] width 625 height 19
click at [19, 366] on input "Send email reminder the day before?" at bounding box center [25, 364] width 13 height 13
checkbox input "true"
click at [598, 327] on input "Distribution date and time *" at bounding box center [335, 325] width 625 height 31
type input "[DATE]T13:00"
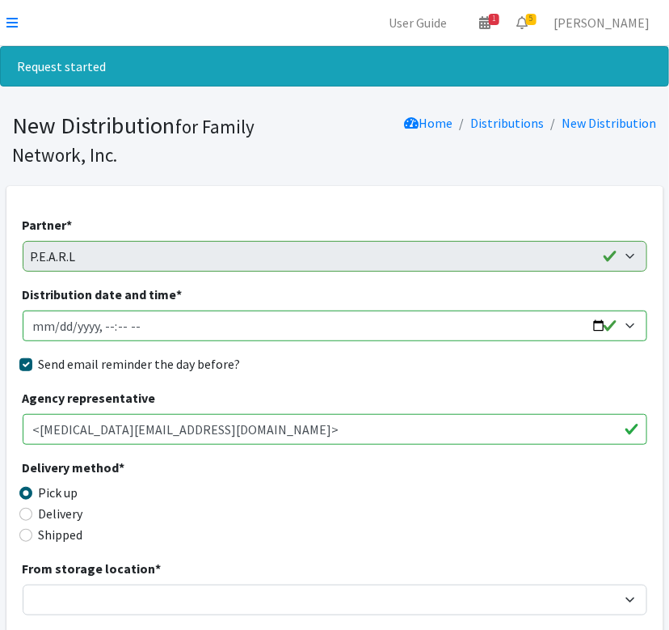
click at [417, 369] on div "Send email reminder the day before?" at bounding box center [335, 363] width 625 height 19
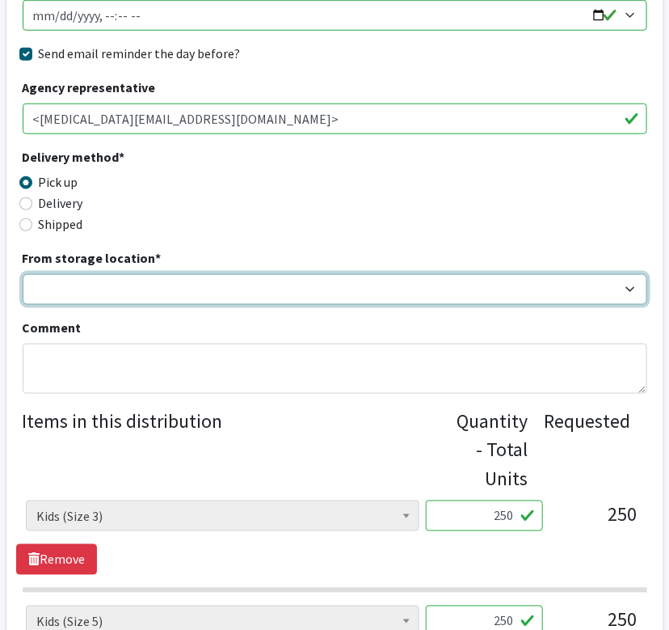
click at [168, 275] on select "DC Warehouse" at bounding box center [335, 289] width 625 height 31
click at [23, 274] on select "DC Warehouse" at bounding box center [335, 289] width 625 height 31
click at [133, 280] on select "DC Warehouse" at bounding box center [335, 289] width 625 height 31
select select "421"
click at [23, 274] on select "DC Warehouse" at bounding box center [335, 289] width 625 height 31
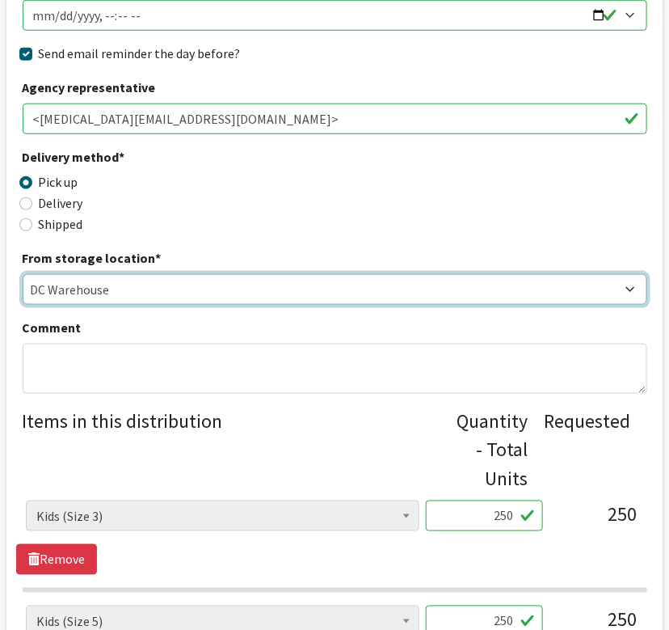
scroll to position [587, 0]
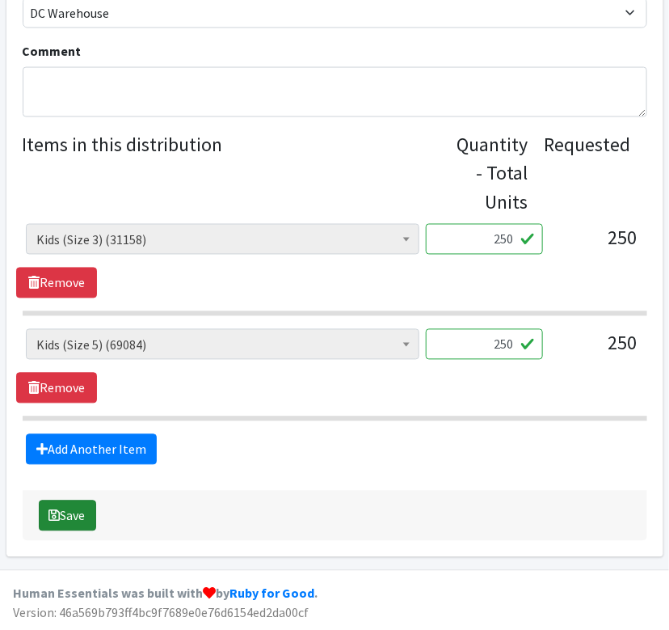
click at [79, 512] on button "Save" at bounding box center [67, 515] width 57 height 31
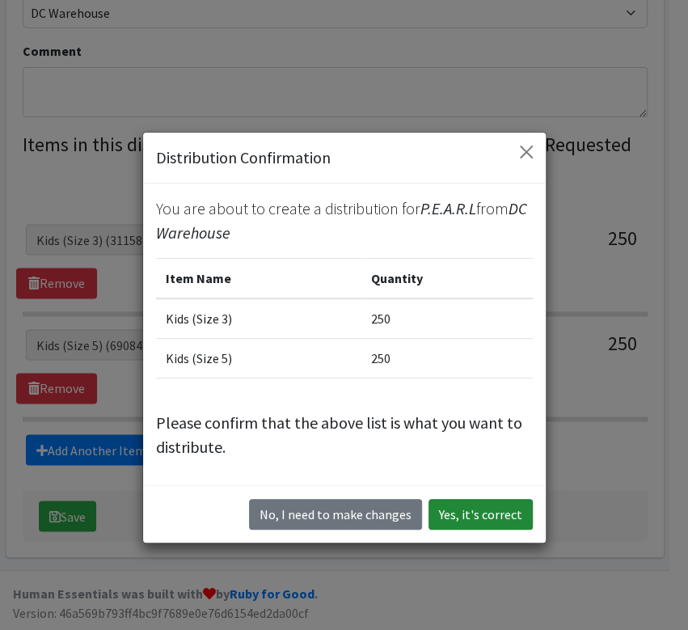
click at [492, 515] on button "Yes, it's correct" at bounding box center [480, 514] width 104 height 31
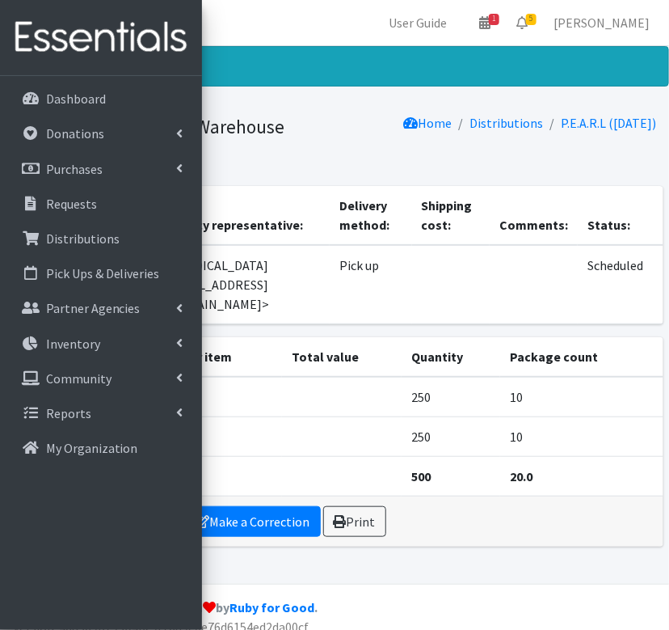
click at [368, 417] on td at bounding box center [342, 437] width 120 height 40
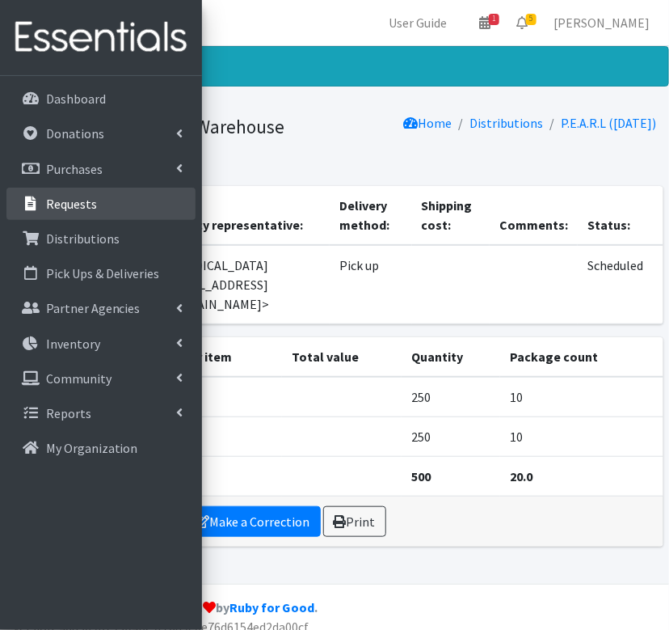
click at [99, 216] on link "Requests" at bounding box center [100, 204] width 189 height 32
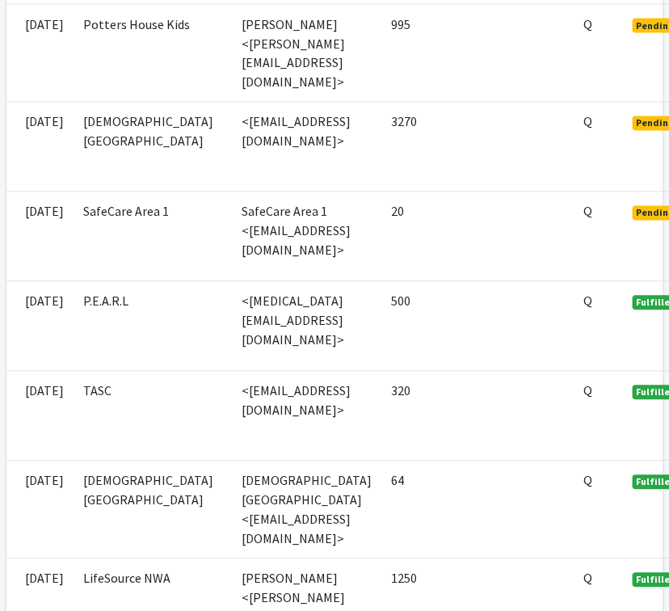
scroll to position [687, 109]
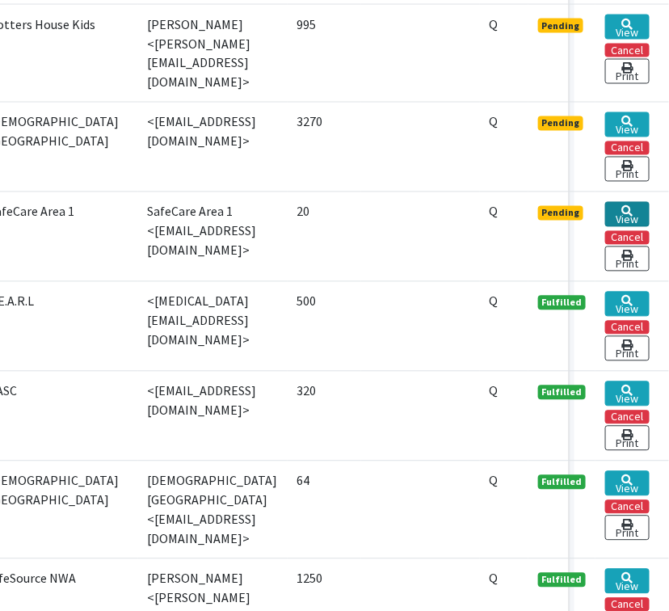
click at [609, 202] on link "View" at bounding box center [628, 214] width 44 height 25
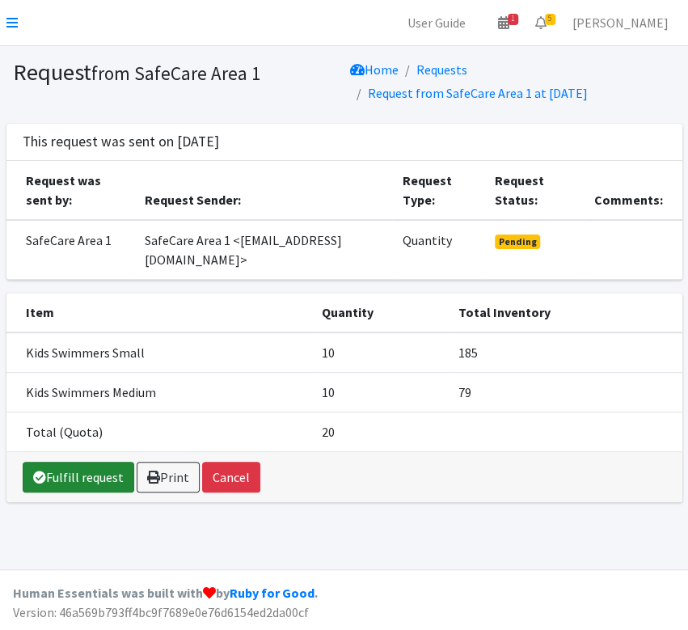
click at [89, 475] on link "Fulfill request" at bounding box center [79, 477] width 112 height 31
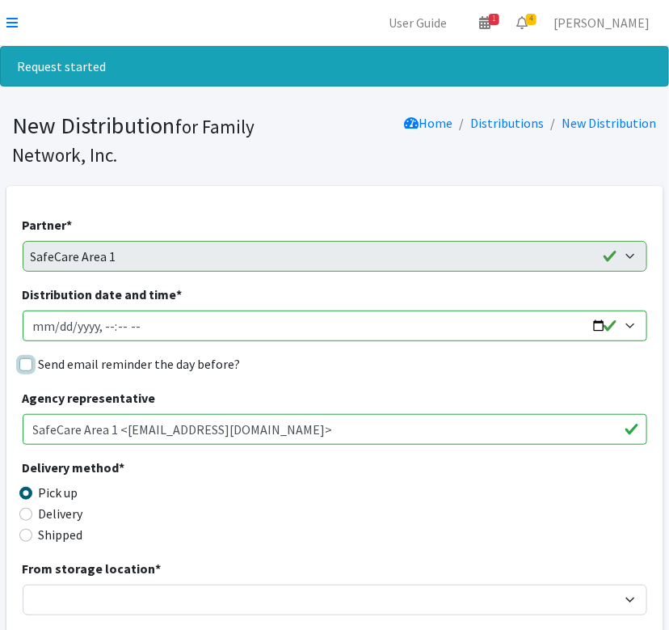
click at [27, 365] on input "Send email reminder the day before?" at bounding box center [25, 364] width 13 height 13
checkbox input "true"
click at [600, 326] on input "Distribution date and time *" at bounding box center [335, 325] width 625 height 31
type input "[DATE]T09:00"
click at [407, 365] on div "Send email reminder the day before?" at bounding box center [335, 363] width 625 height 19
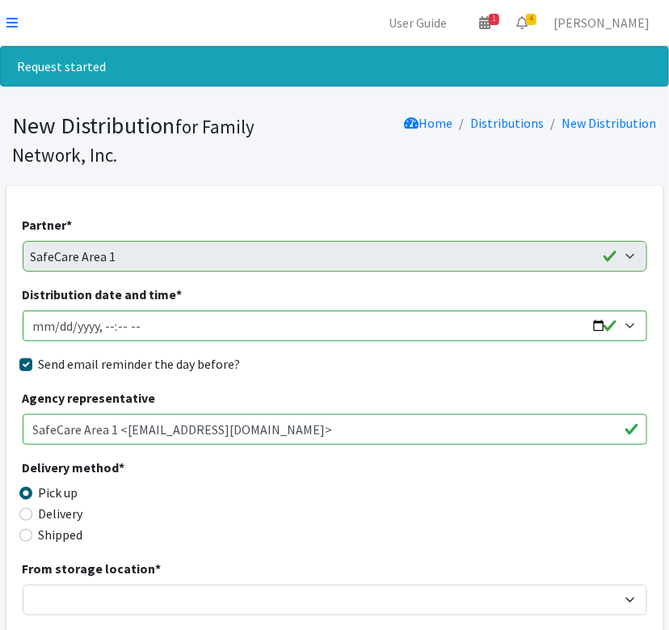
scroll to position [157, 0]
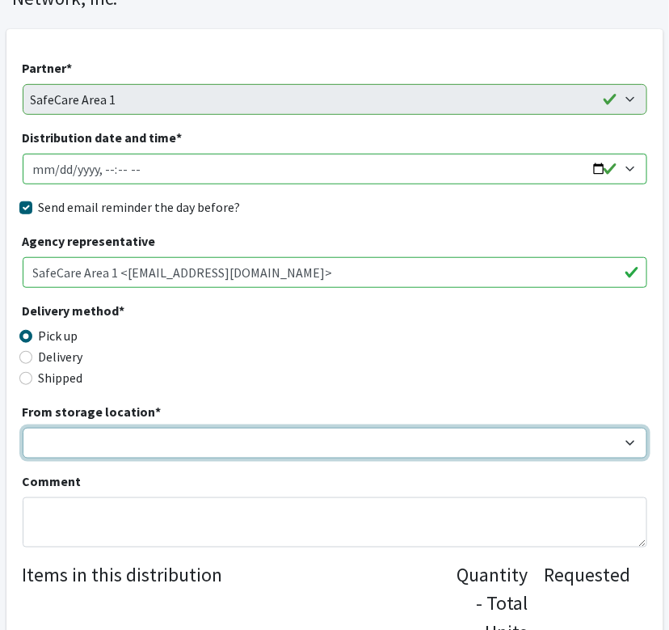
click at [71, 445] on select "DC Warehouse" at bounding box center [335, 443] width 625 height 31
select select "421"
click at [23, 428] on select "DC Warehouse" at bounding box center [335, 443] width 625 height 31
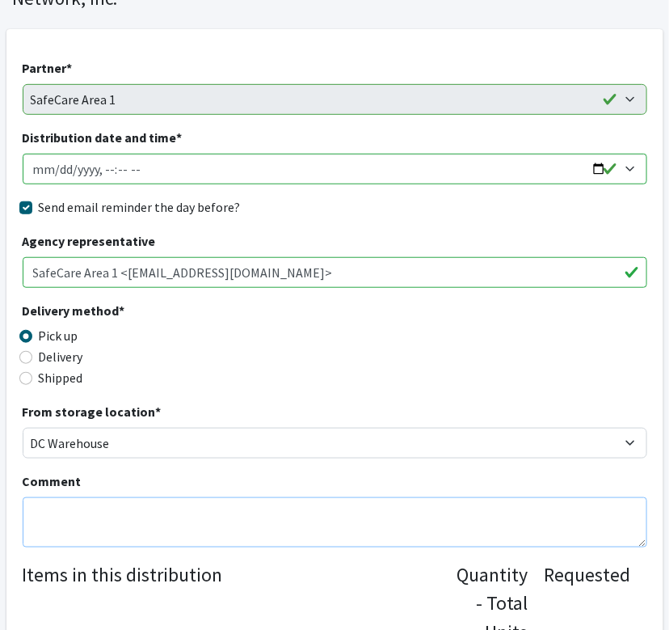
click at [52, 517] on textarea "Comment" at bounding box center [335, 522] width 625 height 50
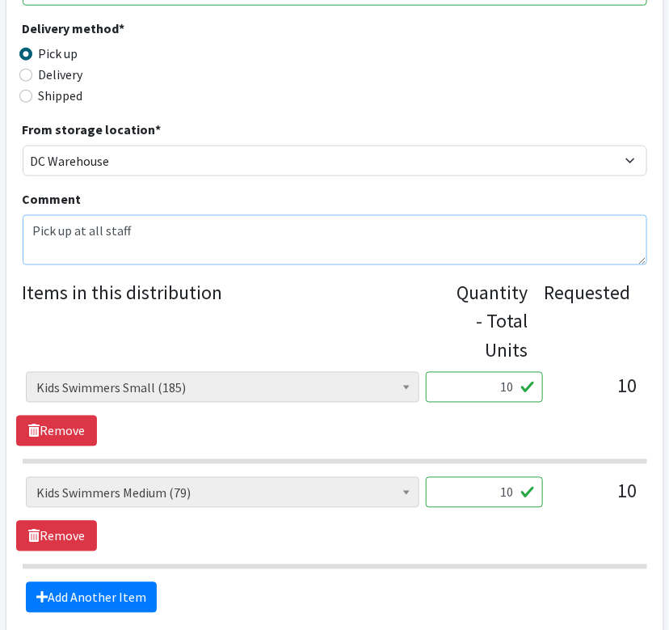
scroll to position [587, 0]
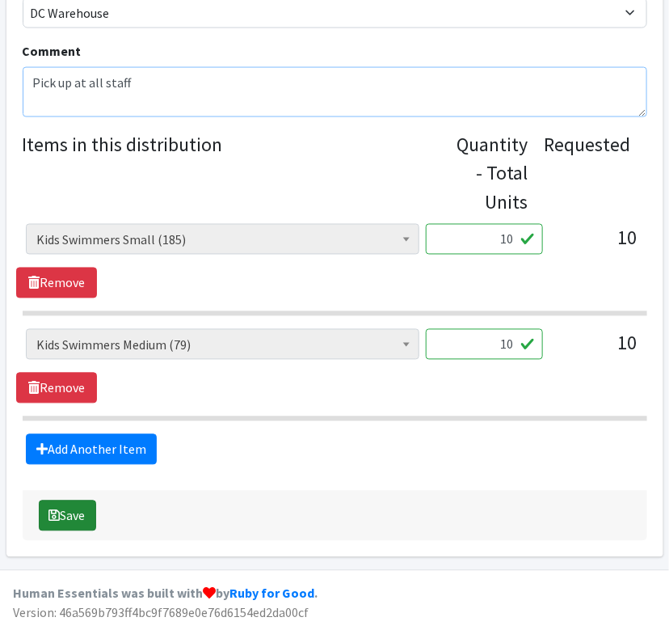
type textarea "Pick up at all staff"
click at [78, 512] on button "Save" at bounding box center [67, 515] width 57 height 31
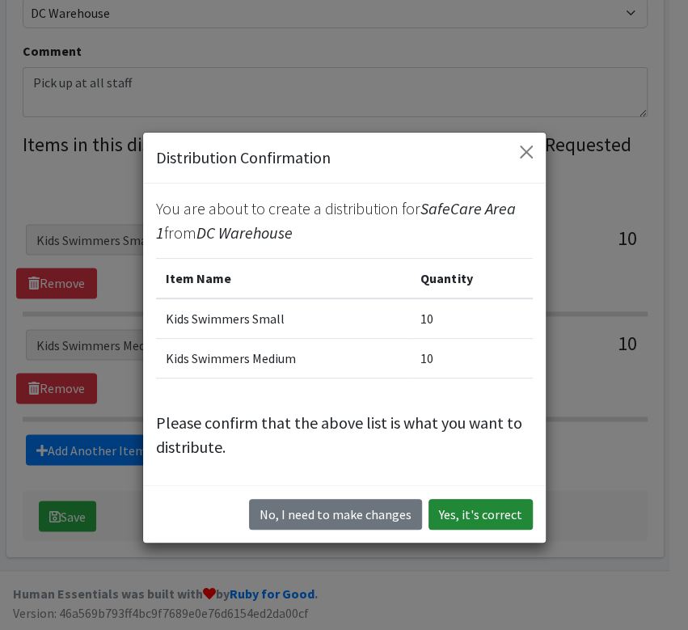
click at [466, 514] on button "Yes, it's correct" at bounding box center [480, 514] width 104 height 31
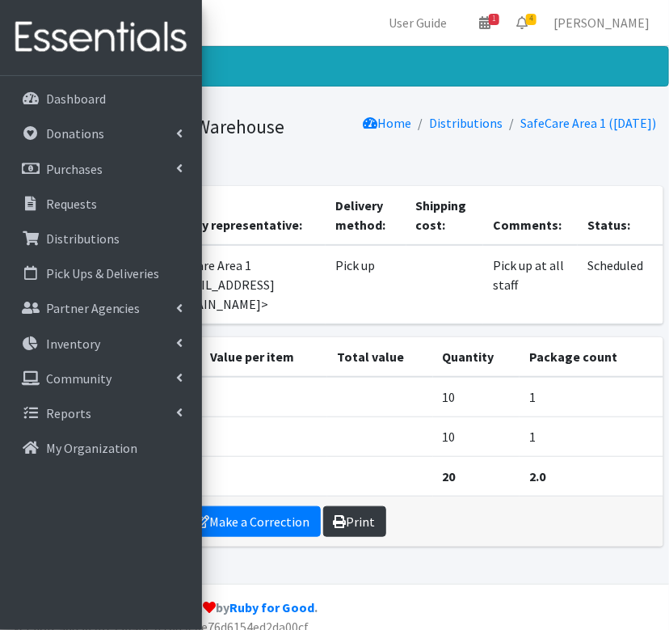
click at [345, 506] on link "Print" at bounding box center [354, 521] width 63 height 31
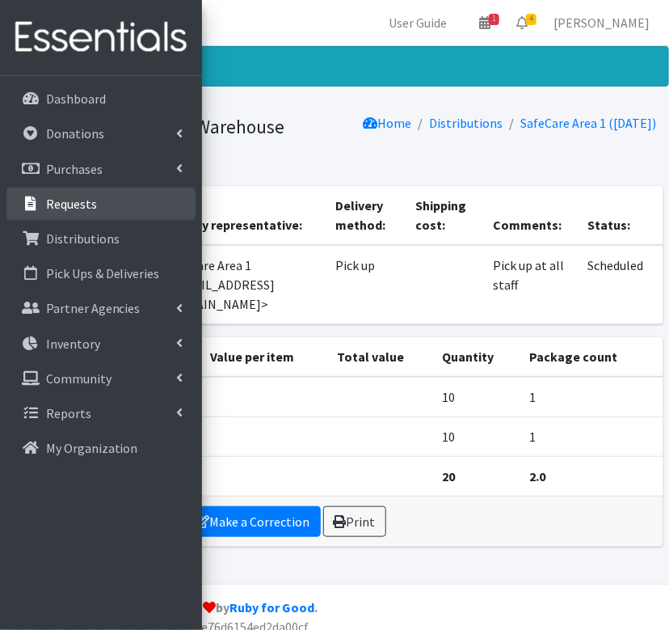
click at [122, 212] on link "Requests" at bounding box center [100, 204] width 189 height 32
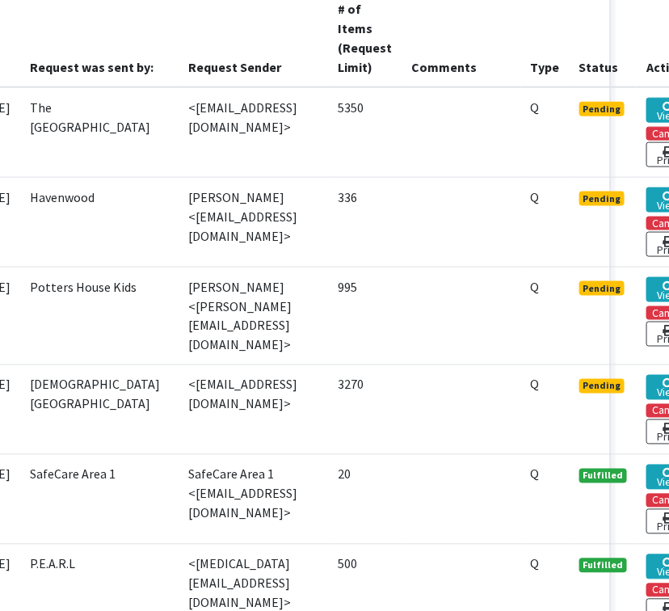
scroll to position [424, 109]
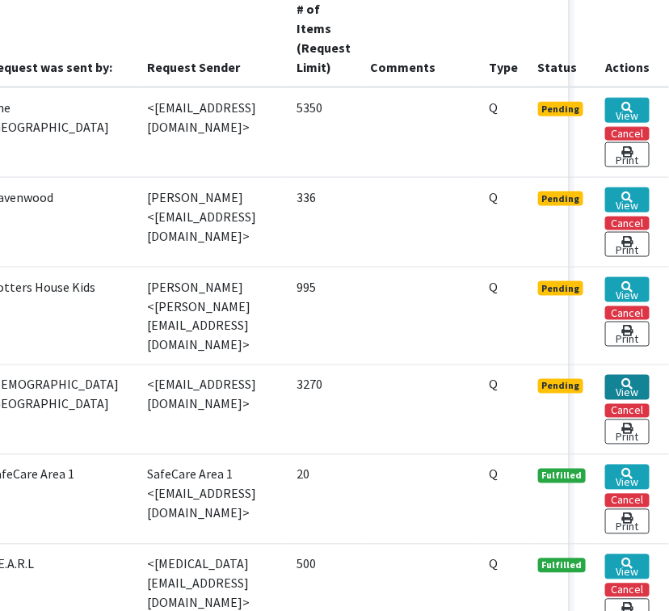
click at [634, 382] on link "View" at bounding box center [628, 387] width 44 height 25
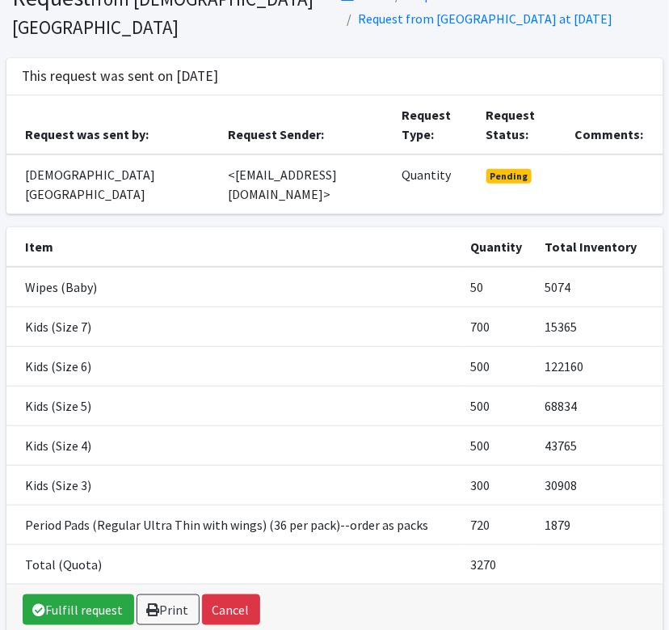
scroll to position [75, 0]
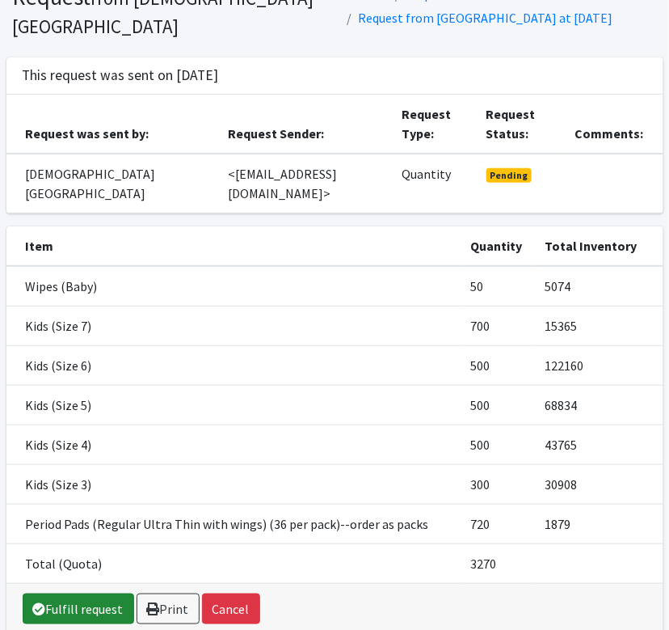
click at [94, 593] on link "Fulfill request" at bounding box center [79, 608] width 112 height 31
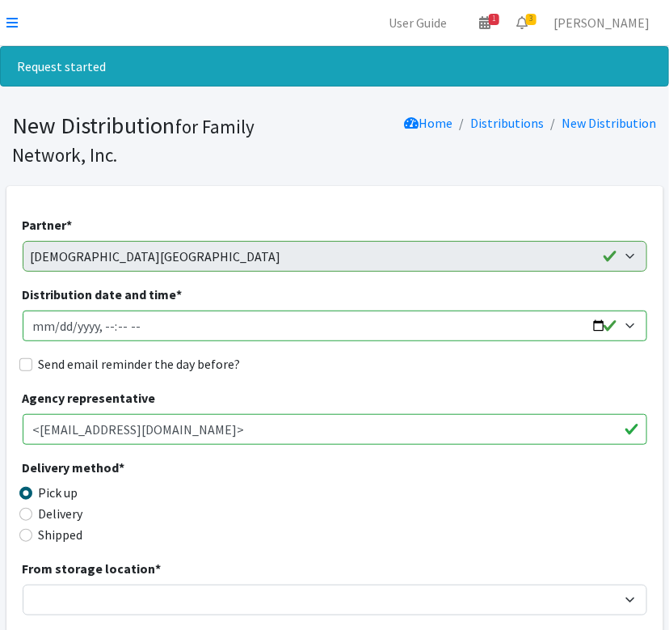
scroll to position [286, 0]
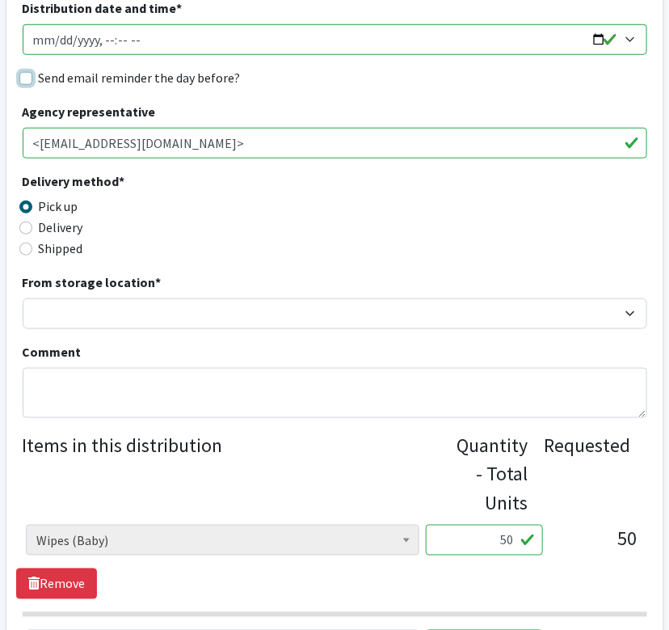
click at [21, 74] on input "Send email reminder the day before?" at bounding box center [25, 78] width 13 height 13
checkbox input "true"
click at [605, 42] on input "Distribution date and time *" at bounding box center [335, 39] width 625 height 31
type input "2025-08-26T13:00"
click at [410, 228] on div "Delivery method * Pick up Delivery Shipped Shipping cost" at bounding box center [335, 221] width 625 height 101
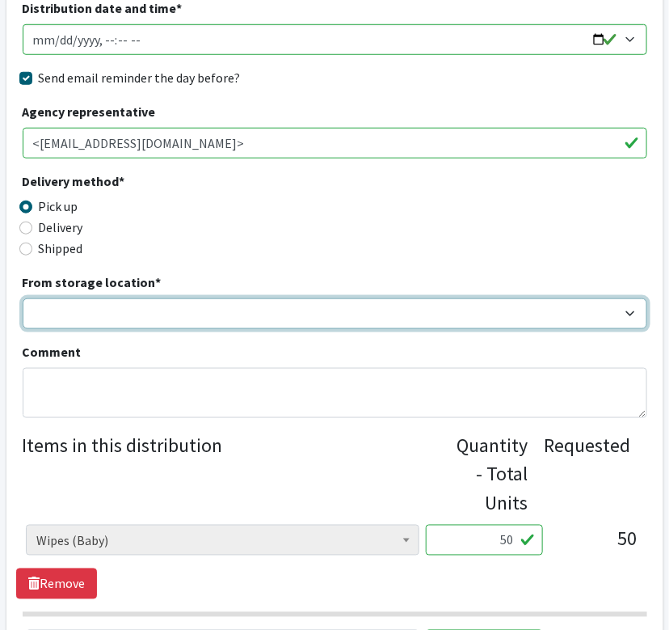
click at [150, 317] on select "DC Warehouse" at bounding box center [335, 313] width 625 height 31
select select "421"
click at [23, 298] on select "DC Warehouse" at bounding box center [335, 313] width 625 height 31
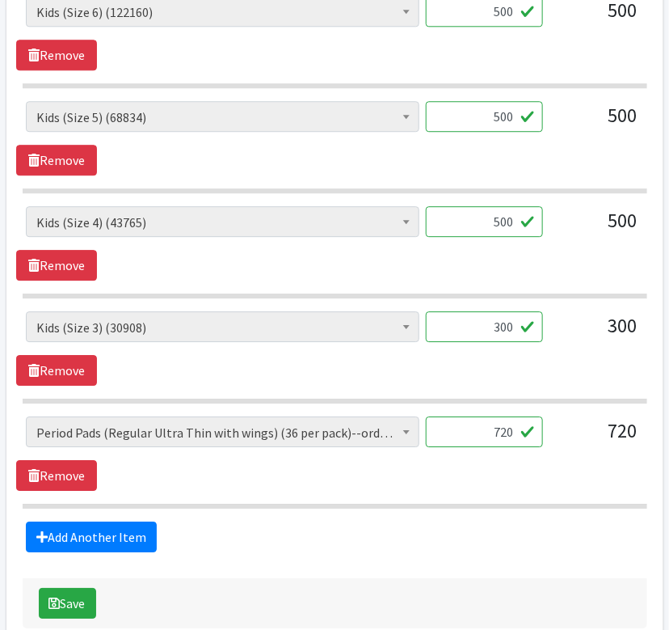
scroll to position [1091, 0]
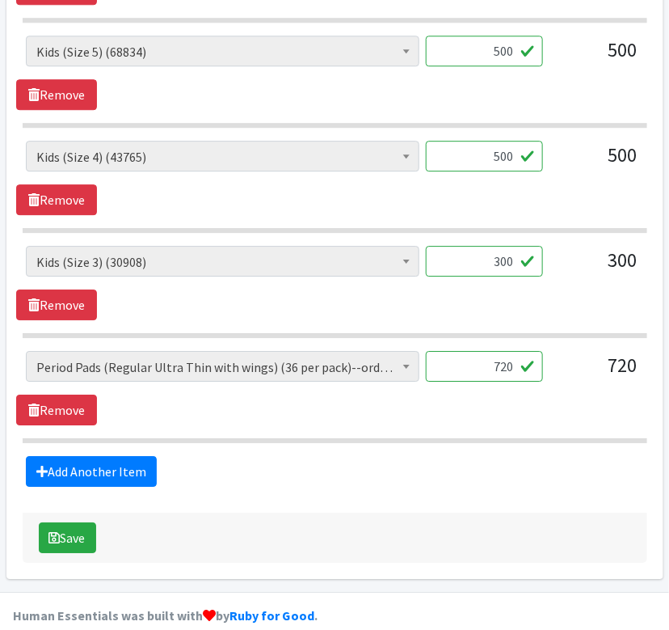
click at [500, 362] on input "720" at bounding box center [484, 366] width 117 height 31
type input "20"
click at [538, 408] on div "Adult Briefs (Large/X-Large) (1439) Adult Briefs (Medium/Large) (108) Adult Bri…" at bounding box center [334, 388] width 637 height 74
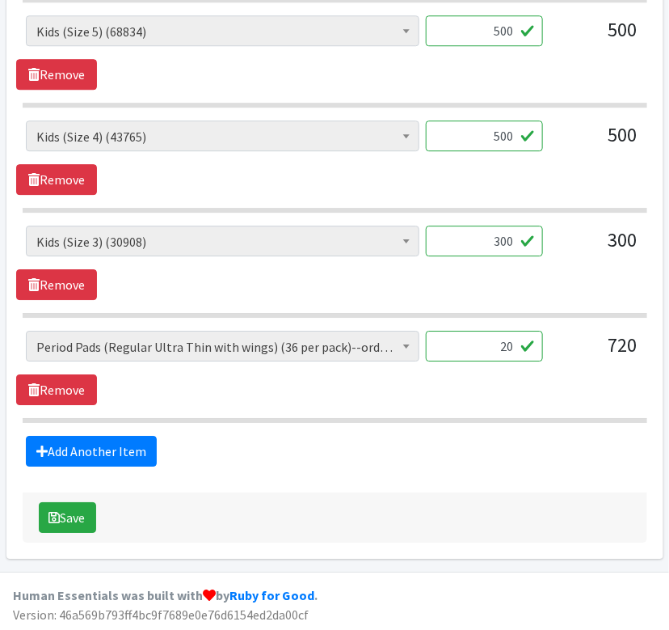
scroll to position [1110, 0]
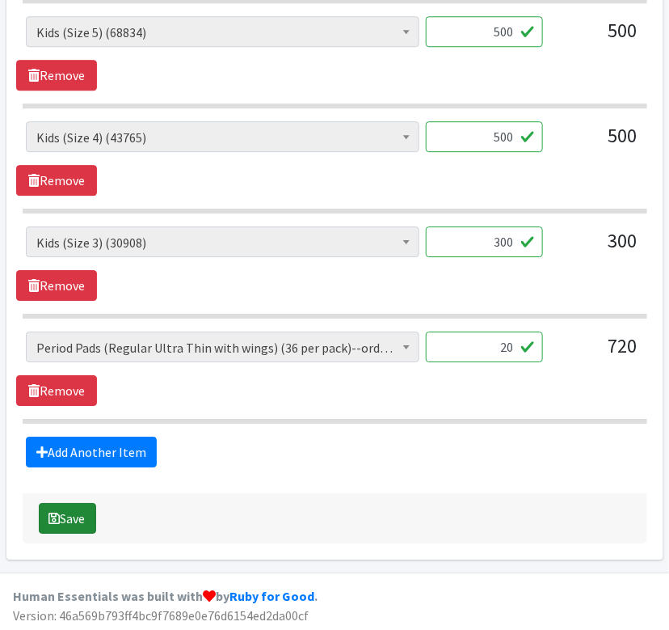
click at [78, 524] on button "Save" at bounding box center [67, 518] width 57 height 31
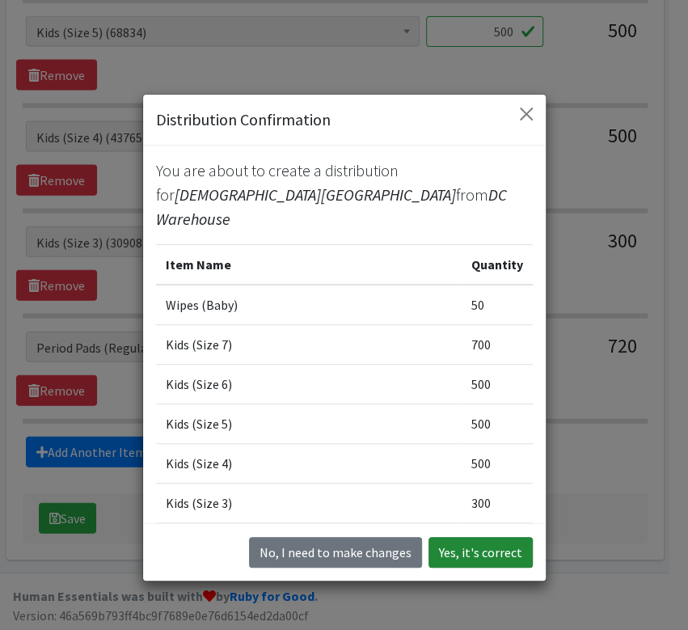
click at [471, 555] on button "Yes, it's correct" at bounding box center [480, 552] width 104 height 31
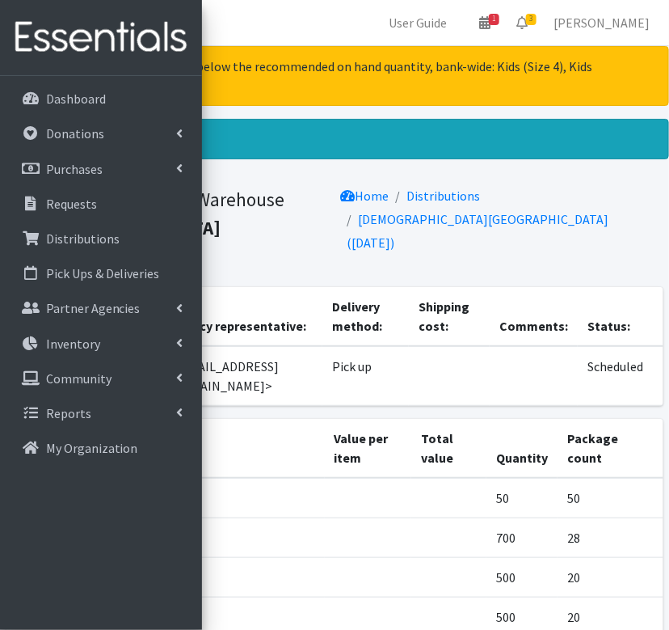
scroll to position [279, 0]
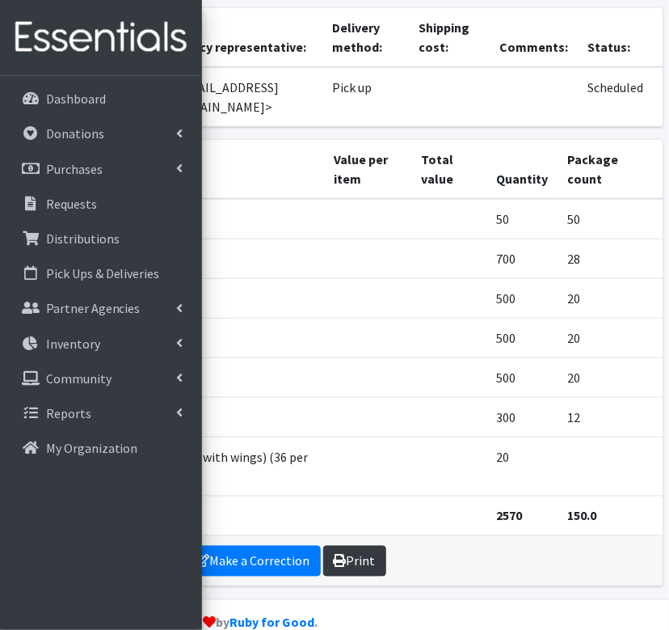
click at [345, 546] on link "Print" at bounding box center [354, 561] width 63 height 31
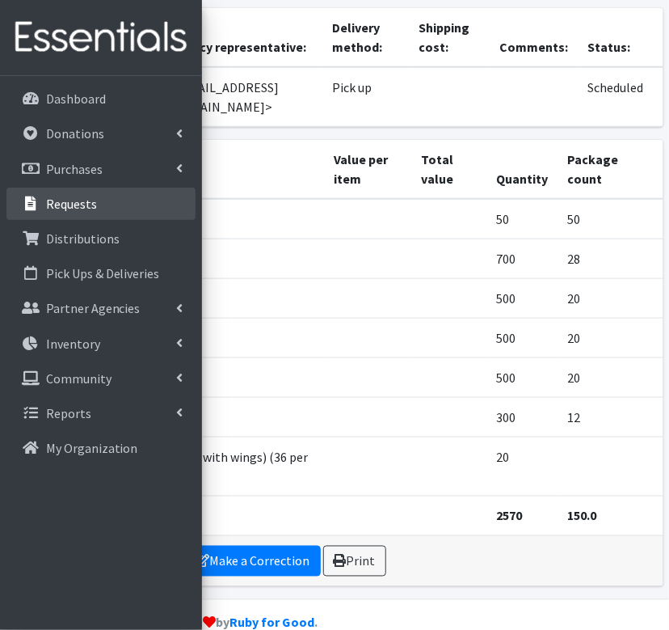
click at [87, 209] on p "Requests" at bounding box center [71, 204] width 51 height 16
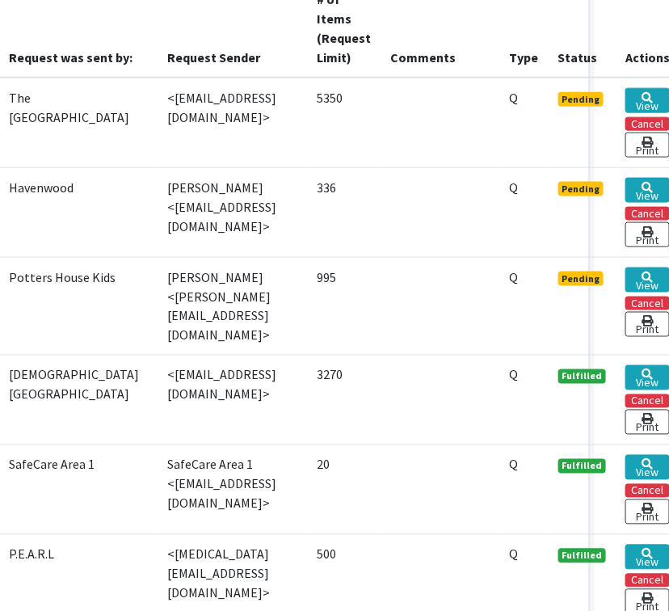
scroll to position [434, 109]
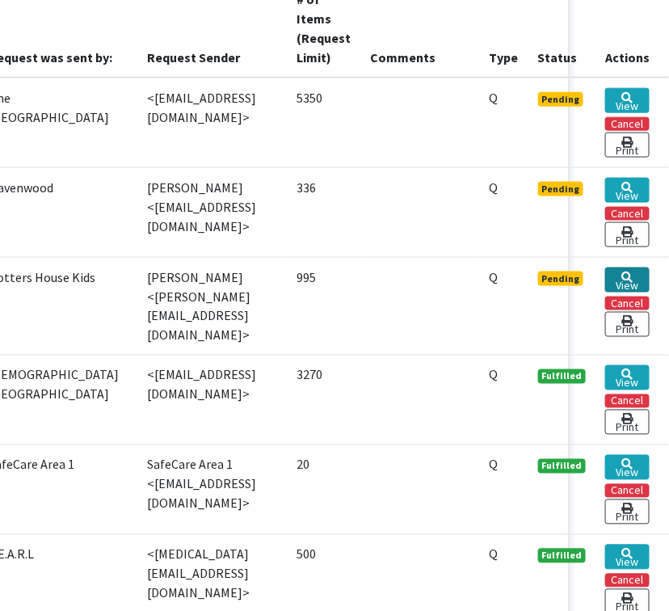
click at [621, 279] on link "View" at bounding box center [628, 280] width 44 height 25
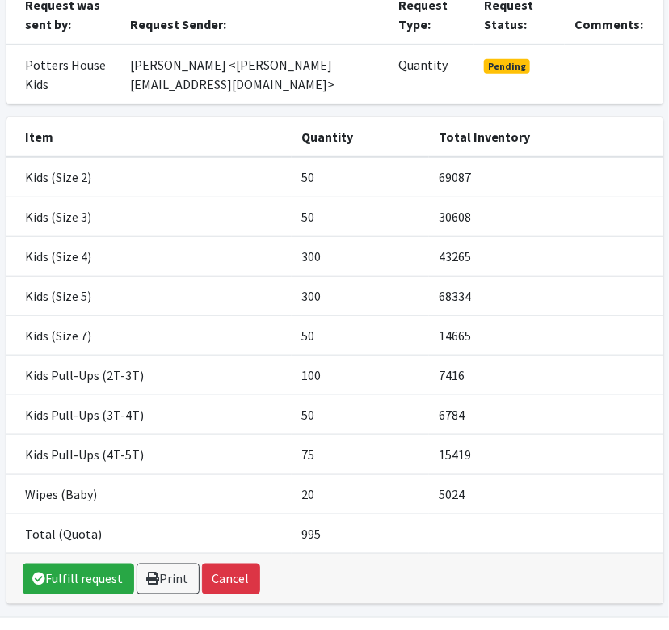
scroll to position [188, 0]
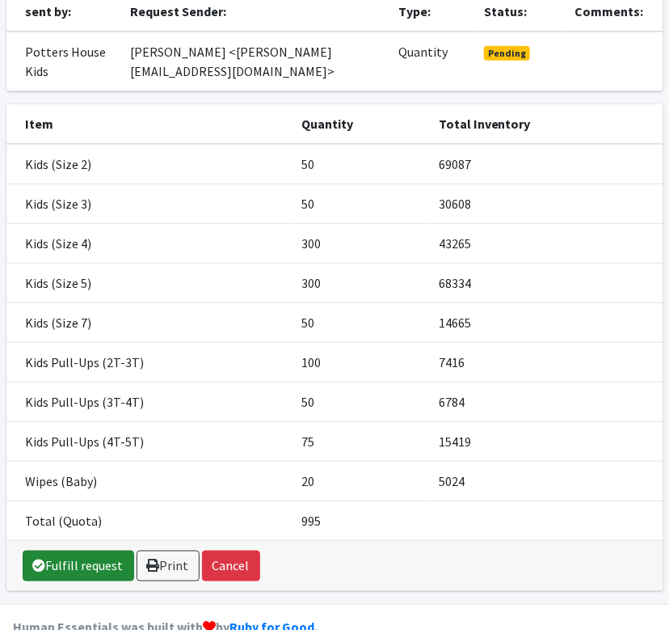
click at [71, 568] on link "Fulfill request" at bounding box center [79, 566] width 112 height 31
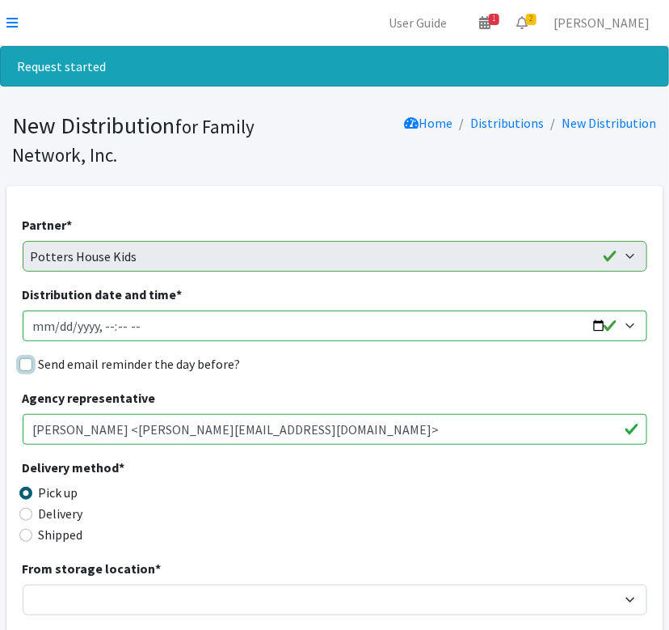
click at [25, 360] on input "Send email reminder the day before?" at bounding box center [25, 364] width 13 height 13
checkbox input "true"
click at [595, 331] on input "Distribution date and time *" at bounding box center [335, 325] width 625 height 31
type input "2025-08-26T13:00"
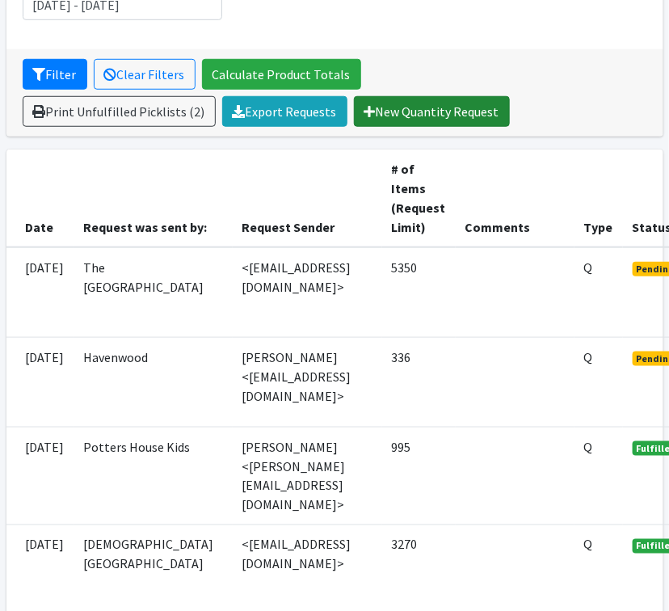
scroll to position [264, 109]
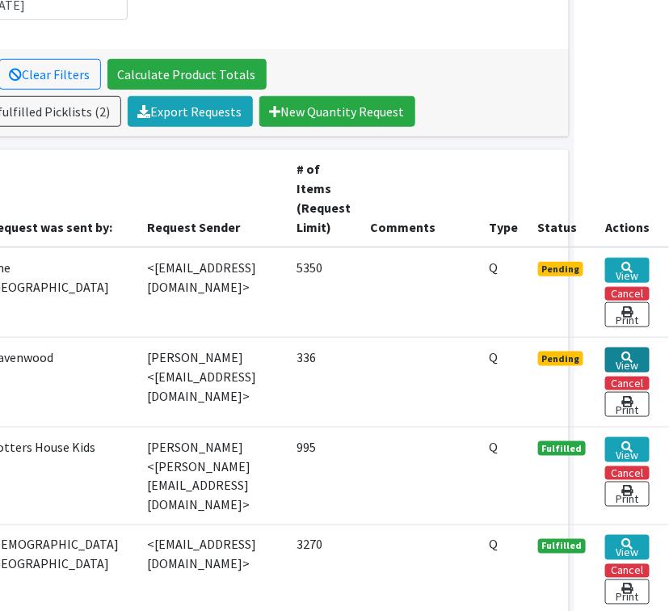
click at [628, 361] on link "View" at bounding box center [628, 360] width 44 height 25
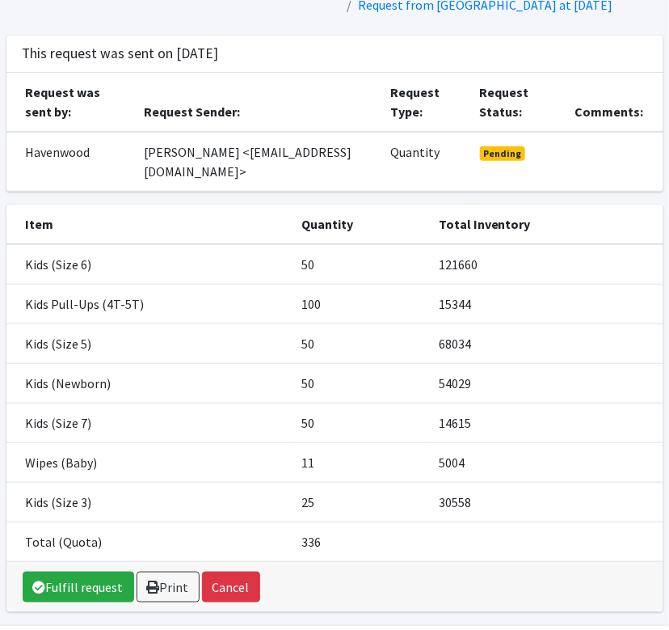
scroll to position [90, 0]
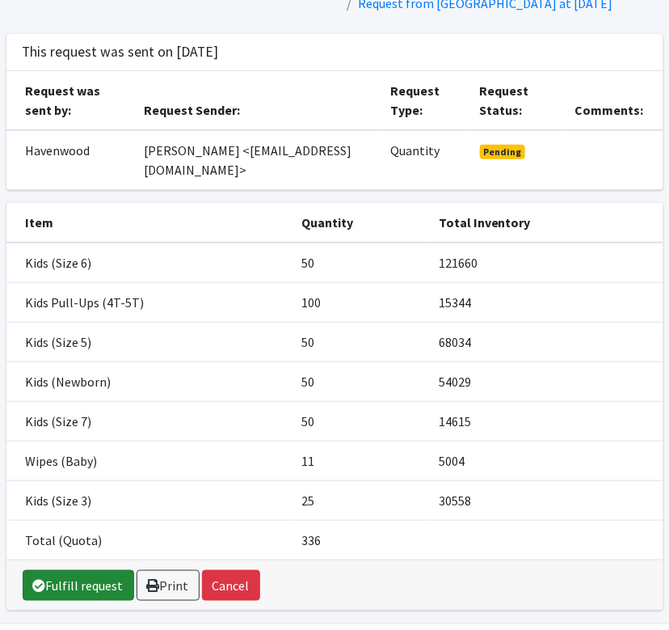
click at [42, 580] on icon at bounding box center [39, 585] width 13 height 13
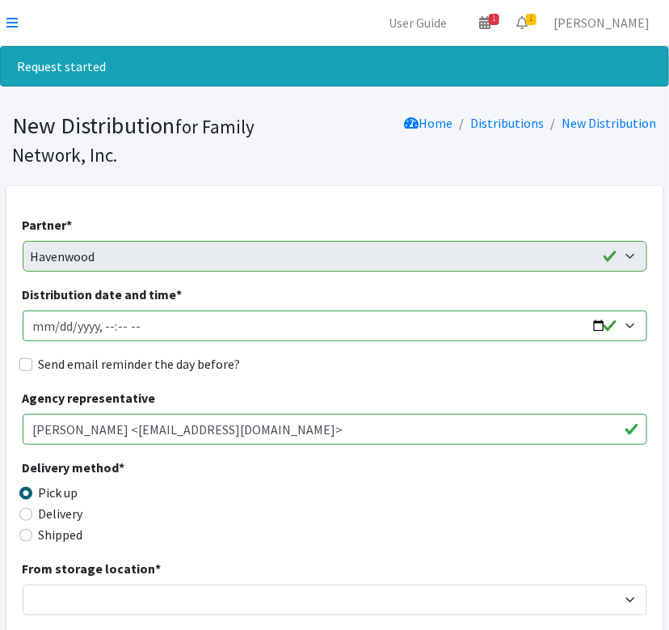
click at [27, 373] on div "Send email reminder the day before?" at bounding box center [335, 363] width 625 height 19
click at [22, 359] on input "Send email reminder the day before?" at bounding box center [25, 364] width 13 height 13
checkbox input "true"
click at [597, 327] on input "Distribution date and time *" at bounding box center [335, 325] width 625 height 31
type input "2025-08-26T13:00"
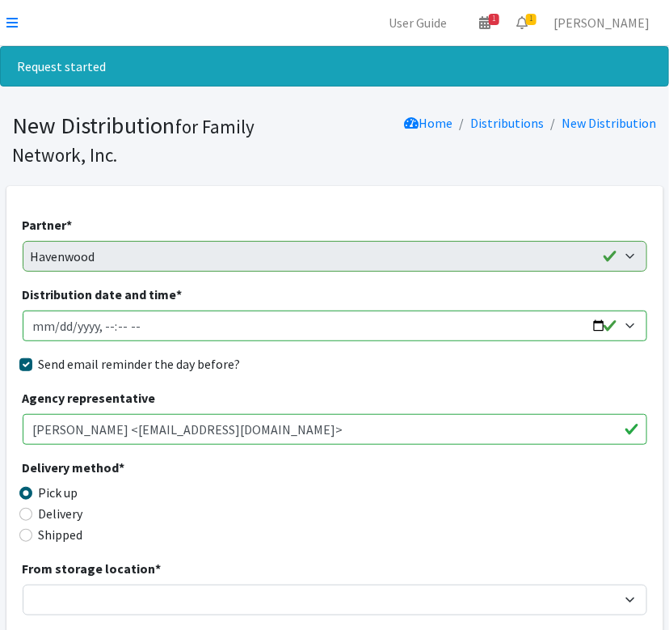
click at [411, 372] on div "Send email reminder the day before?" at bounding box center [335, 363] width 625 height 19
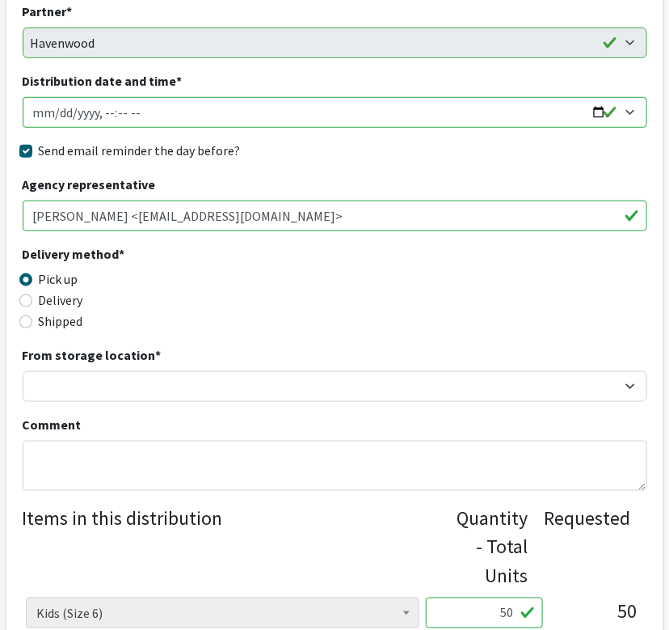
scroll to position [217, 0]
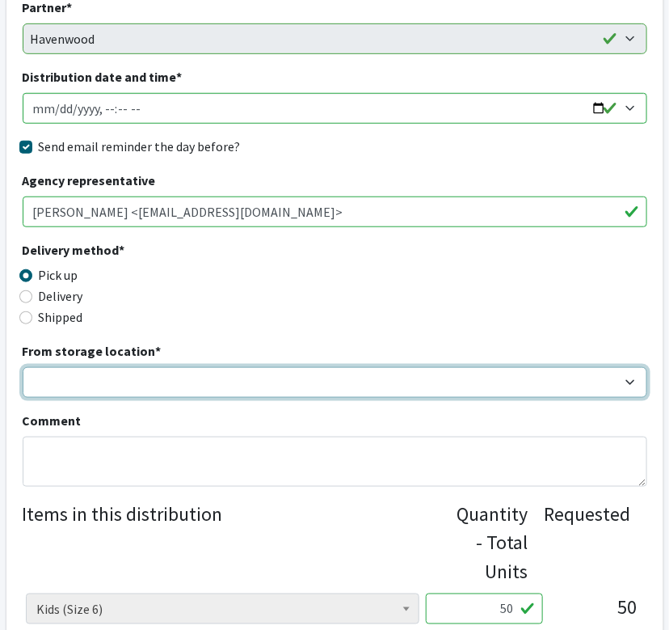
click at [251, 387] on select "DC Warehouse" at bounding box center [335, 382] width 625 height 31
select select "421"
click at [23, 367] on select "DC Warehouse" at bounding box center [335, 382] width 625 height 31
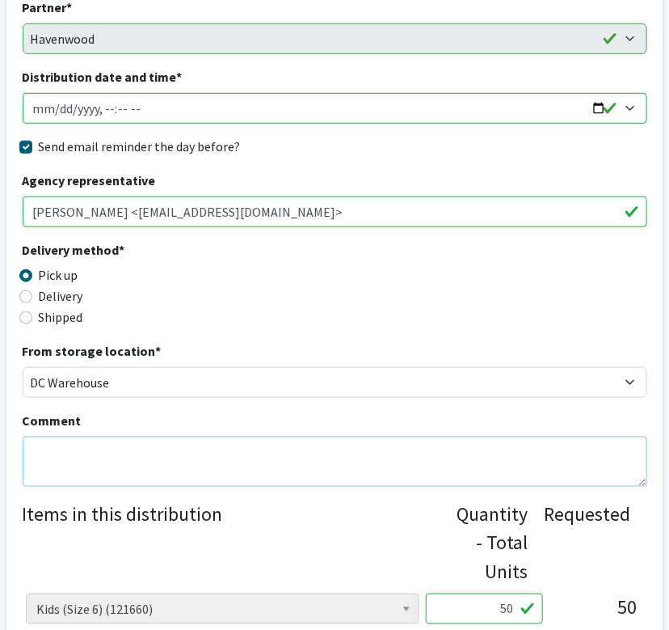
click at [201, 453] on textarea "Comment" at bounding box center [335, 462] width 625 height 50
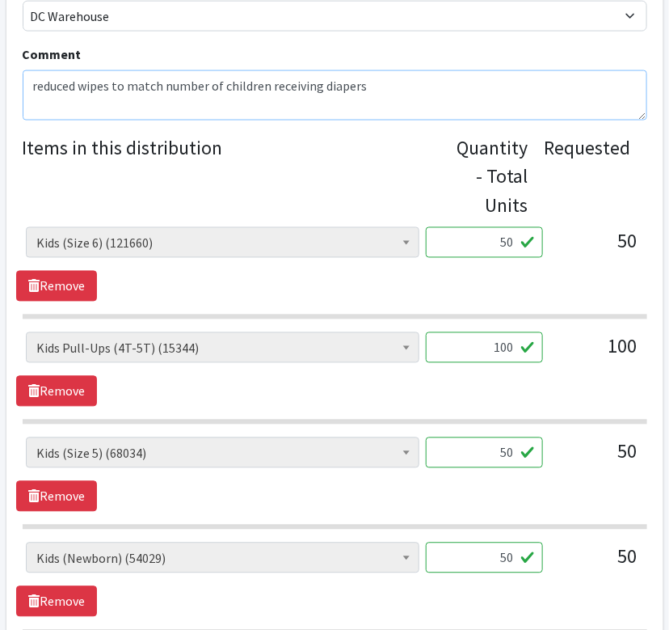
scroll to position [939, 0]
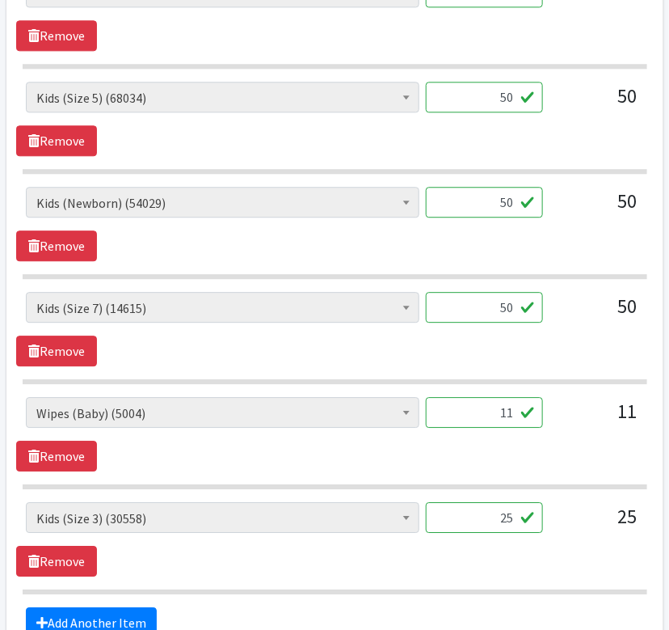
type textarea "reduced wipes to match number of children receiving diapers"
click at [507, 411] on input "11" at bounding box center [484, 412] width 117 height 31
type input "9"
click at [458, 439] on div "Adult Briefs (Large/X-Large) (1439) Adult Briefs (Medium/Large) (108) Adult Bri…" at bounding box center [334, 434] width 637 height 74
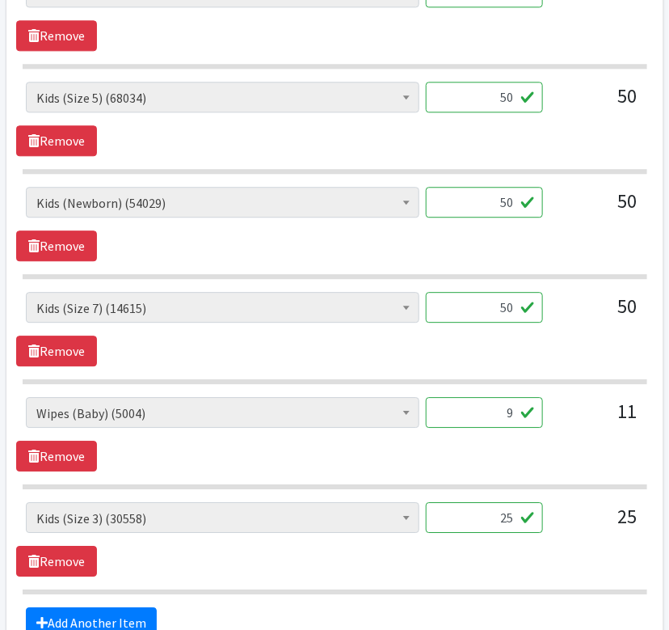
click at [490, 505] on input "25" at bounding box center [484, 517] width 117 height 31
type input "50"
click at [216, 458] on div "Adult Briefs (Large/X-Large) (1439) Adult Briefs (Medium/Large) (108) Adult Bri…" at bounding box center [334, 434] width 637 height 74
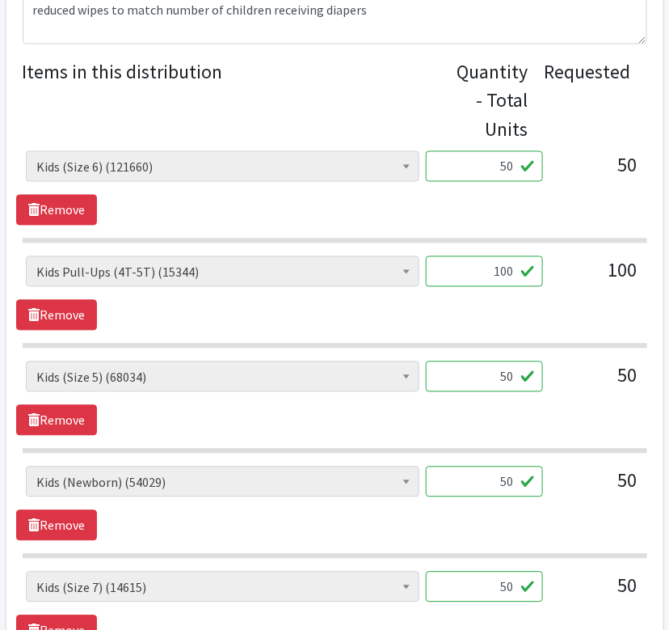
scroll to position [576, 0]
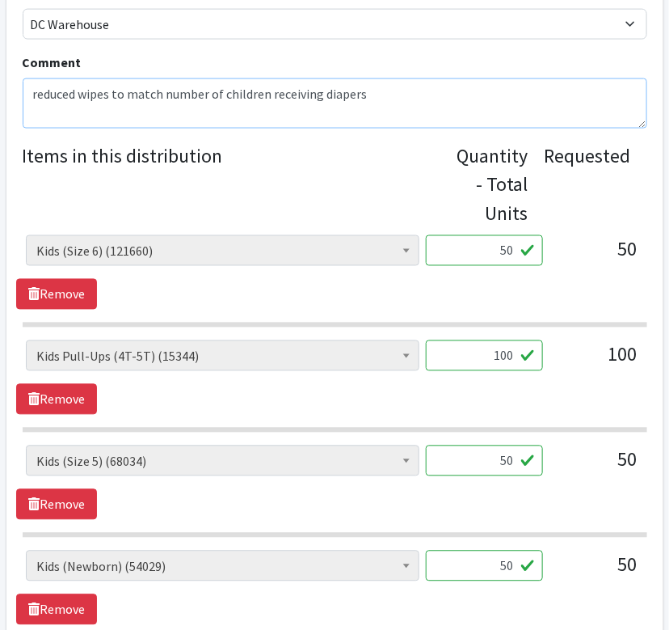
click at [395, 98] on textarea "reduced wipes to match number of children receiving diapers" at bounding box center [335, 103] width 625 height 50
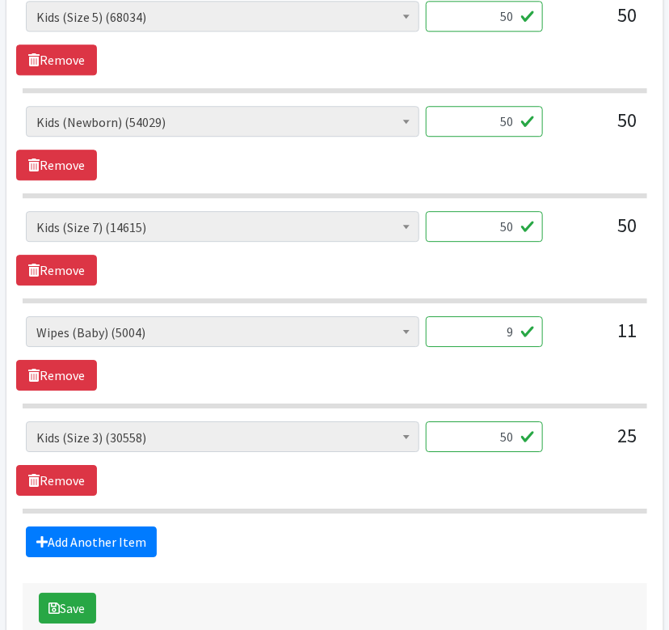
scroll to position [1111, 0]
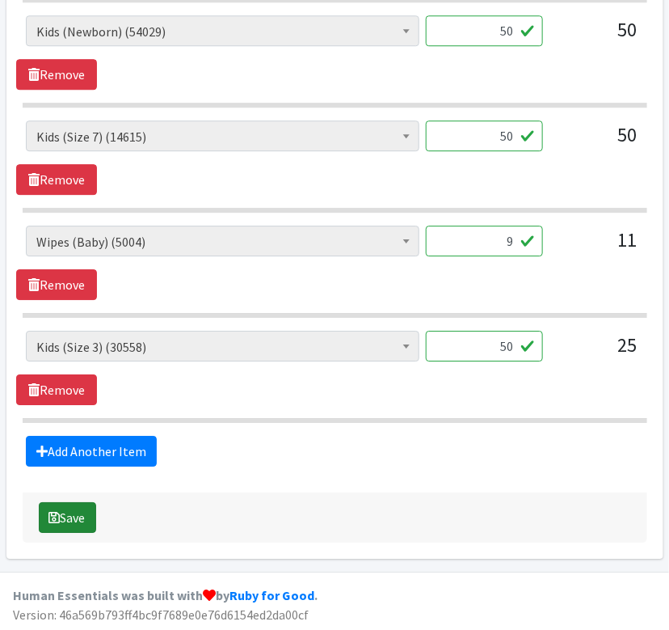
type textarea "reduced wipes to match number of children receiving diapers increased size 3 to…"
click at [63, 521] on button "Save" at bounding box center [67, 517] width 57 height 31
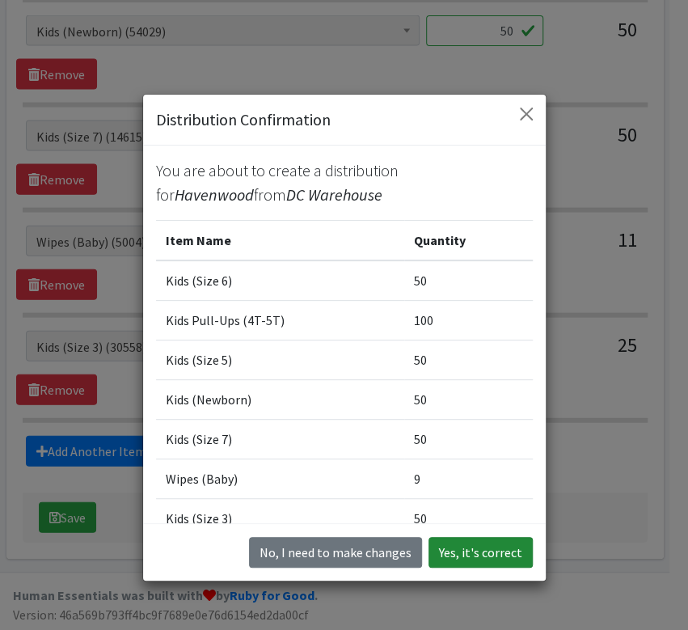
click at [481, 546] on button "Yes, it's correct" at bounding box center [480, 552] width 104 height 31
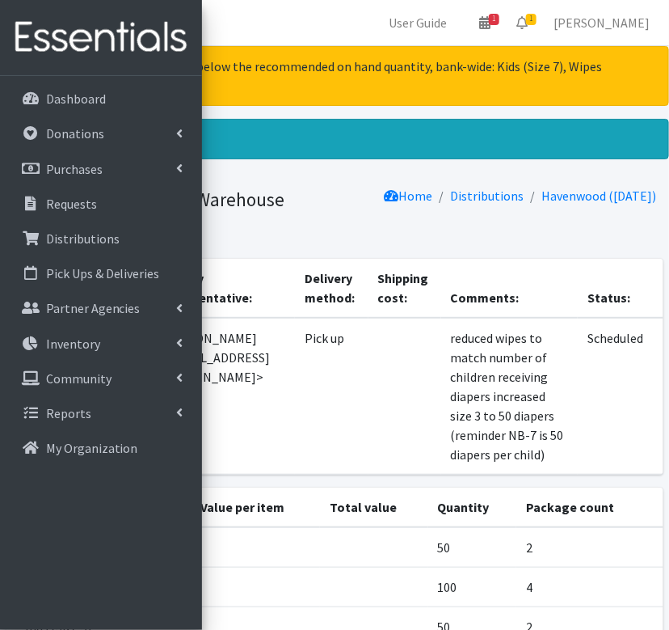
scroll to position [473, 0]
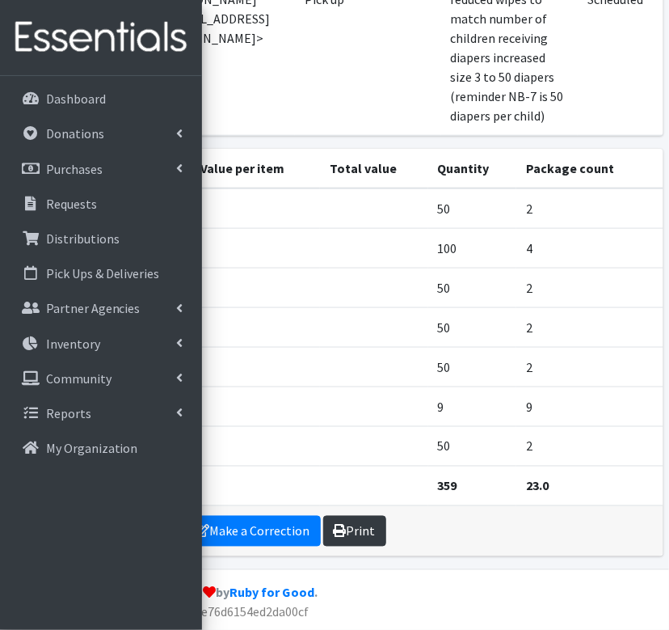
click at [352, 530] on link "Print" at bounding box center [354, 531] width 63 height 31
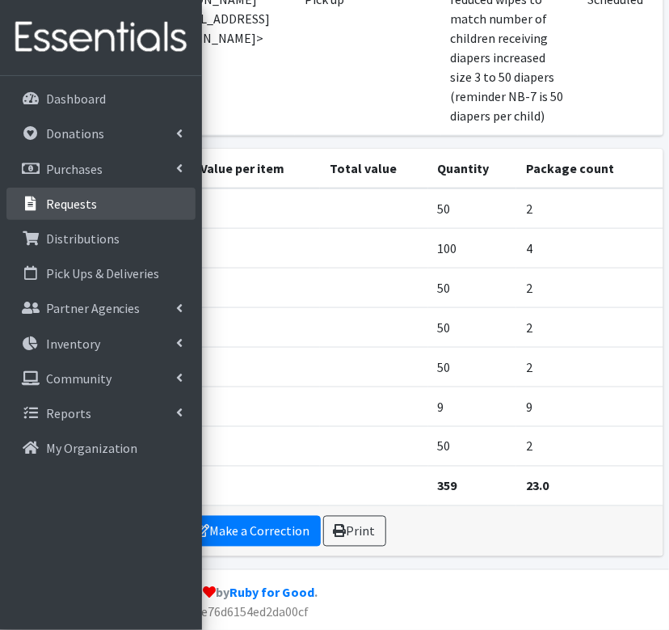
click at [78, 208] on p "Requests" at bounding box center [71, 204] width 51 height 16
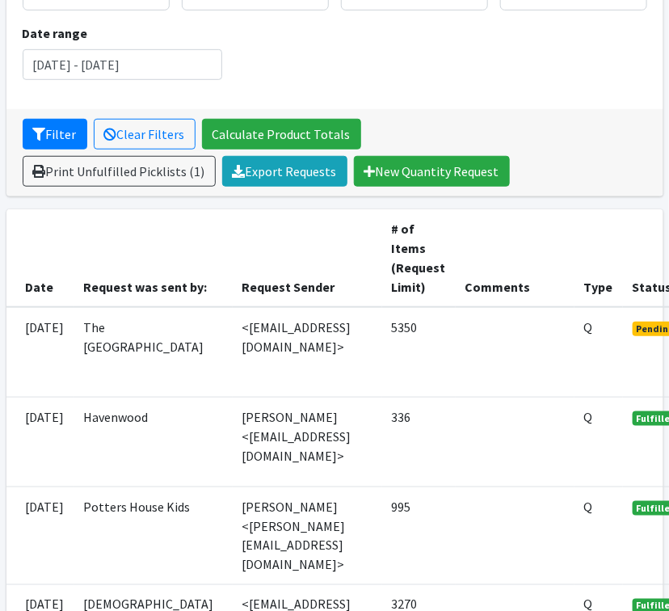
scroll to position [205, 109]
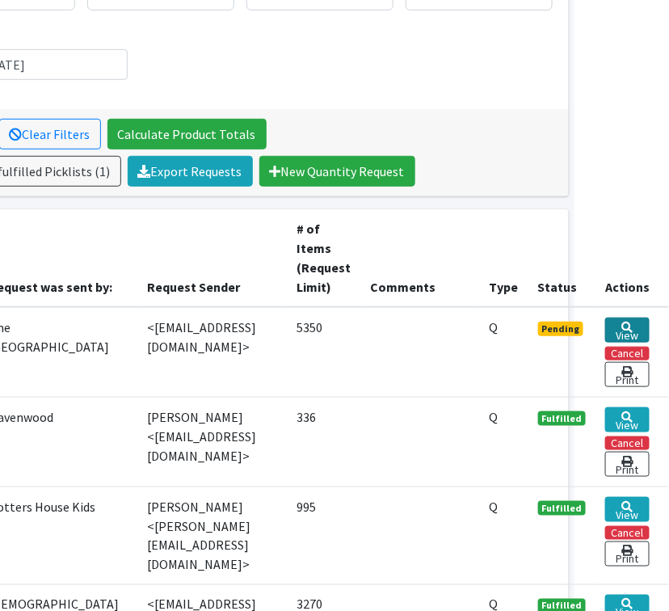
click at [617, 323] on link "View" at bounding box center [628, 330] width 44 height 25
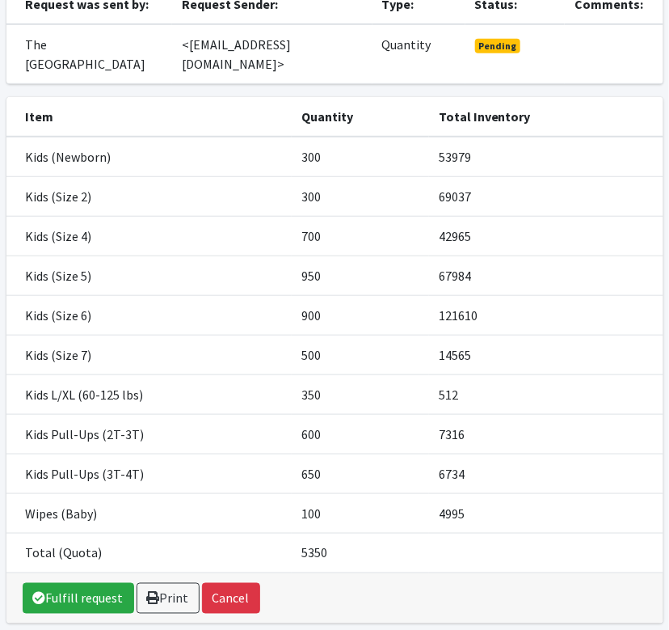
scroll to position [206, 0]
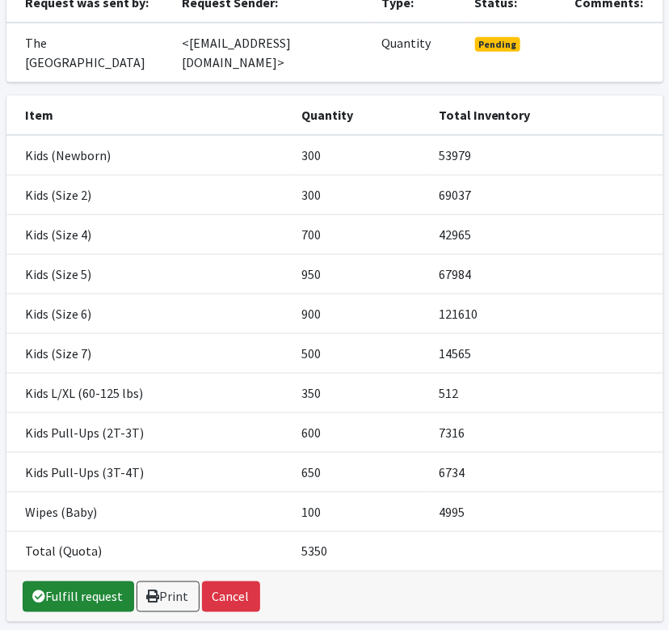
click at [59, 581] on link "Fulfill request" at bounding box center [79, 596] width 112 height 31
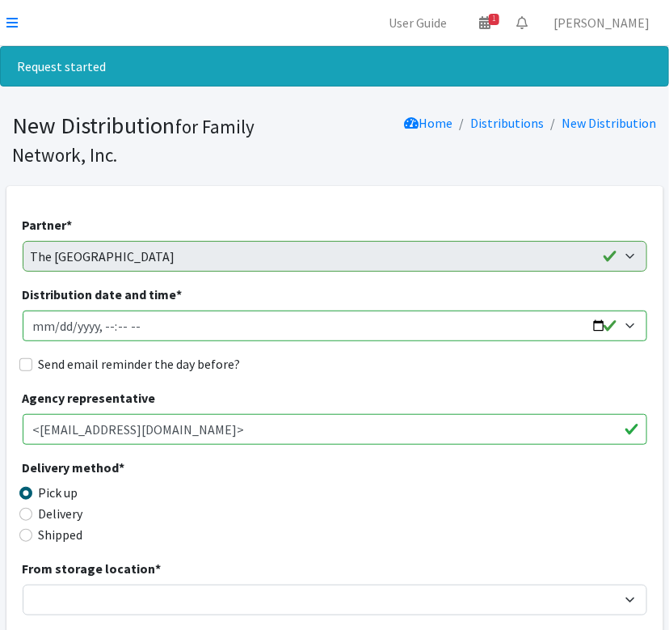
click at [22, 365] on input "Send email reminder the day before?" at bounding box center [25, 364] width 13 height 13
checkbox input "true"
click at [592, 324] on input "Distribution date and time *" at bounding box center [335, 325] width 625 height 31
type input "2025-08-26T13:00"
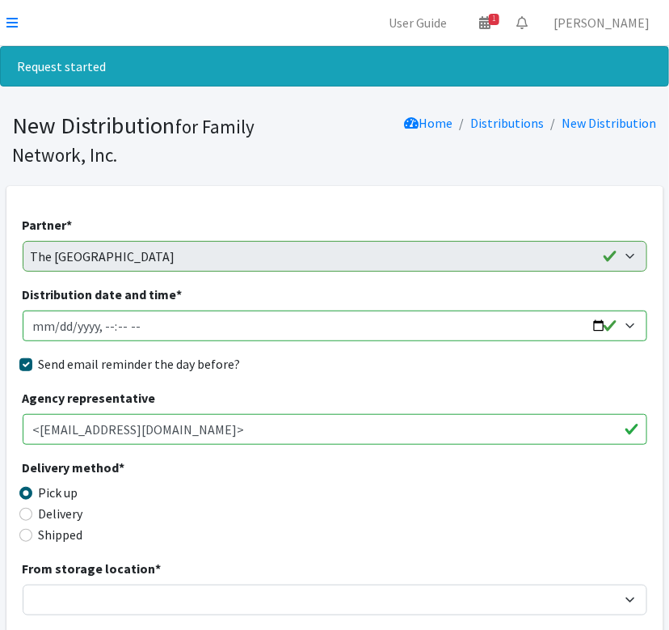
click at [402, 372] on div "Send email reminder the day before?" at bounding box center [335, 363] width 625 height 19
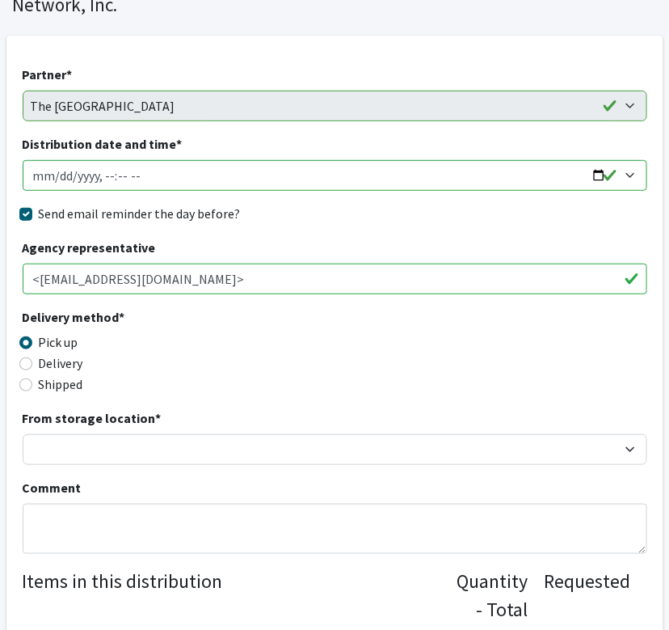
scroll to position [152, 0]
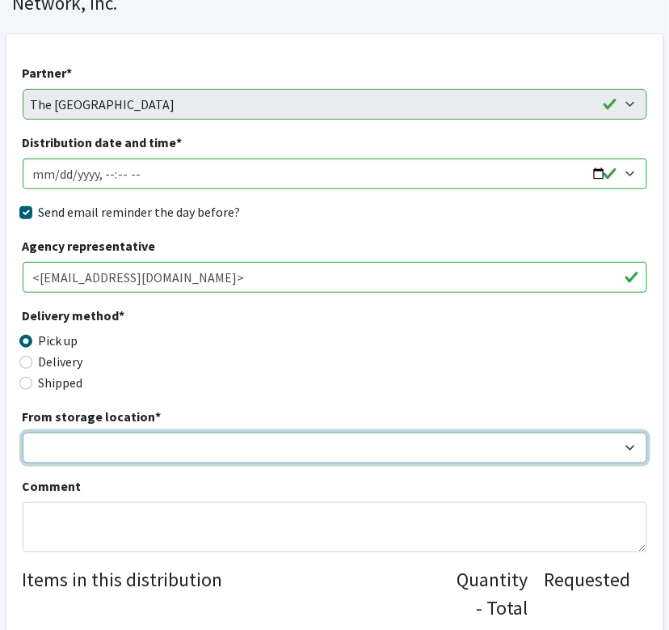
click at [118, 445] on select "DC Warehouse" at bounding box center [335, 448] width 625 height 31
select select "421"
click at [23, 433] on select "DC Warehouse" at bounding box center [335, 448] width 625 height 31
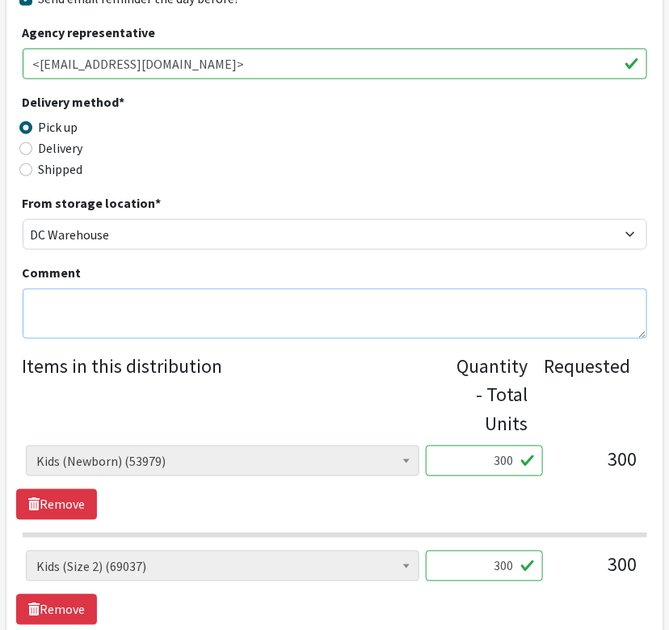
click at [125, 322] on textarea "Comment" at bounding box center [335, 314] width 625 height 50
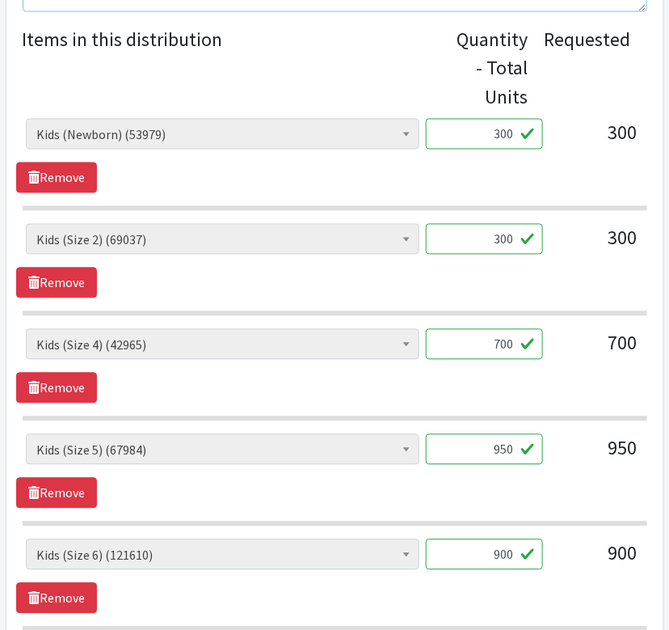
scroll to position [693, 0]
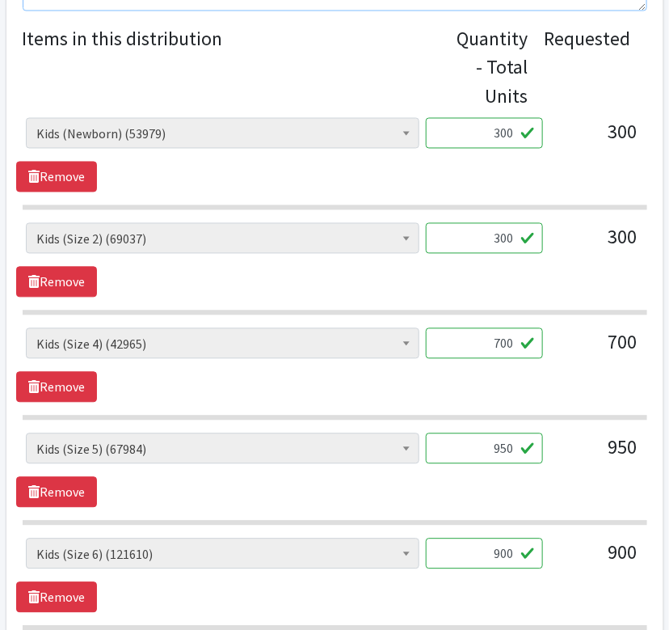
type textarea "reduced to fit 100 children tier limit"
click at [493, 450] on input "950" at bounding box center [484, 448] width 117 height 31
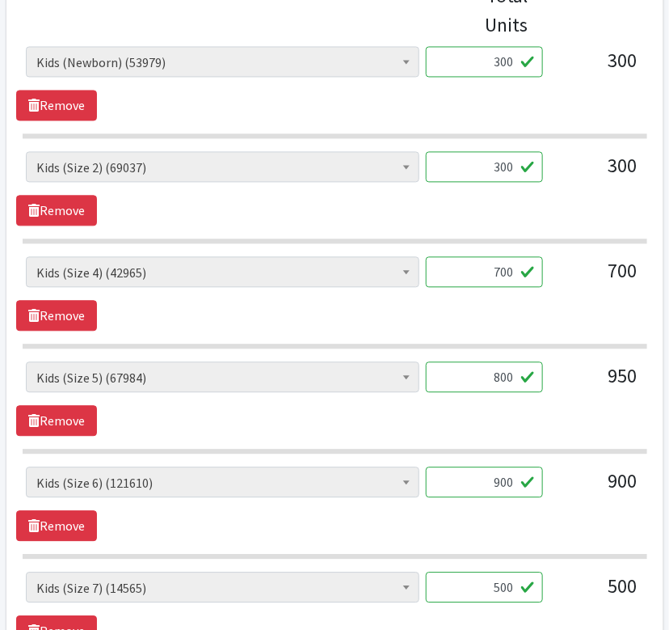
scroll to position [769, 0]
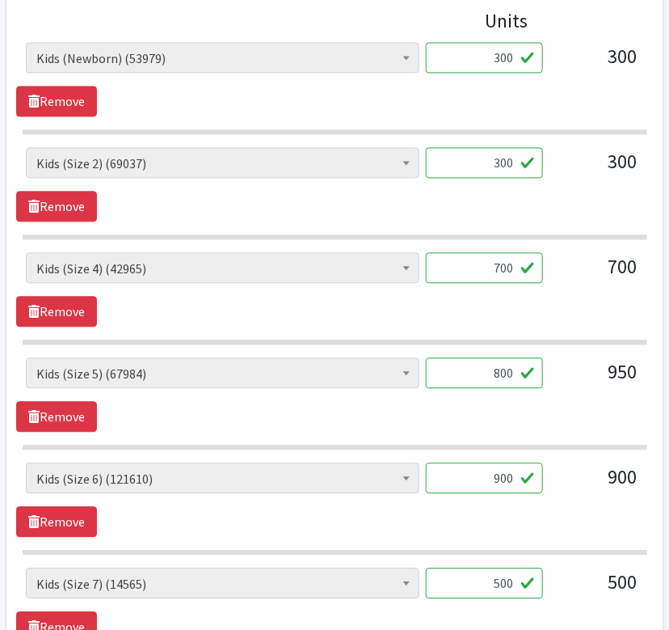
type input "800"
click at [498, 475] on input "900" at bounding box center [484, 477] width 117 height 31
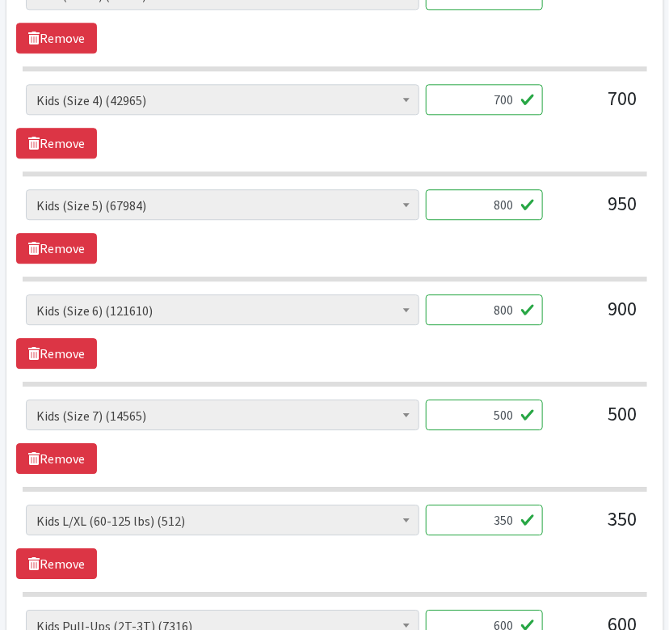
scroll to position [939, 0]
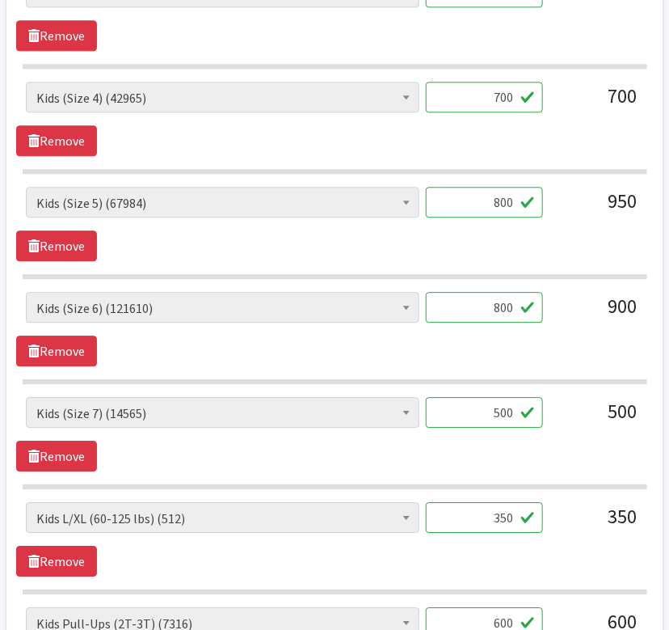
type input "800"
click at [498, 526] on input "350" at bounding box center [484, 517] width 117 height 31
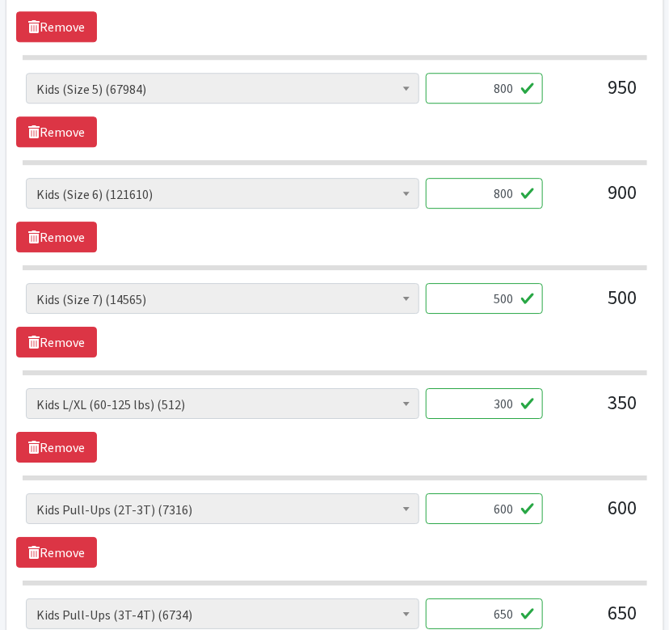
scroll to position [1054, 0]
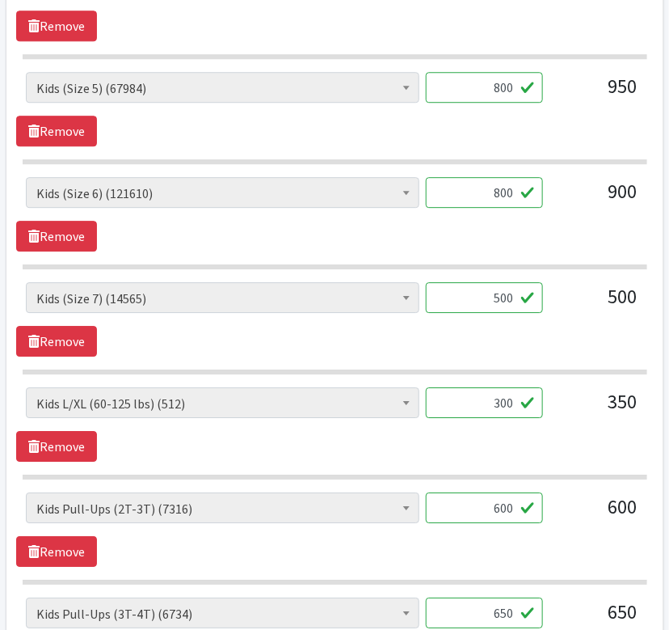
click at [500, 512] on input "600" at bounding box center [484, 507] width 117 height 31
click at [500, 404] on input "300" at bounding box center [484, 402] width 117 height 31
type input "175"
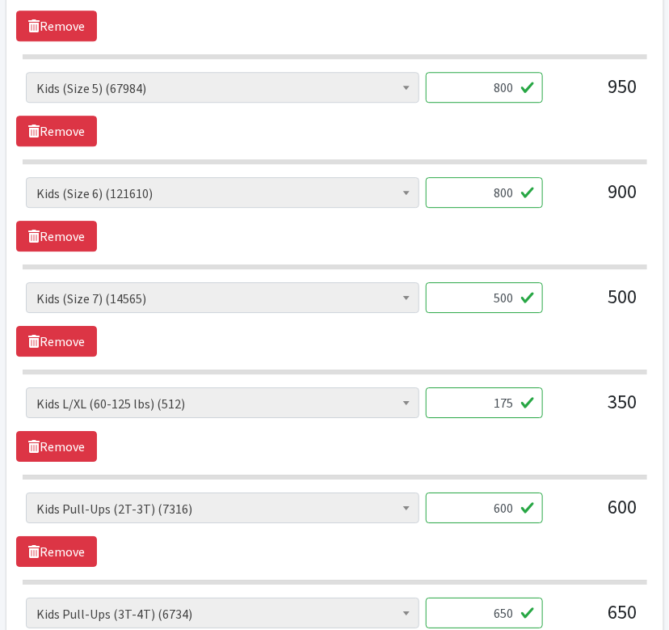
click at [498, 498] on input "600" at bounding box center [484, 507] width 117 height 31
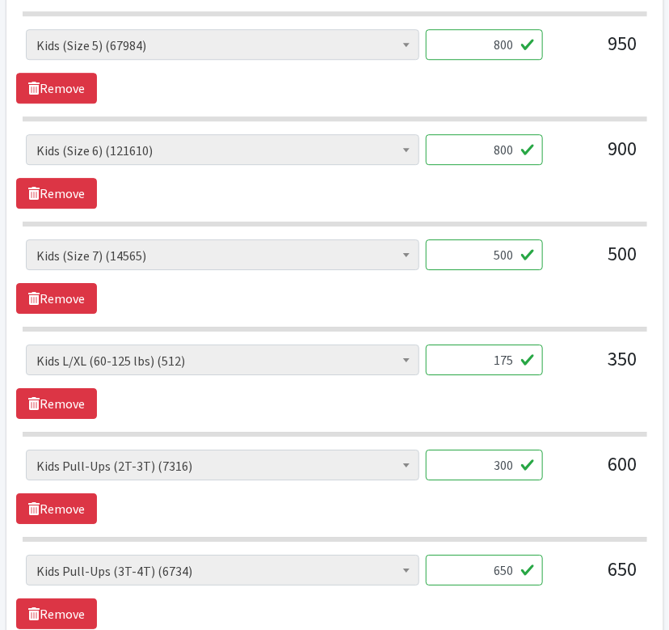
scroll to position [1100, 0]
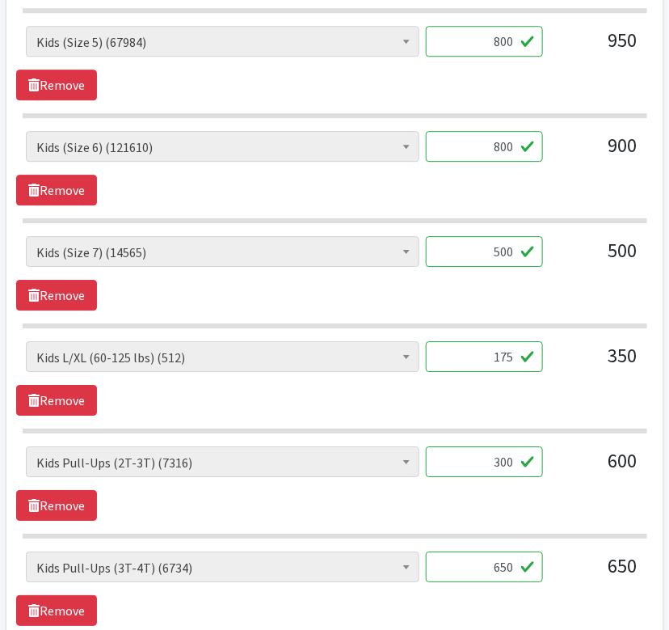
type input "300"
click at [497, 558] on input "650" at bounding box center [484, 566] width 117 height 31
type input "325"
click at [355, 497] on div "Adult Briefs (Large/X-Large) (1439) Adult Briefs (Medium/Large) (108) Adult Bri…" at bounding box center [334, 483] width 637 height 74
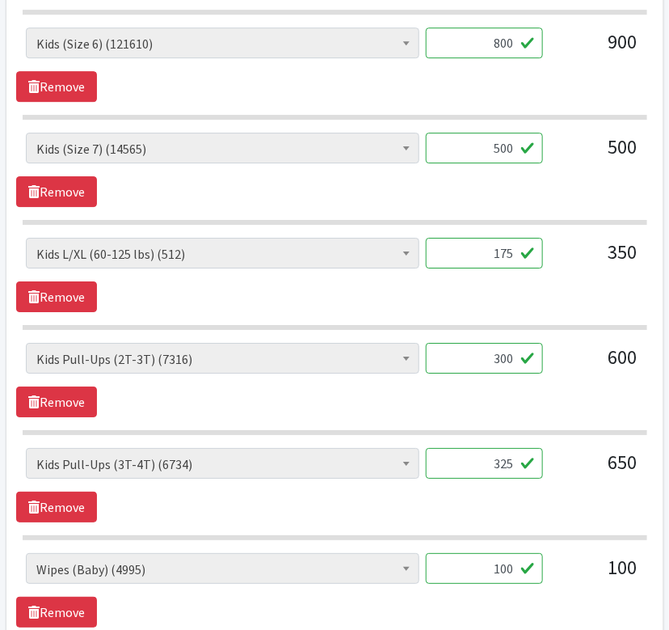
scroll to position [1425, 0]
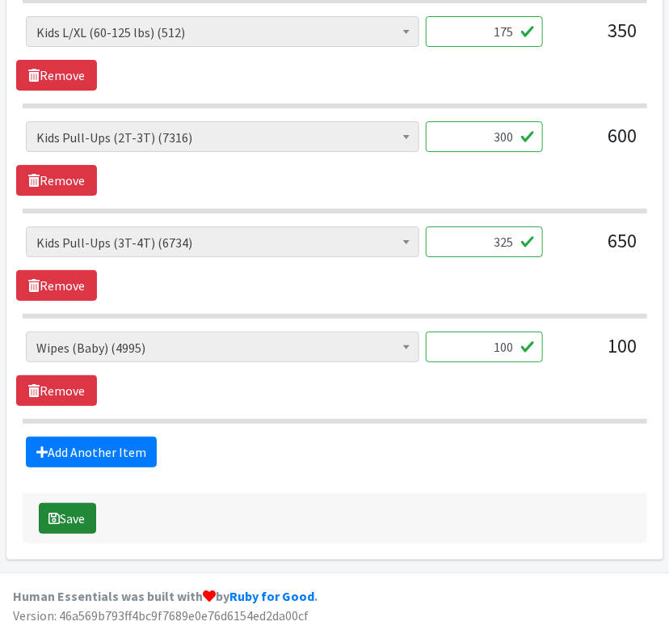
click at [71, 514] on button "Save" at bounding box center [67, 518] width 57 height 31
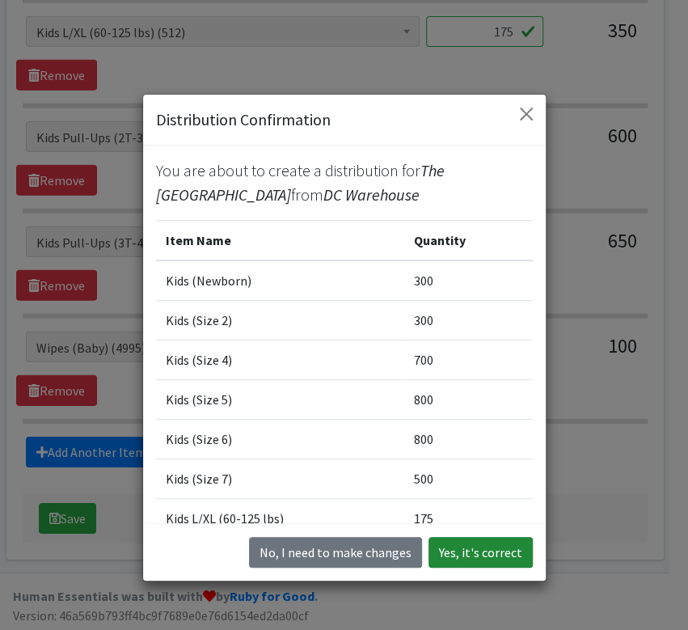
click at [471, 552] on button "Yes, it's correct" at bounding box center [480, 552] width 104 height 31
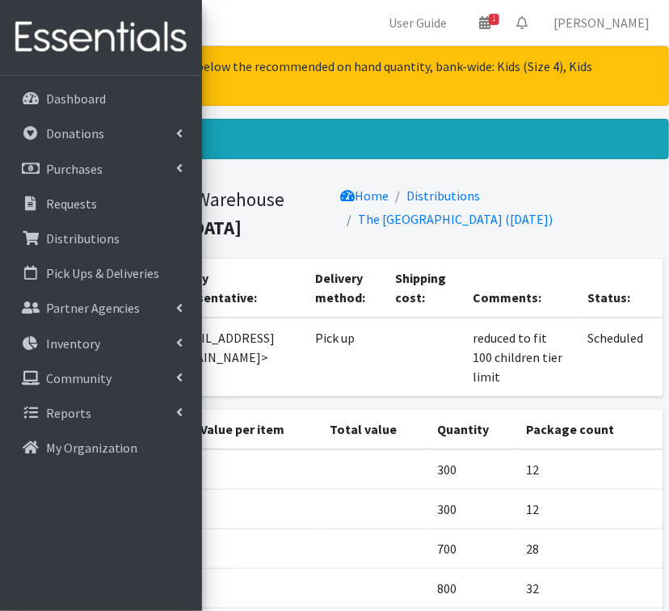
scroll to position [416, 0]
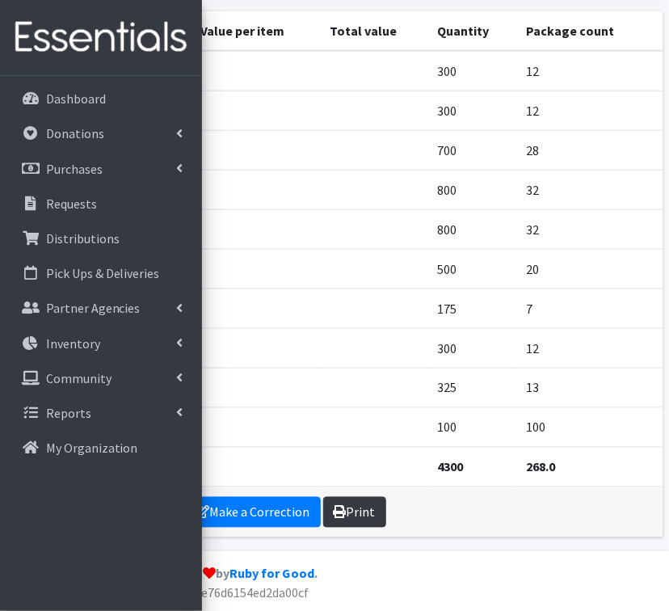
click at [357, 509] on link "Print" at bounding box center [354, 512] width 63 height 31
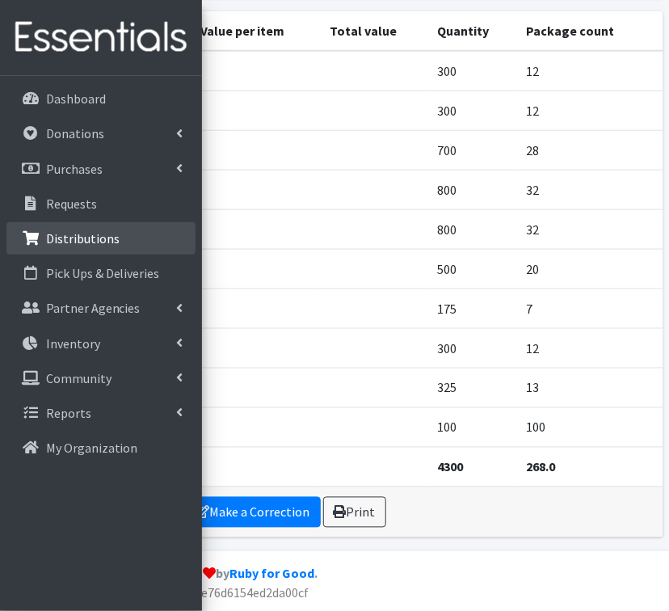
click at [71, 234] on p "Distributions" at bounding box center [83, 238] width 74 height 16
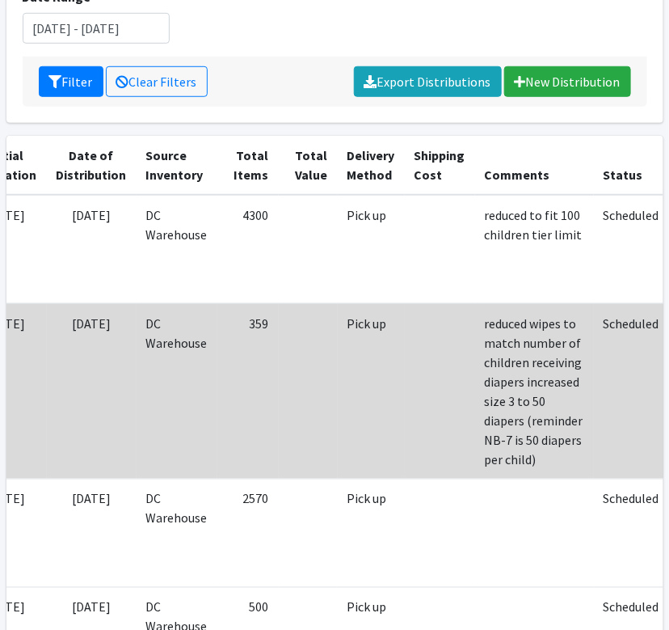
scroll to position [262, 0]
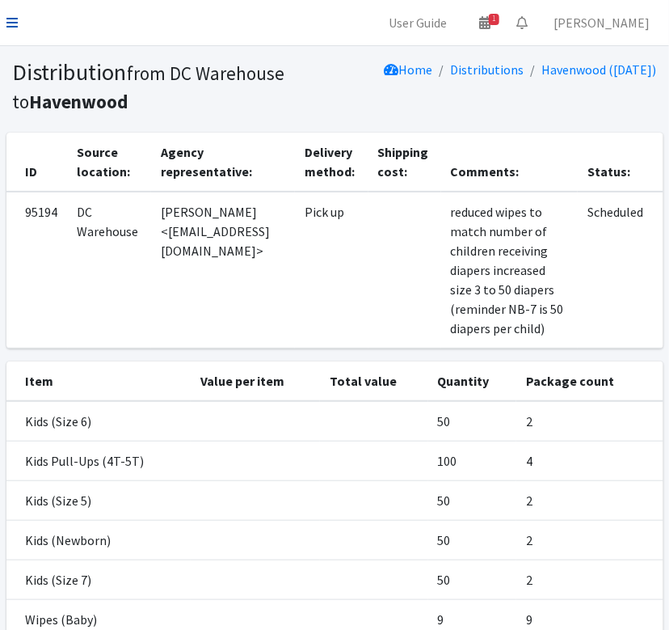
click at [12, 26] on icon at bounding box center [11, 22] width 11 height 13
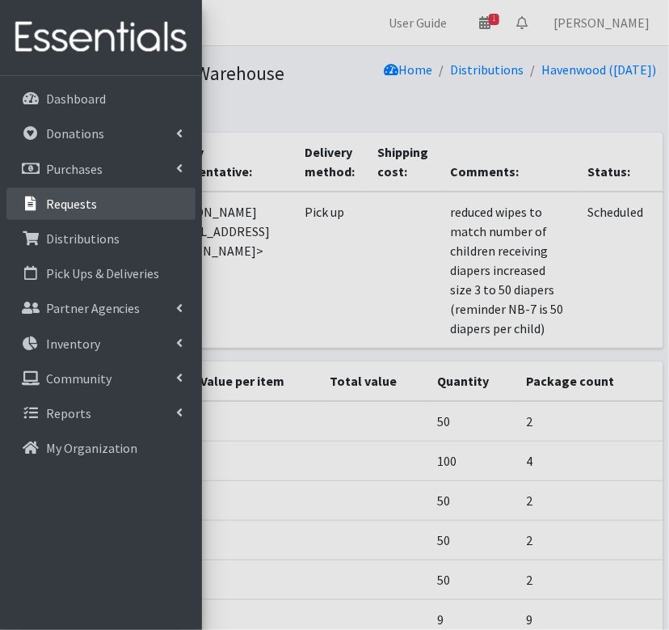
click at [57, 200] on p "Requests" at bounding box center [71, 204] width 51 height 16
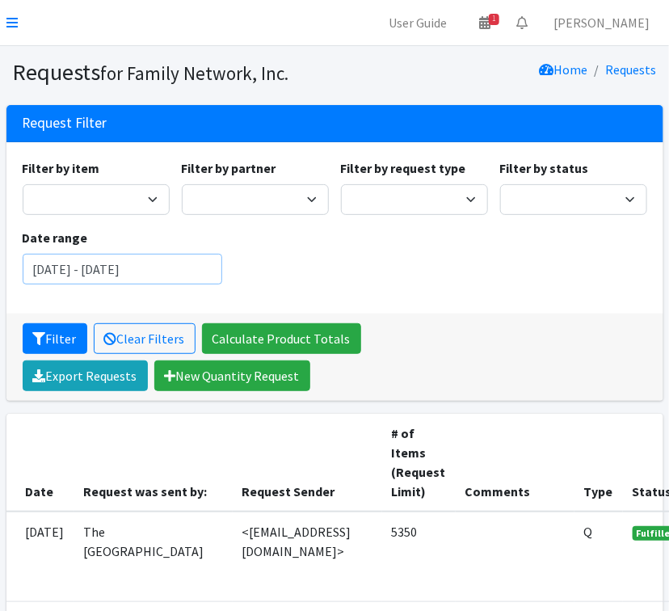
click at [126, 269] on input "[DATE] - [DATE]" at bounding box center [123, 269] width 201 height 31
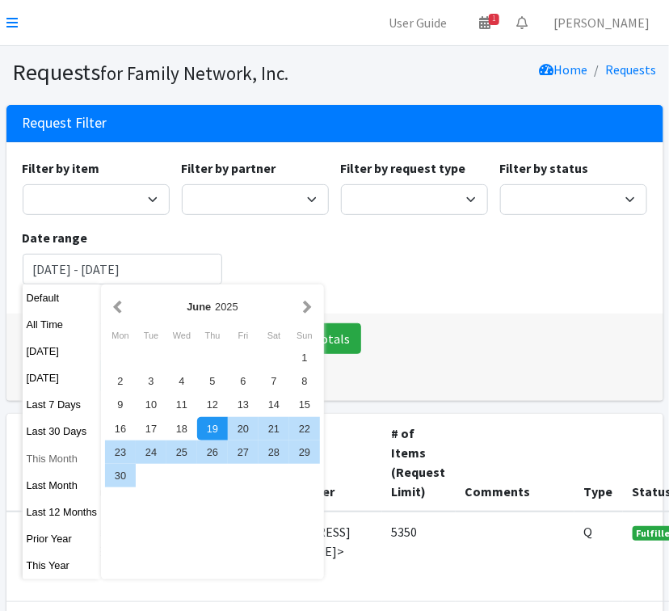
click at [58, 467] on button "This Month" at bounding box center [62, 458] width 79 height 23
type input "[DATE] - [DATE]"
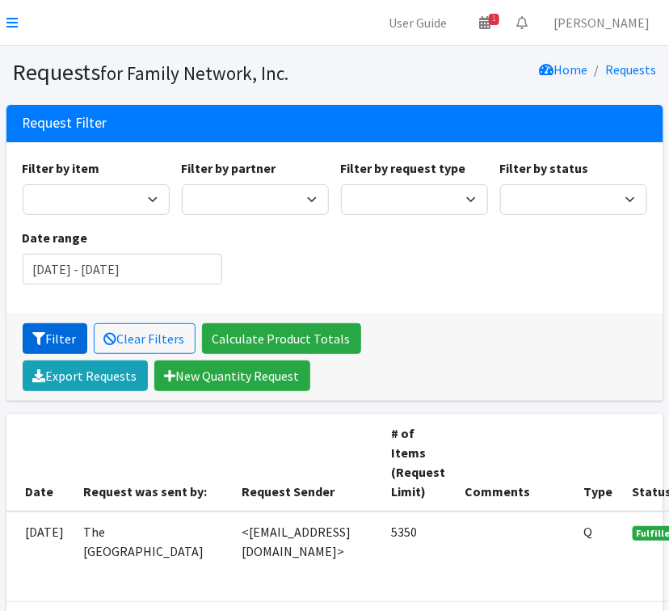
click at [58, 346] on button "Filter" at bounding box center [55, 338] width 65 height 31
click at [14, 14] on link at bounding box center [11, 22] width 11 height 19
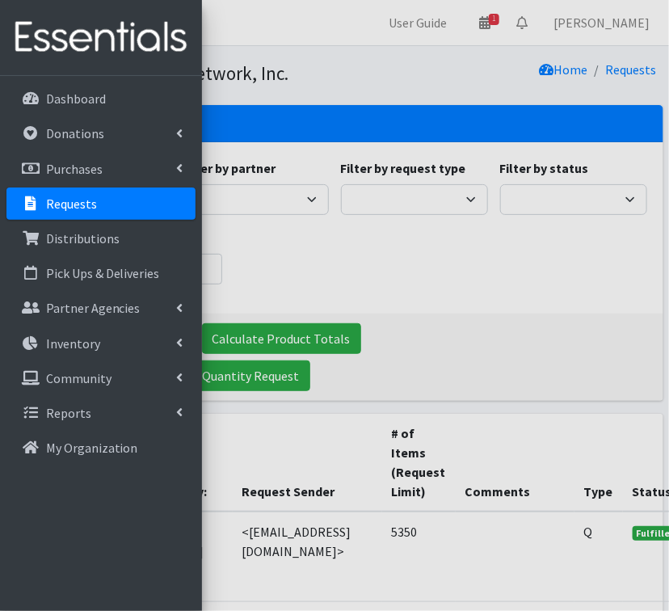
click at [47, 201] on p "Requests" at bounding box center [71, 204] width 51 height 16
